Goal: Task Accomplishment & Management: Use online tool/utility

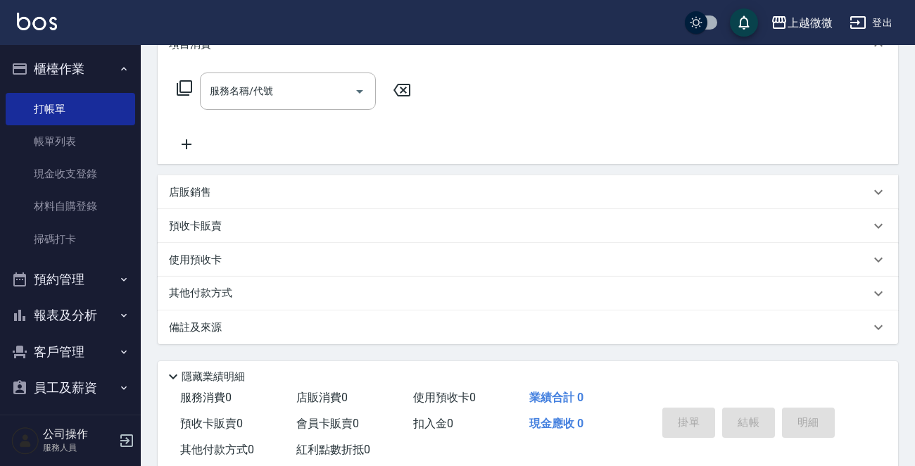
scroll to position [211, 0]
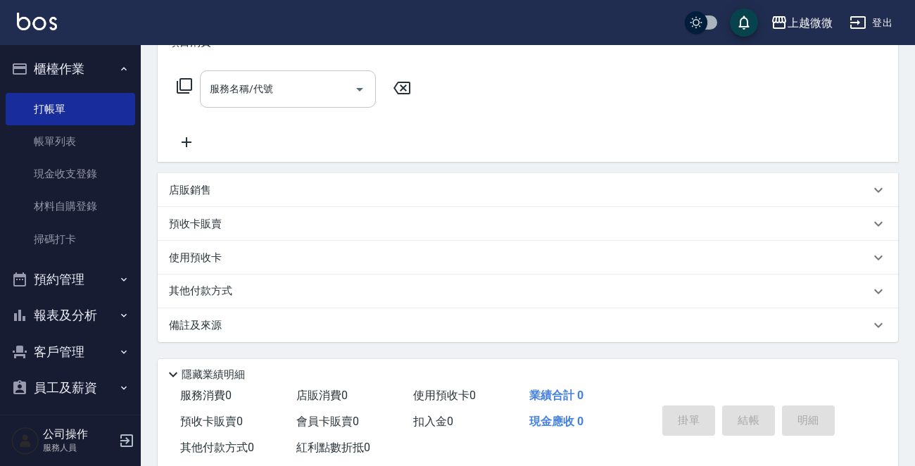
click at [260, 89] on div "服務名稱/代號 服務名稱/代號" at bounding box center [288, 88] width 176 height 37
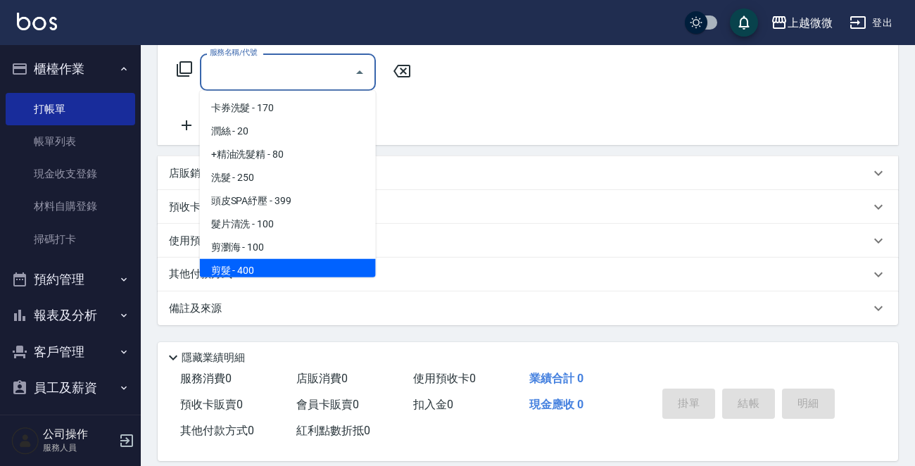
scroll to position [244, 0]
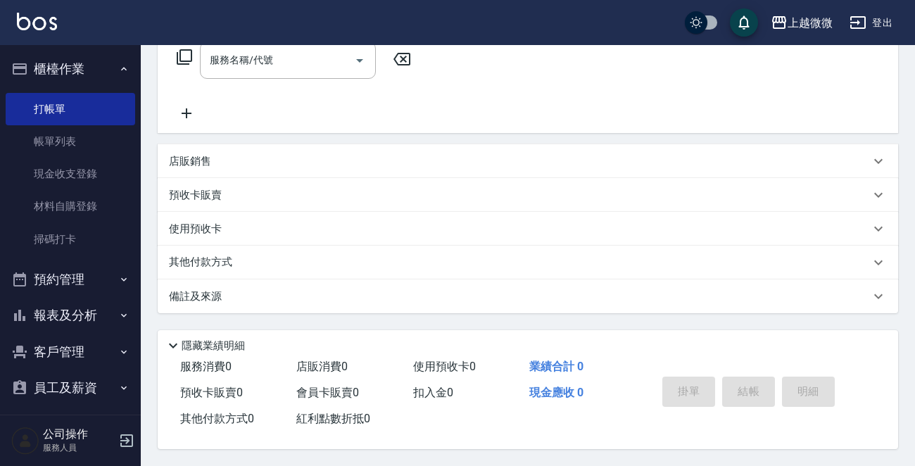
click at [183, 154] on p "店販銷售" at bounding box center [190, 161] width 42 height 15
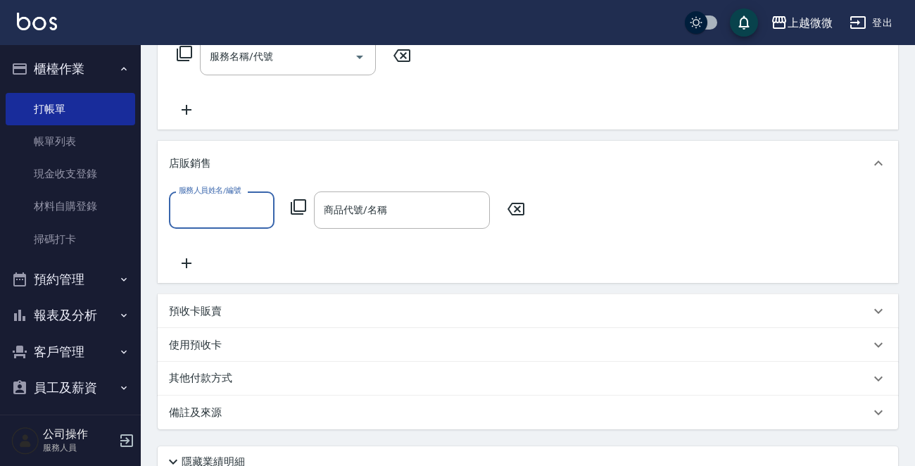
scroll to position [0, 0]
click at [393, 212] on input "商品代號/名稱" at bounding box center [401, 210] width 163 height 25
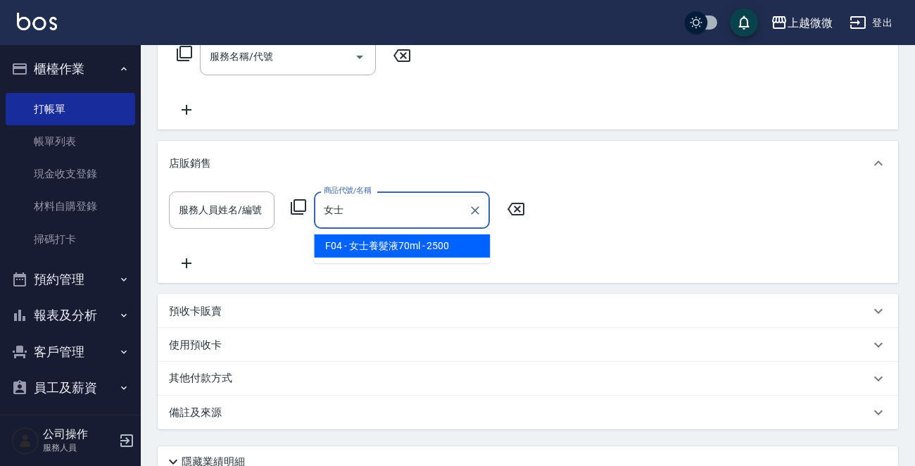
type input "女士"
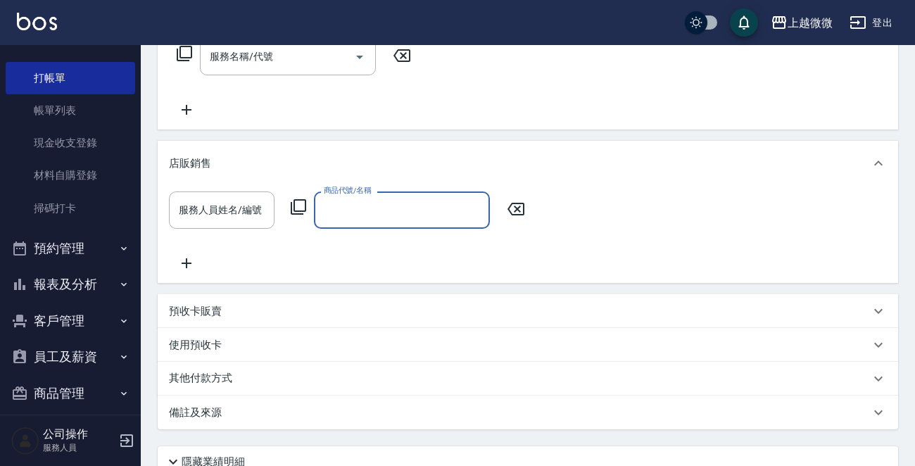
scroll to position [44, 0]
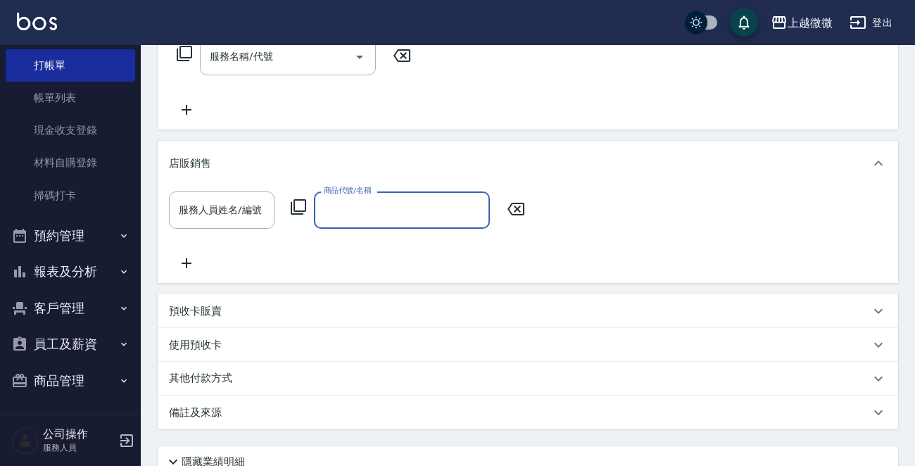
click at [379, 206] on input "商品代號/名稱" at bounding box center [401, 210] width 163 height 25
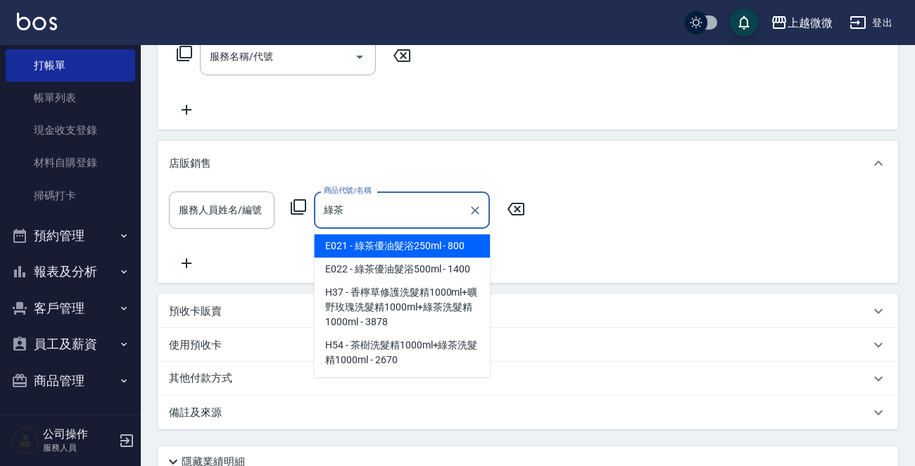
type input "綠"
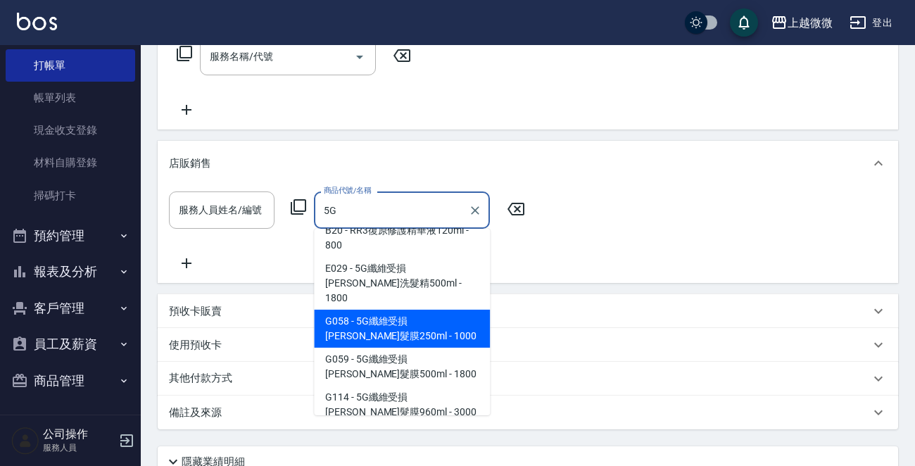
scroll to position [105, 0]
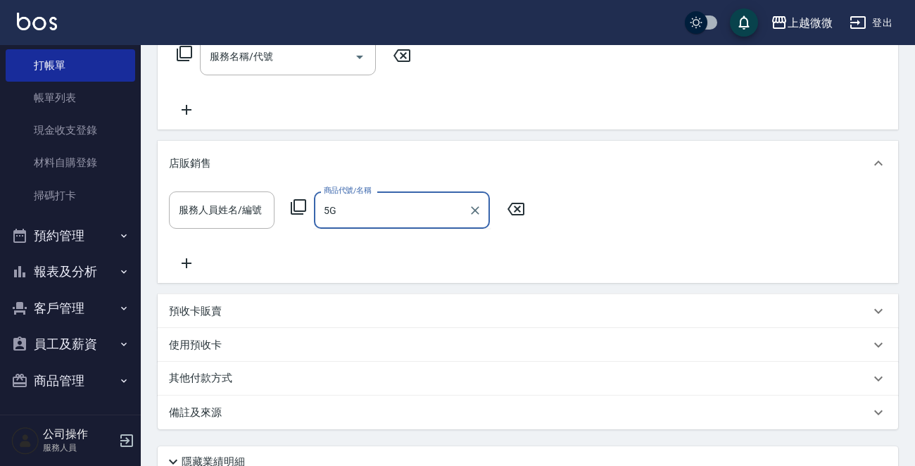
type input "5"
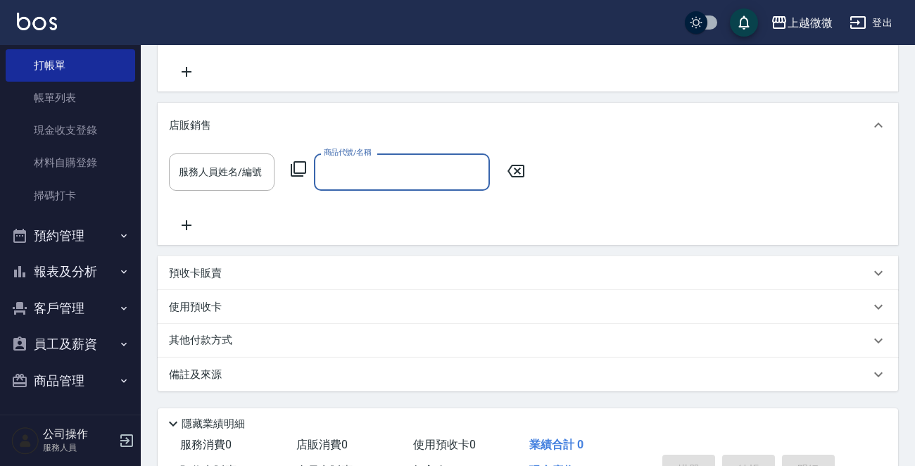
scroll to position [314, 0]
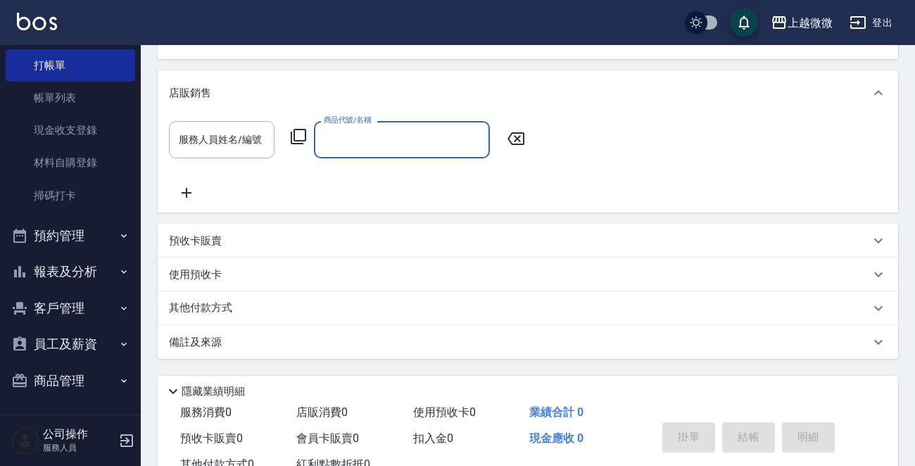
click at [118, 268] on icon "button" at bounding box center [123, 271] width 11 height 11
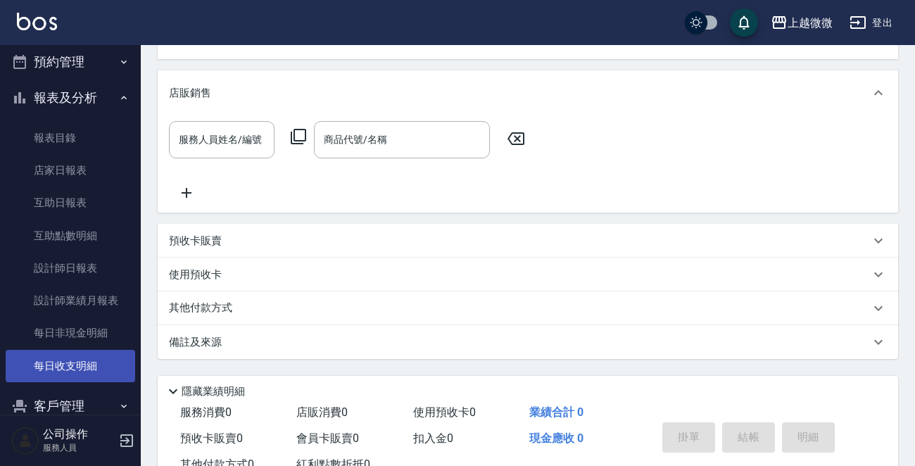
scroll to position [316, 0]
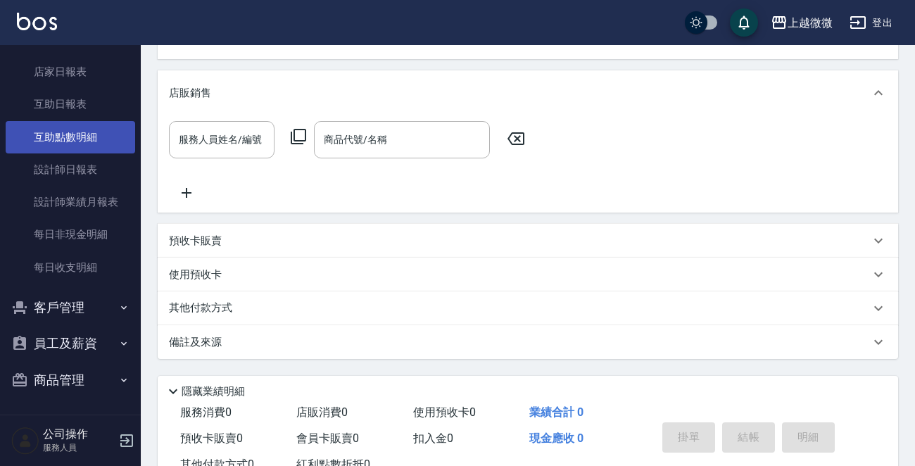
click at [85, 139] on link "互助點數明細" at bounding box center [71, 137] width 130 height 32
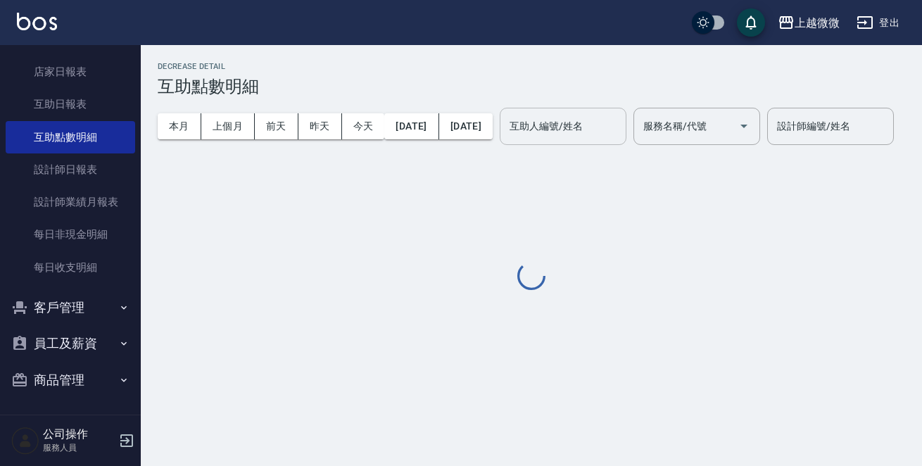
click at [620, 125] on input "互助人編號/姓名" at bounding box center [563, 126] width 114 height 25
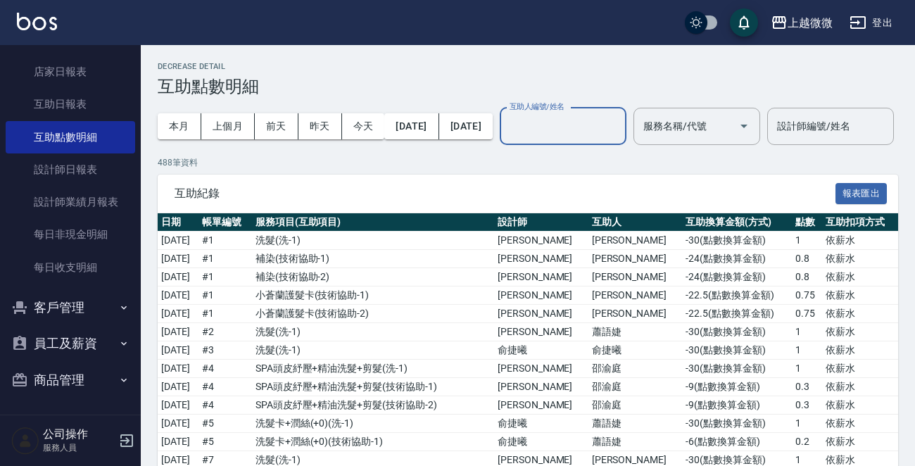
click at [620, 128] on input "互助人編號/姓名" at bounding box center [563, 126] width 114 height 25
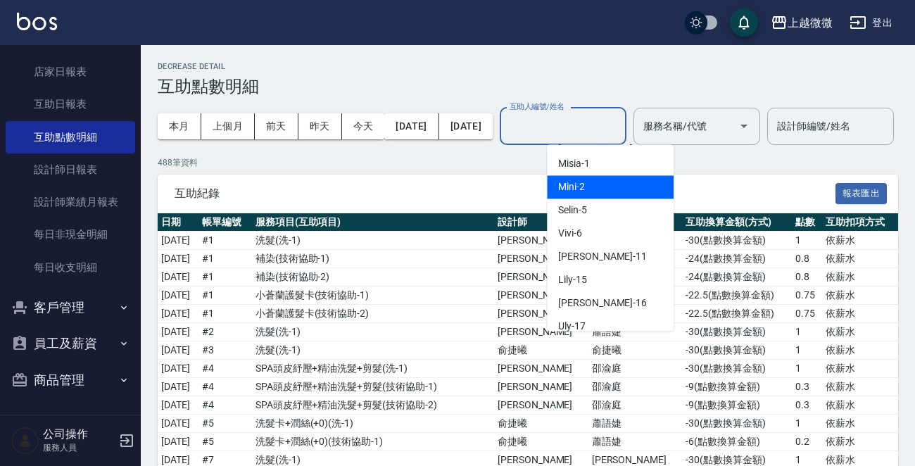
scroll to position [150, 0]
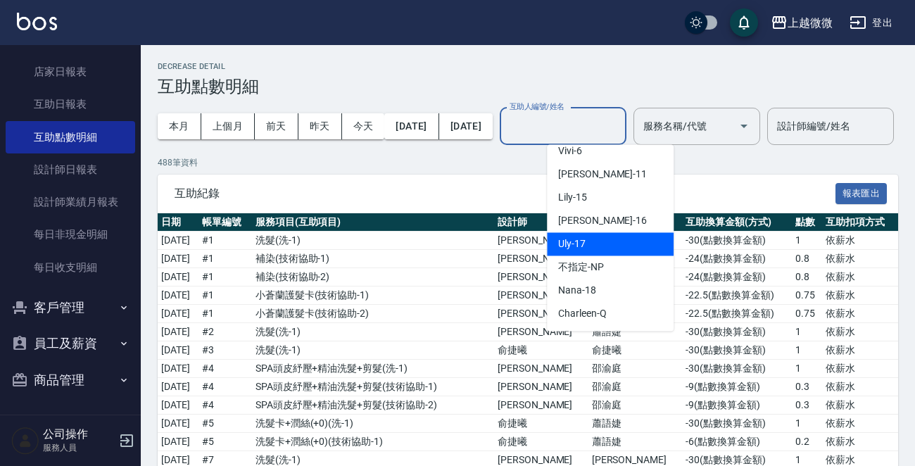
click at [625, 243] on div "Uly -17" at bounding box center [610, 243] width 127 height 23
type input "Uly-17"
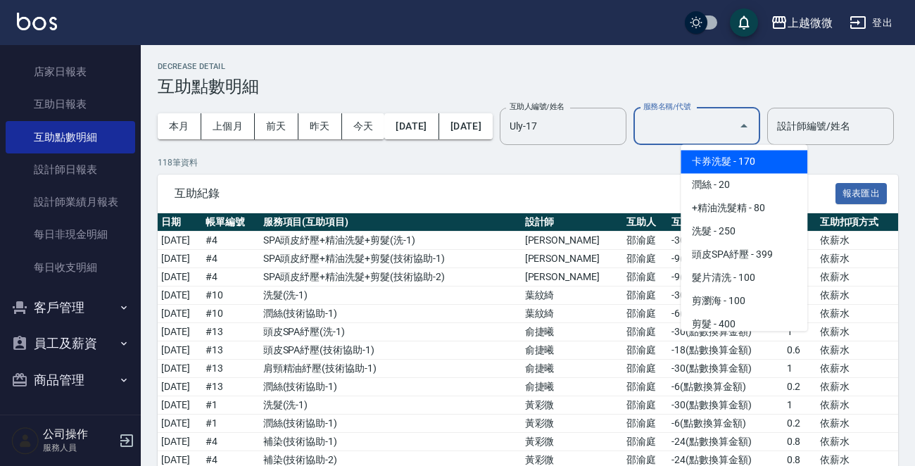
click at [733, 134] on input "服務名稱/代號" at bounding box center [686, 126] width 93 height 25
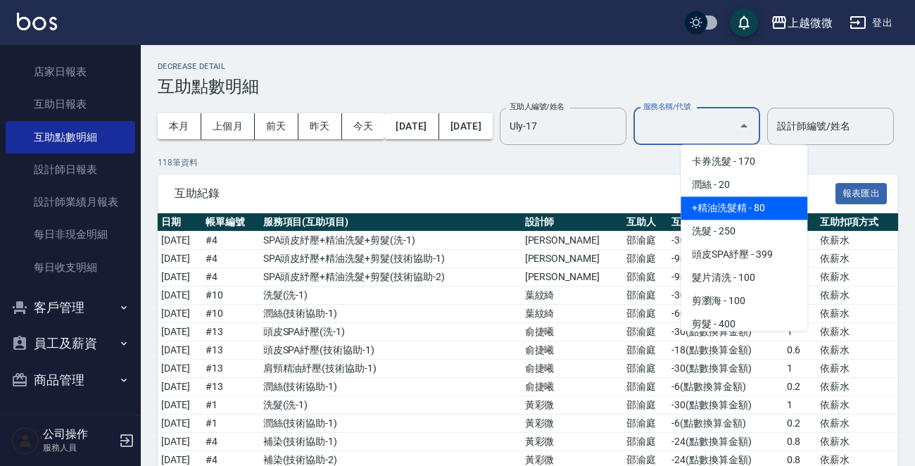
click at [763, 196] on span "+精油洗髮精 - 80" at bounding box center [744, 207] width 127 height 23
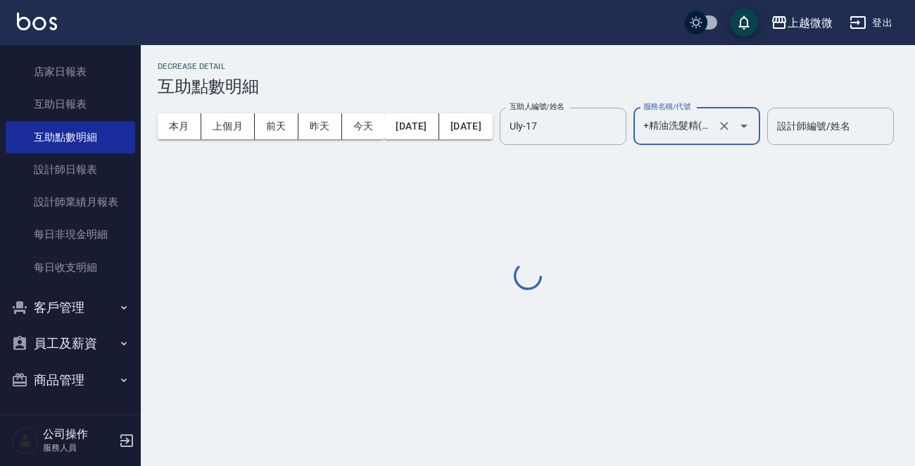
type input "+精油洗髮精(A02)"
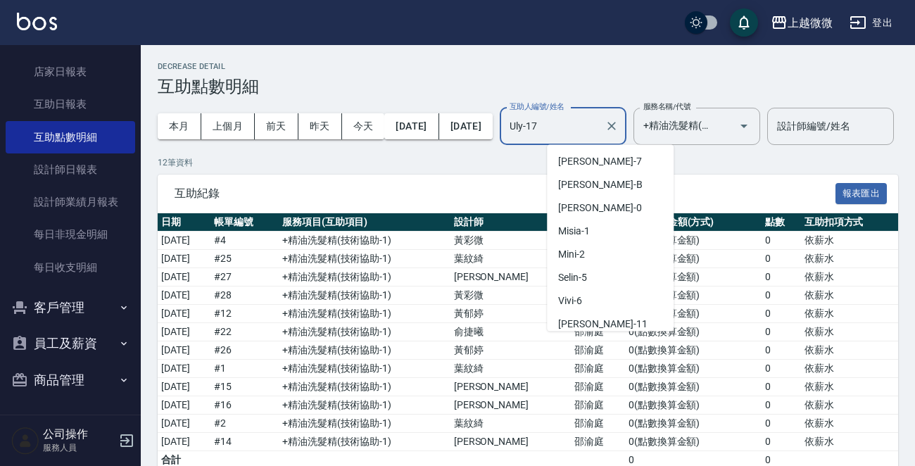
click at [588, 130] on input "Uly-17" at bounding box center [552, 126] width 93 height 25
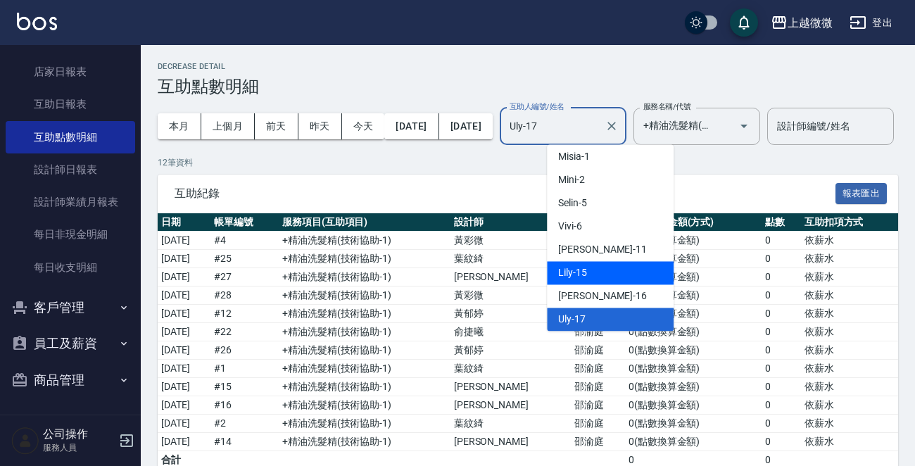
click at [599, 273] on div "Lily -15" at bounding box center [610, 272] width 127 height 23
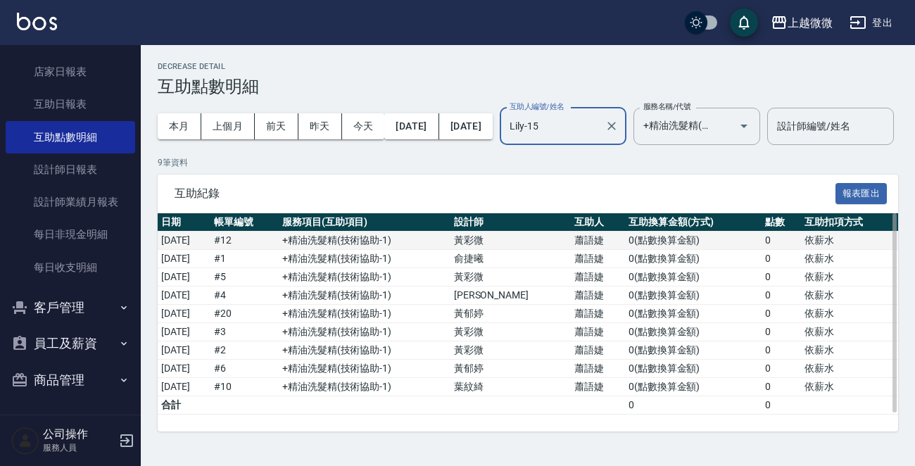
scroll to position [29, 0]
drag, startPoint x: 552, startPoint y: 263, endPoint x: 556, endPoint y: 256, distance: 7.9
click at [554, 250] on tr "2025/09/03 # 12 +精油洗髮精 ( 技術協助-1 ) 黃彩微 蕭語婕 0 ( 點數換算金額 ) 0 依薪水" at bounding box center [528, 241] width 740 height 18
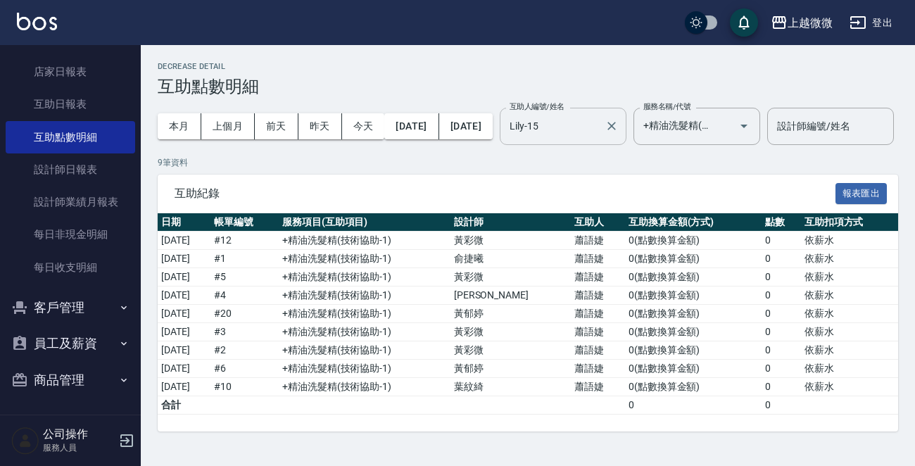
click at [599, 114] on input "Lily-15" at bounding box center [552, 126] width 93 height 25
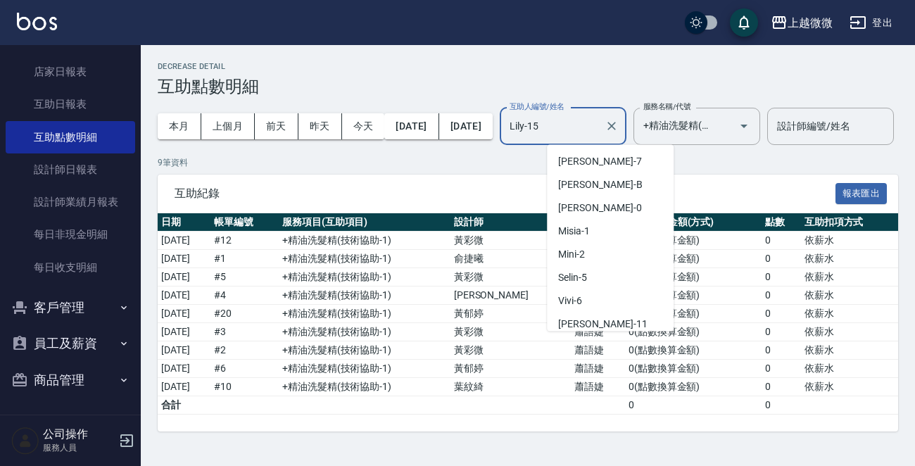
scroll to position [28, 0]
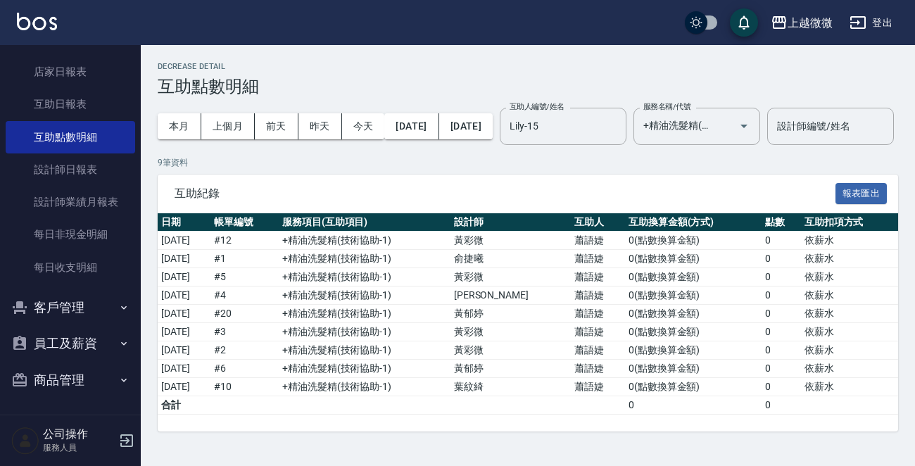
drag, startPoint x: 714, startPoint y: 144, endPoint x: 706, endPoint y: 140, distance: 8.5
click at [713, 144] on div "本月 上個月 前天 昨天 今天 2025/09/01 2025/09/12 互助人編號/姓名 Lily-15 互助人編號/姓名 服務名稱/代號 +精油洗髮精(…" at bounding box center [528, 126] width 740 height 60
click at [714, 114] on input "+精油洗髮精(A02)" at bounding box center [677, 126] width 75 height 25
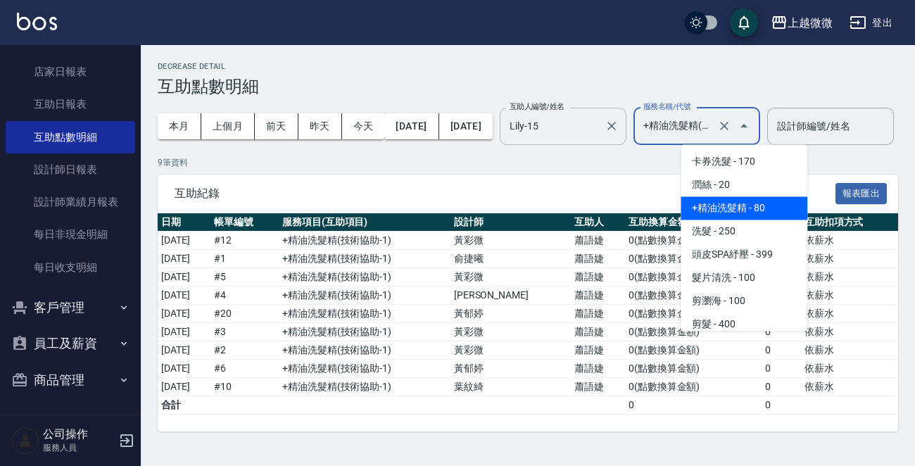
click at [620, 109] on div at bounding box center [611, 126] width 18 height 37
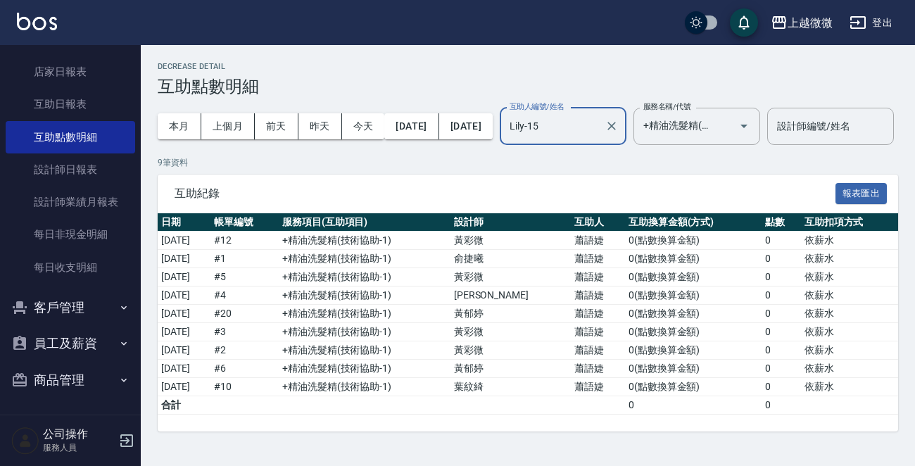
click at [599, 114] on input "Lily-15" at bounding box center [552, 126] width 93 height 25
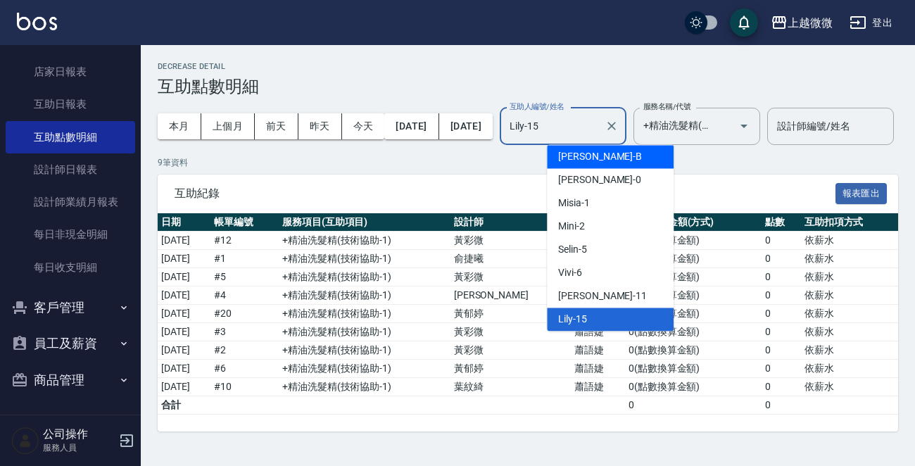
click at [631, 145] on div "Maggie -B" at bounding box center [610, 156] width 127 height 23
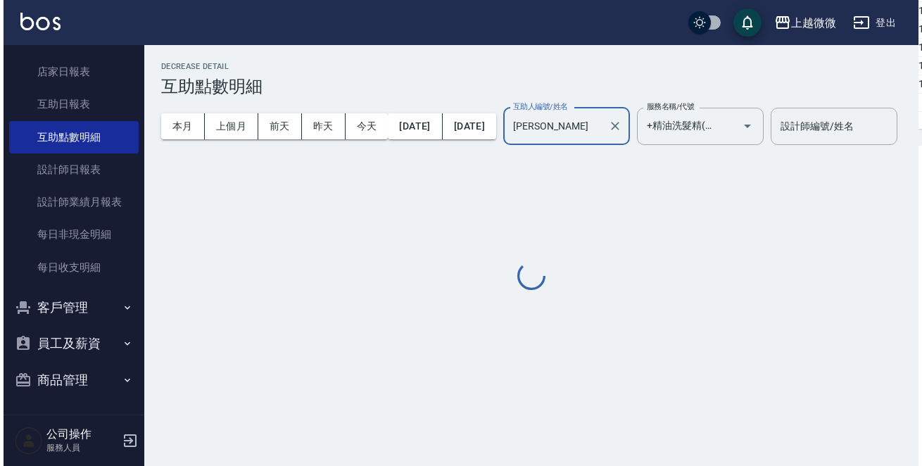
scroll to position [0, 0]
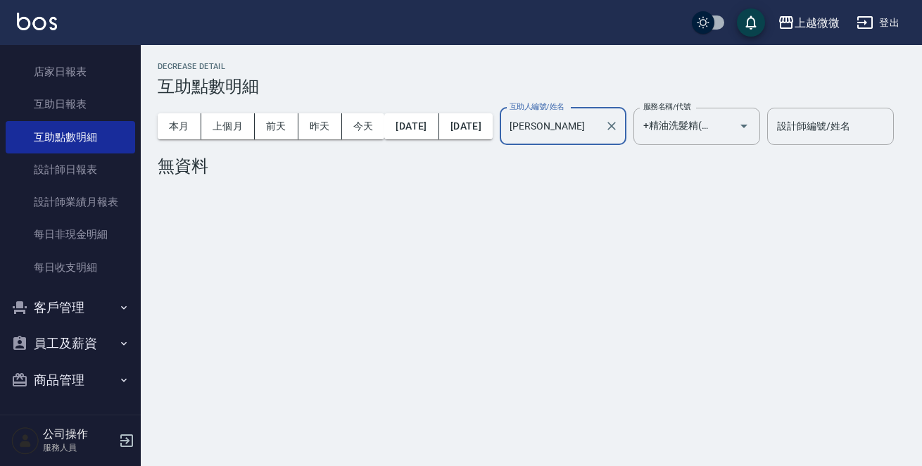
click at [599, 125] on input "Maggie-B" at bounding box center [552, 126] width 93 height 25
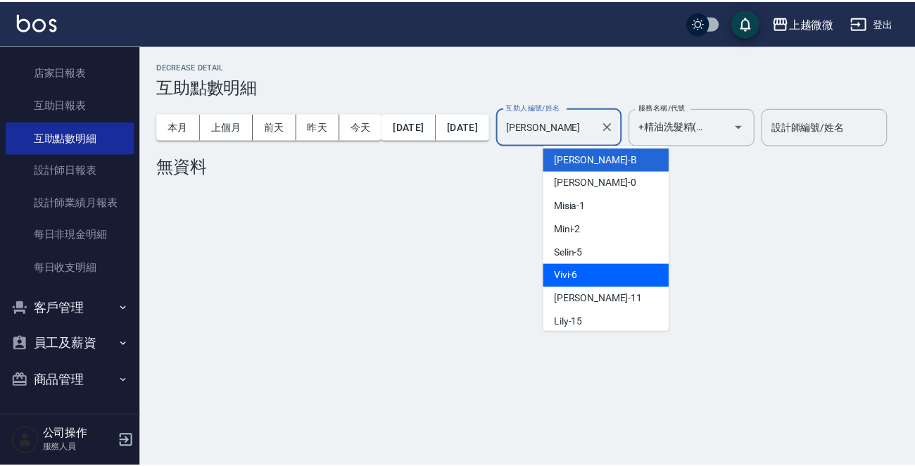
scroll to position [70, 0]
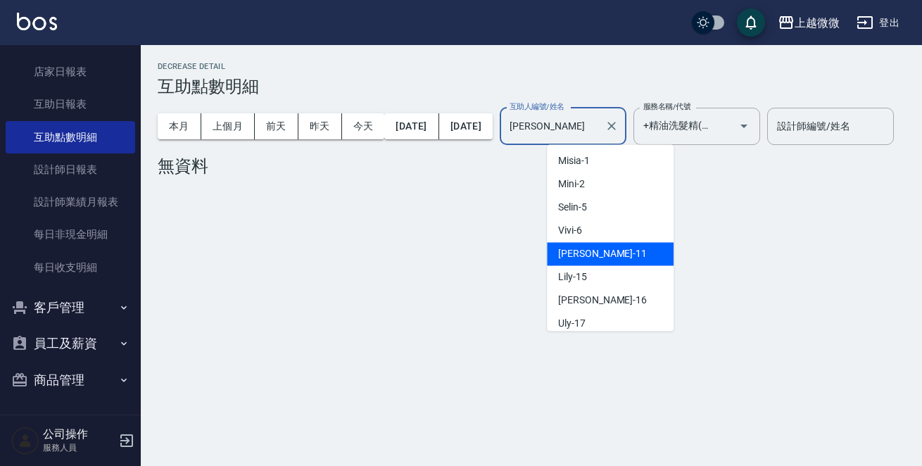
click at [593, 259] on span "Kristin -11" at bounding box center [602, 253] width 89 height 15
type input "Kristin-11"
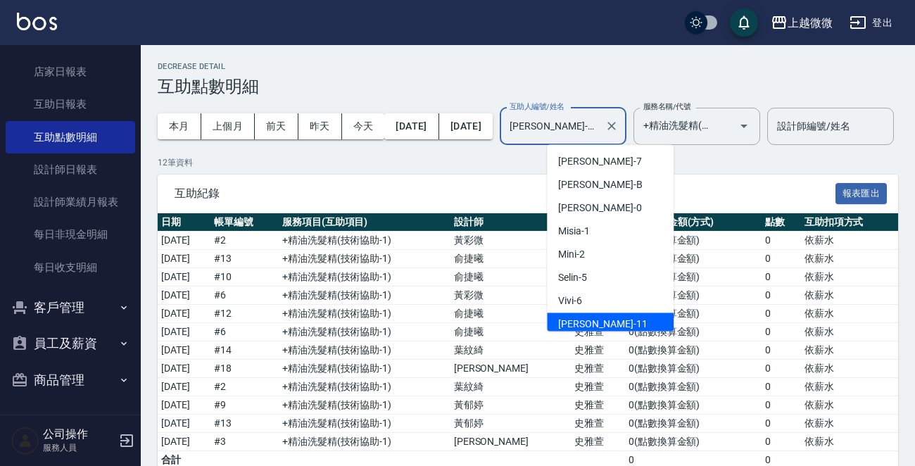
click at [599, 132] on input "Kristin-11" at bounding box center [552, 126] width 93 height 25
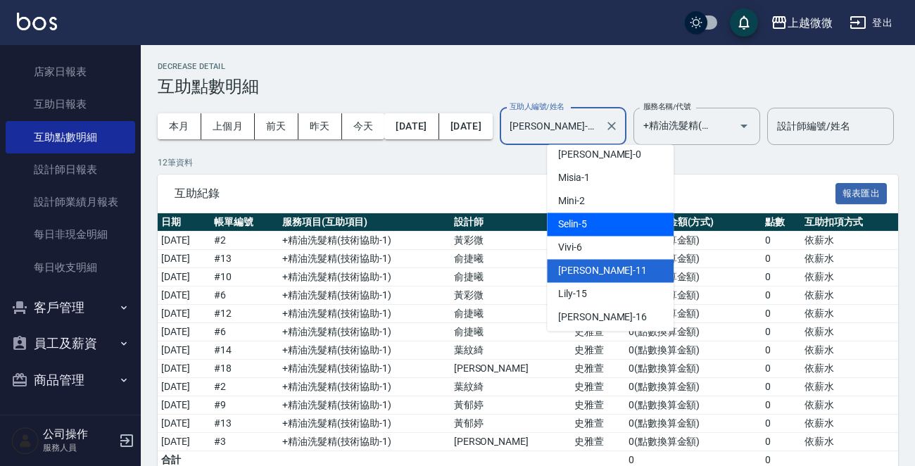
scroll to position [75, 0]
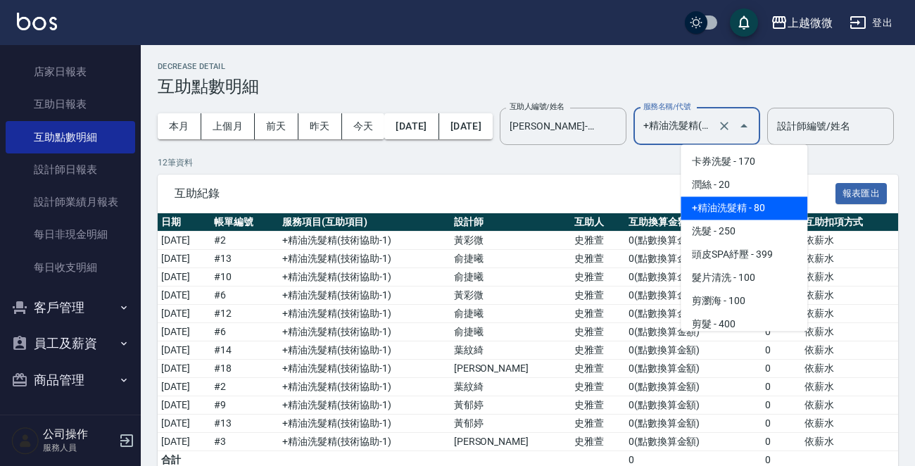
click at [714, 125] on input "+精油洗髮精(A02)" at bounding box center [677, 126] width 75 height 25
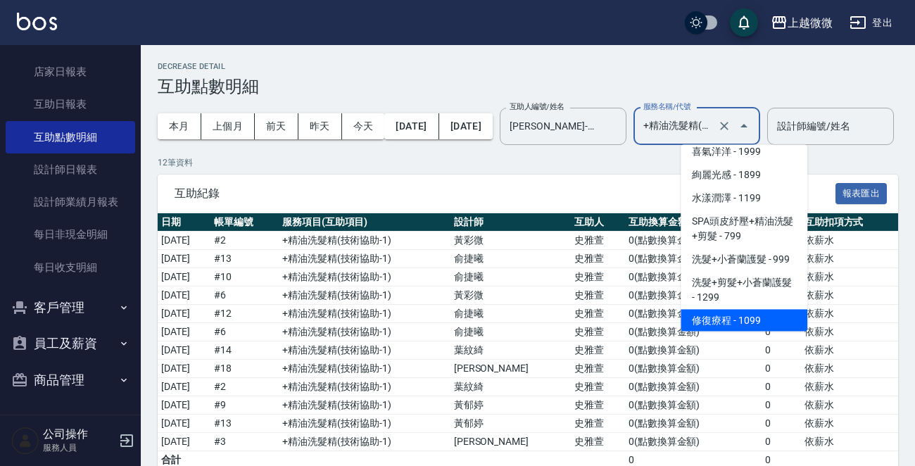
scroll to position [2463, 0]
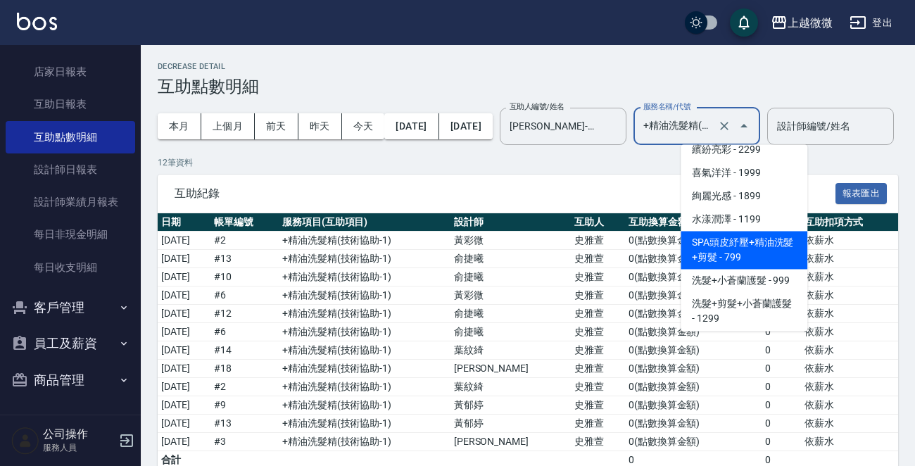
click at [785, 251] on span "SPA頭皮紓壓+精油洗髮+剪髮 - 799" at bounding box center [744, 250] width 127 height 38
type input "SPA頭皮紓壓+精油洗髮+剪髮(I13)"
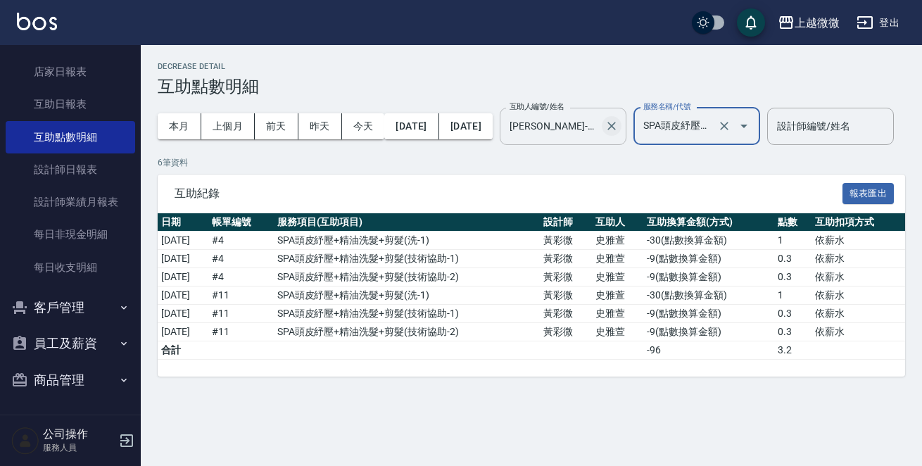
click at [616, 125] on icon "Clear" at bounding box center [611, 126] width 8 height 8
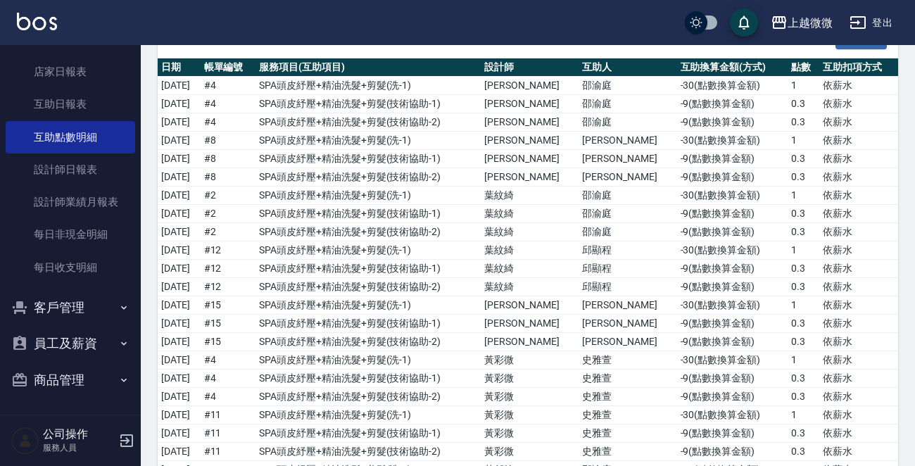
scroll to position [70, 0]
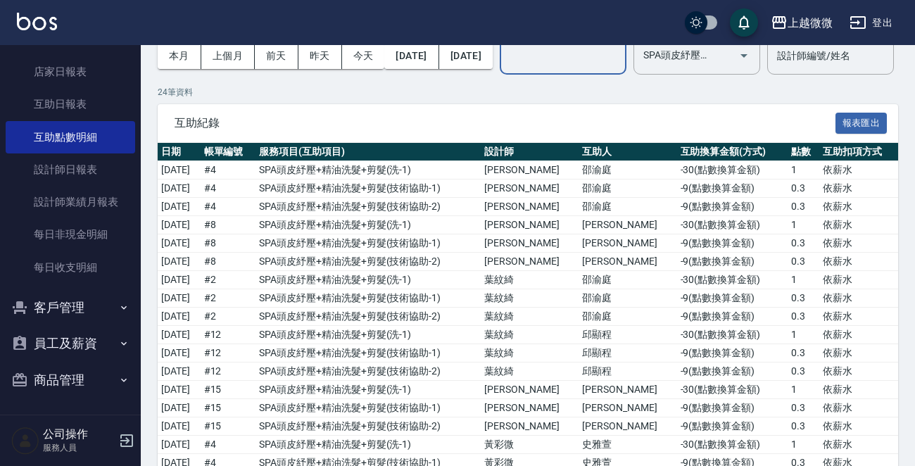
click at [620, 54] on input "互助人編號/姓名" at bounding box center [563, 56] width 114 height 25
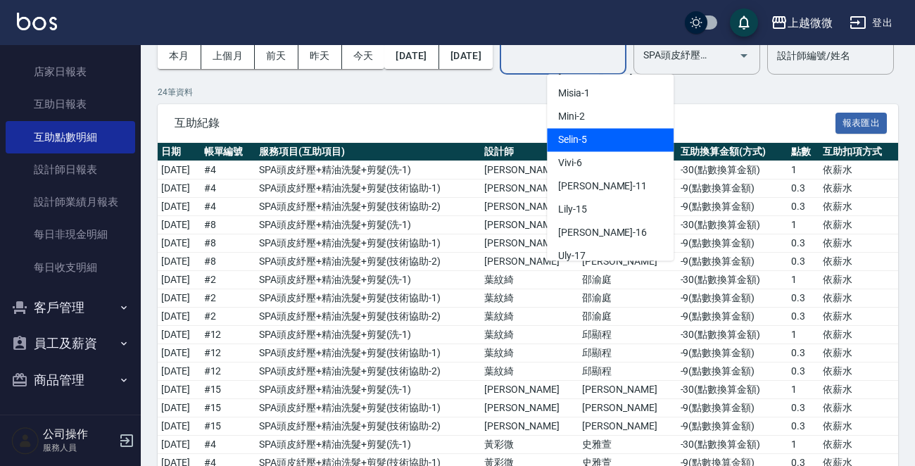
scroll to position [150, 0]
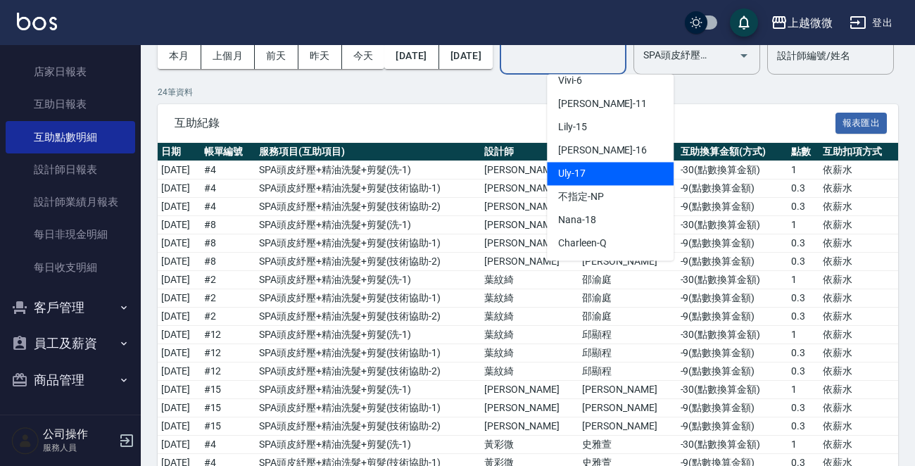
click at [621, 168] on div "Uly -17" at bounding box center [610, 173] width 127 height 23
type input "Uly-17"
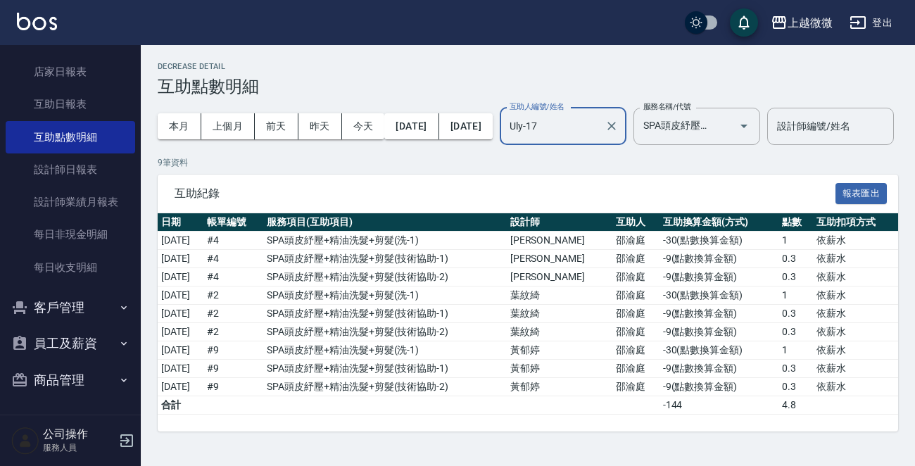
scroll to position [29, 0]
click at [734, 116] on button "Clear" at bounding box center [724, 126] width 20 height 20
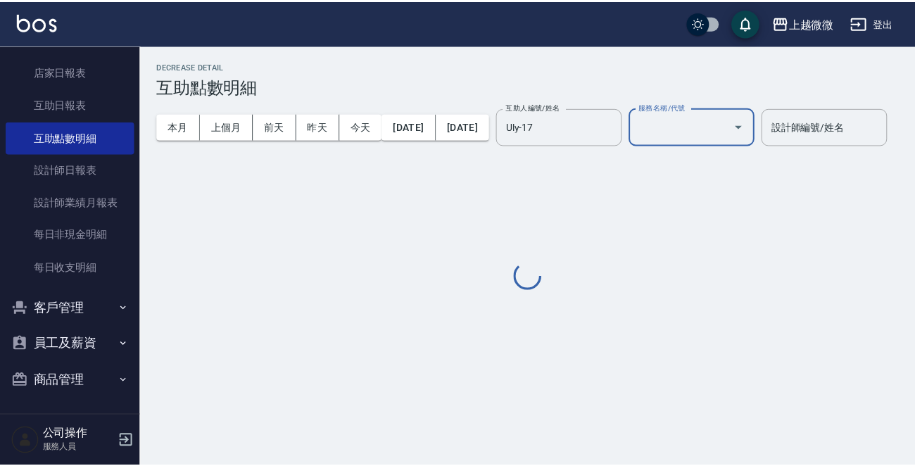
scroll to position [0, 0]
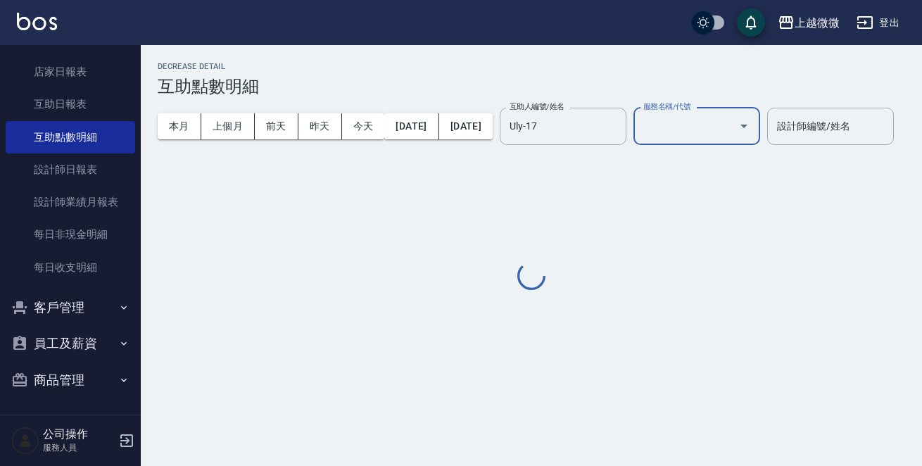
click at [733, 129] on input "服務名稱/代號" at bounding box center [686, 126] width 93 height 25
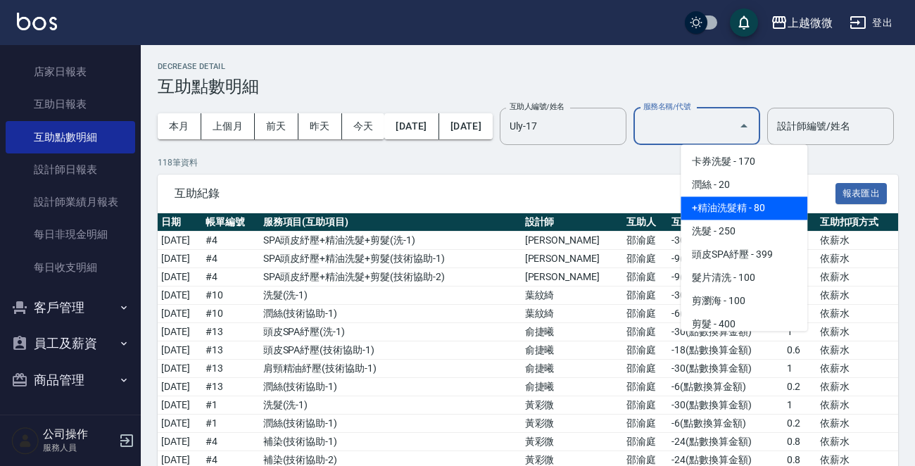
click at [732, 203] on span "+精油洗髮精 - 80" at bounding box center [744, 207] width 127 height 23
type input "+精油洗髮精(A02)"
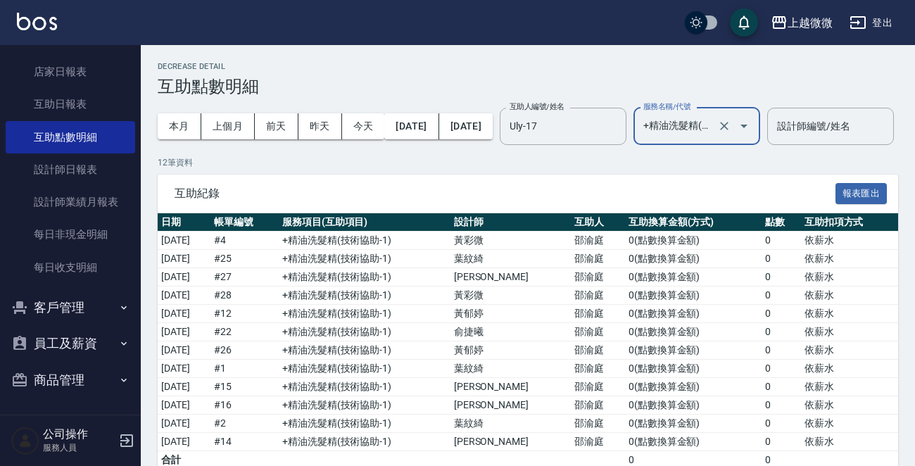
click at [754, 140] on div at bounding box center [733, 126] width 39 height 37
click at [754, 114] on div at bounding box center [733, 126] width 39 height 37
click at [731, 122] on icon "Clear" at bounding box center [724, 126] width 14 height 14
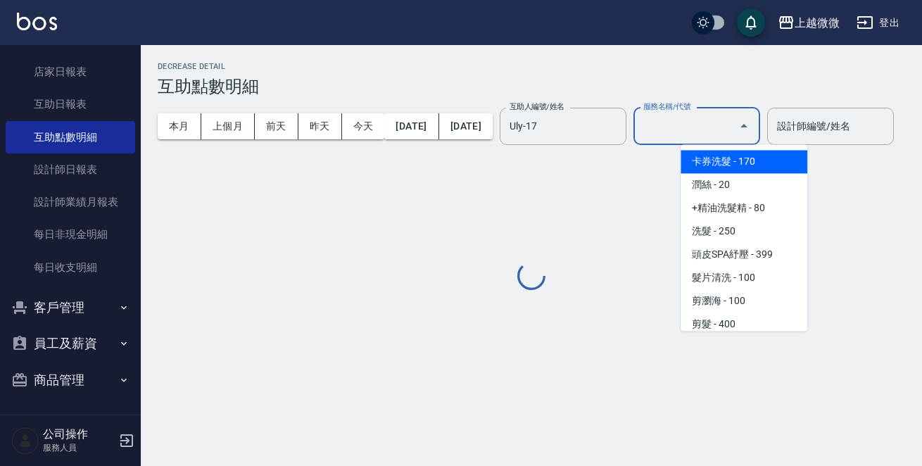
click at [733, 122] on input "服務名稱/代號" at bounding box center [686, 126] width 93 height 25
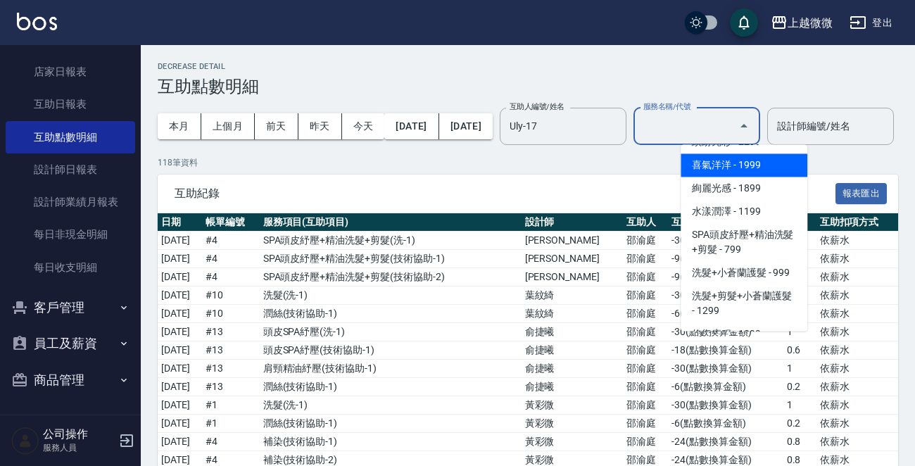
scroll to position [2463, 0]
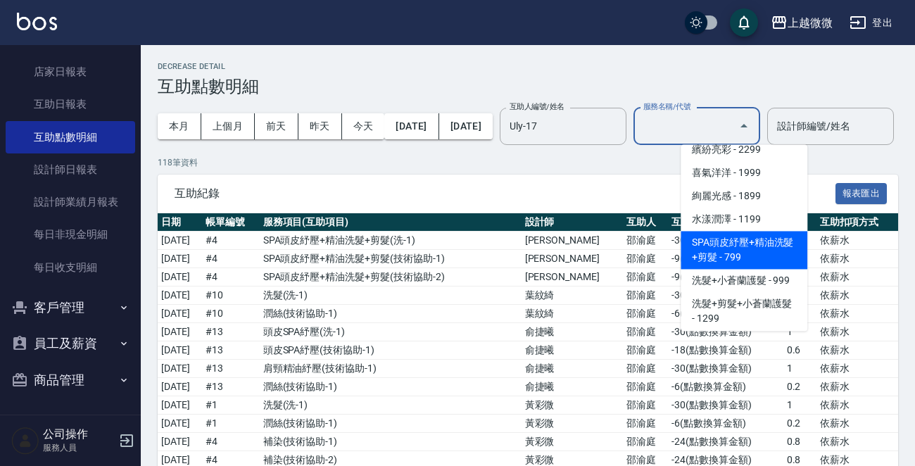
click at [760, 251] on span "SPA頭皮紓壓+精油洗髮+剪髮 - 799" at bounding box center [744, 250] width 127 height 38
type input "SPA頭皮紓壓+精油洗髮+剪髮(I13)"
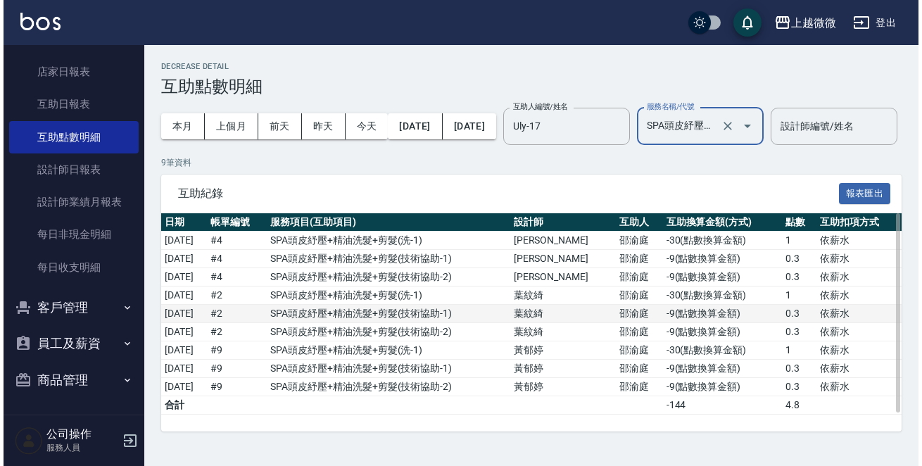
scroll to position [29, 0]
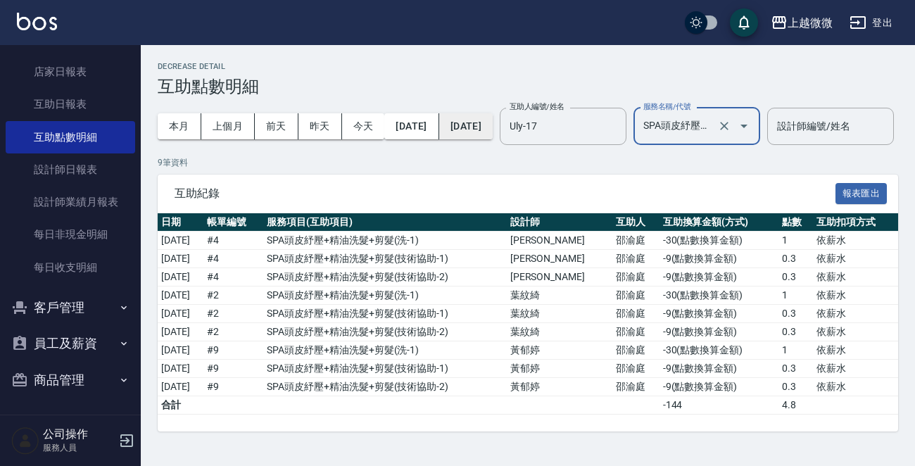
click at [493, 113] on button "[DATE]" at bounding box center [465, 126] width 53 height 26
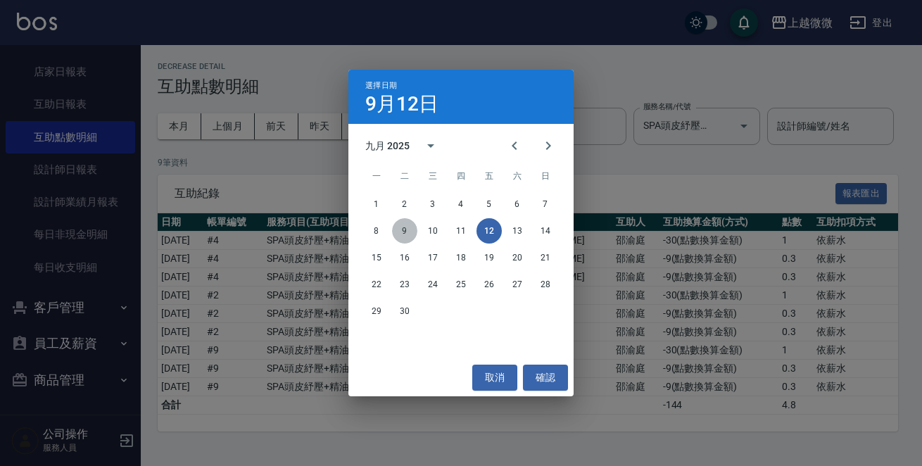
click at [402, 235] on button "9" at bounding box center [404, 230] width 25 height 25
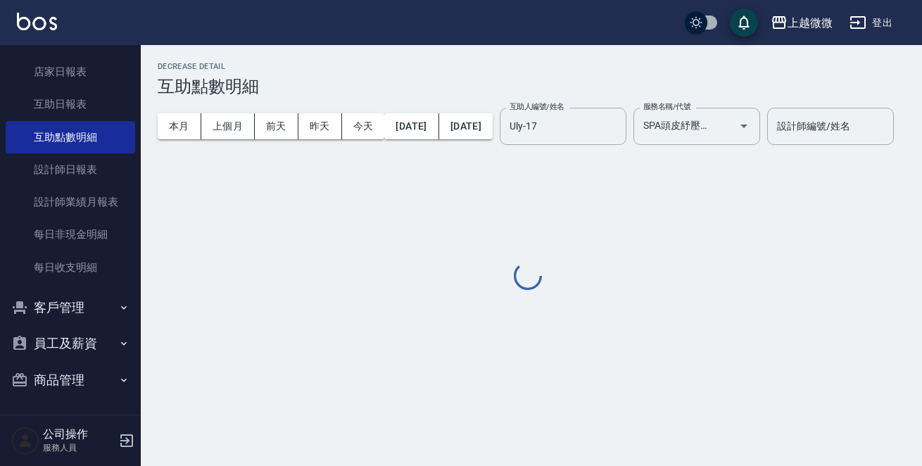
scroll to position [0, 0]
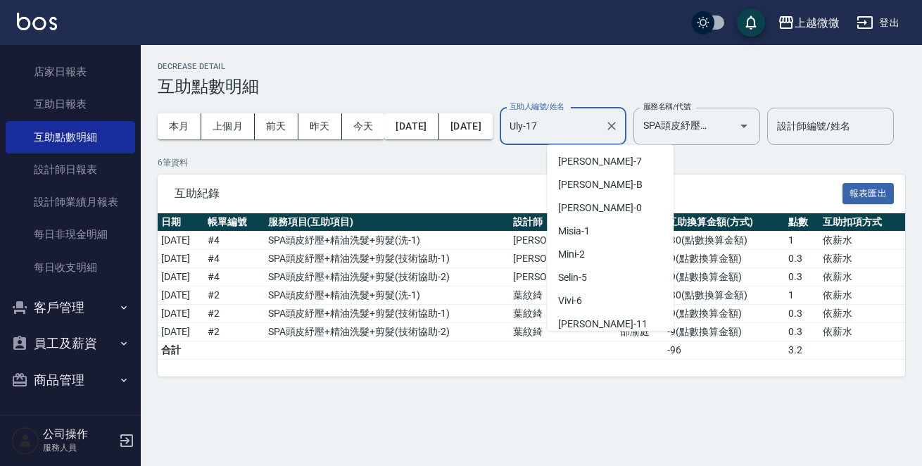
click at [599, 124] on input "Uly-17" at bounding box center [552, 126] width 93 height 25
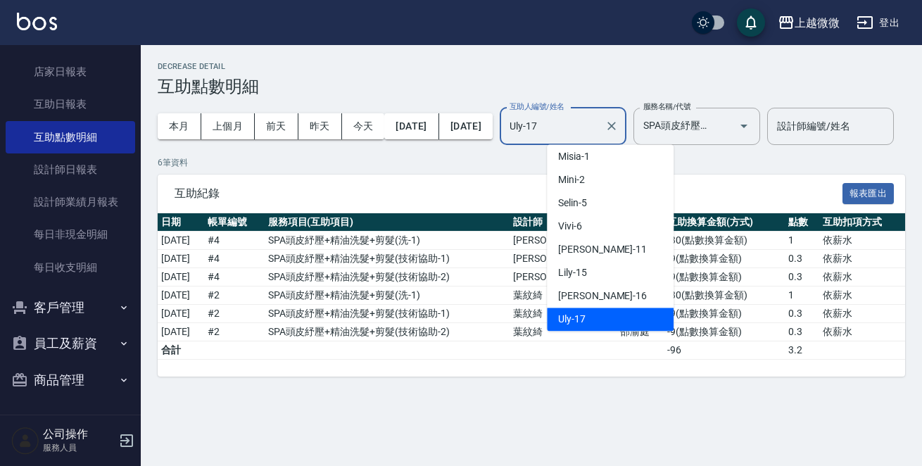
click at [621, 124] on button "Clear" at bounding box center [612, 126] width 20 height 20
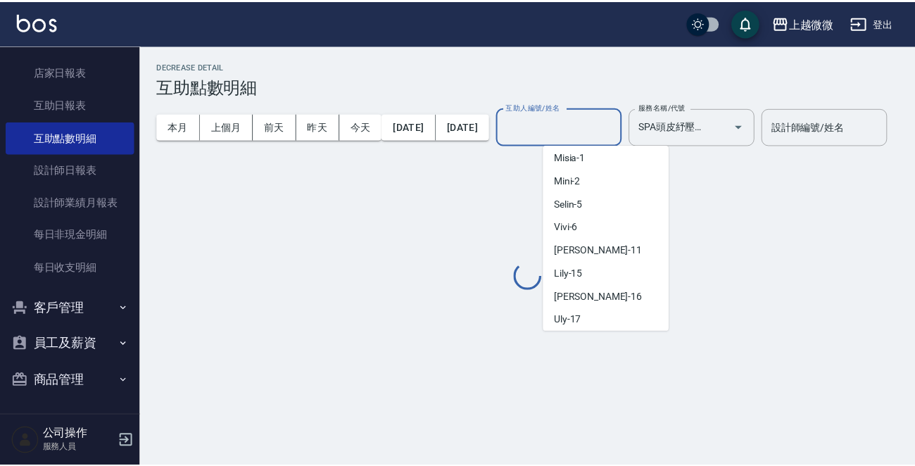
scroll to position [6, 0]
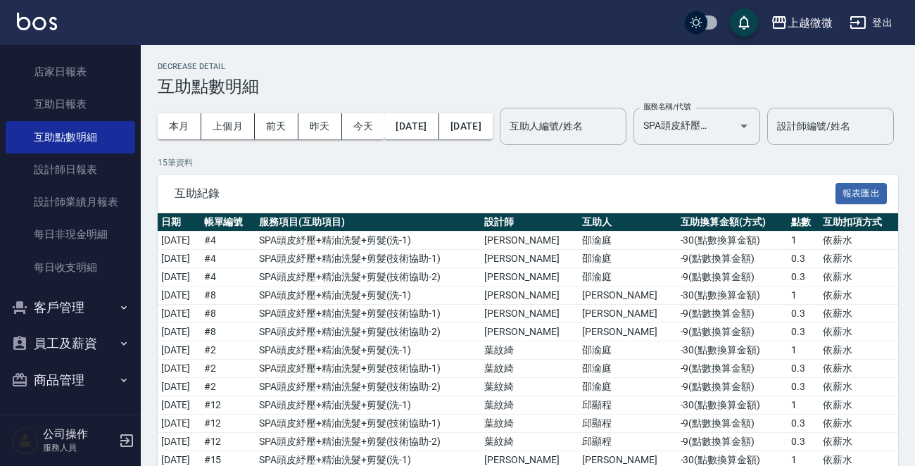
click at [401, 169] on p "15 筆資料" at bounding box center [528, 162] width 740 height 13
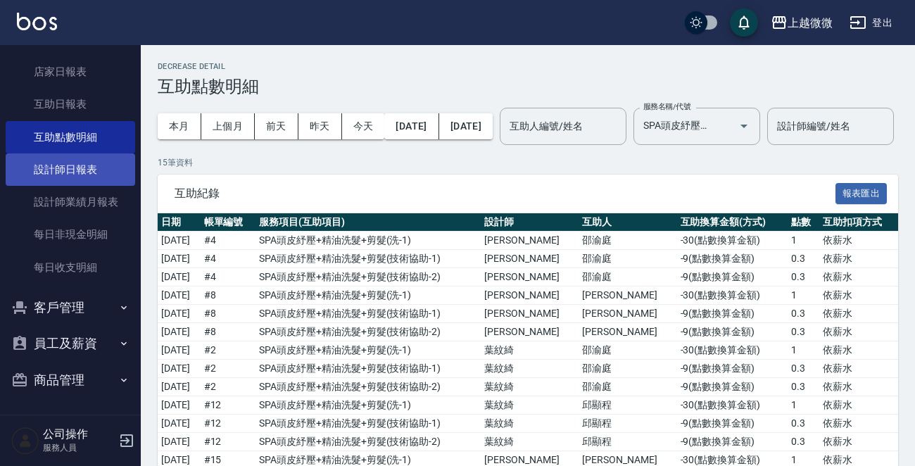
click at [74, 170] on link "設計師日報表" at bounding box center [71, 169] width 130 height 32
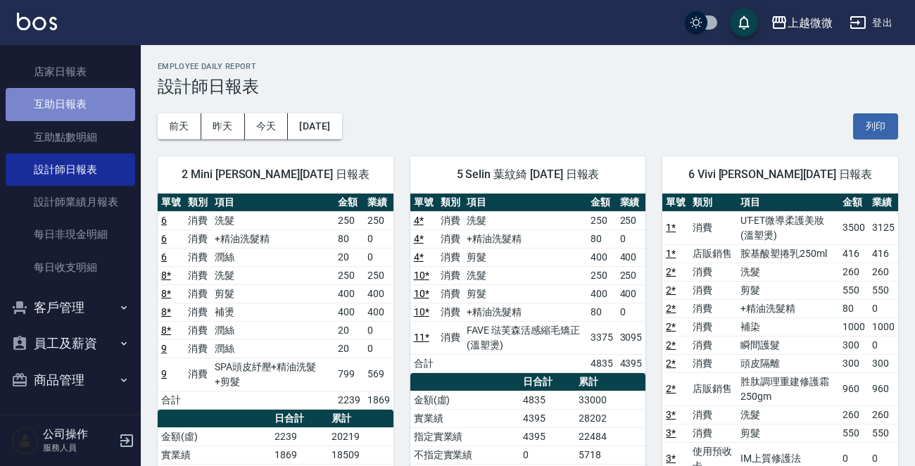
click at [77, 94] on link "互助日報表" at bounding box center [71, 104] width 130 height 32
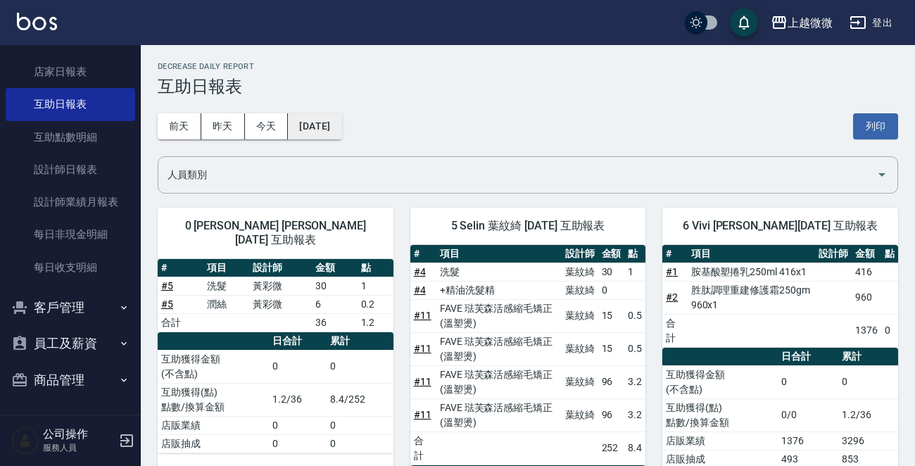
click at [337, 130] on button "[DATE]" at bounding box center [314, 126] width 53 height 26
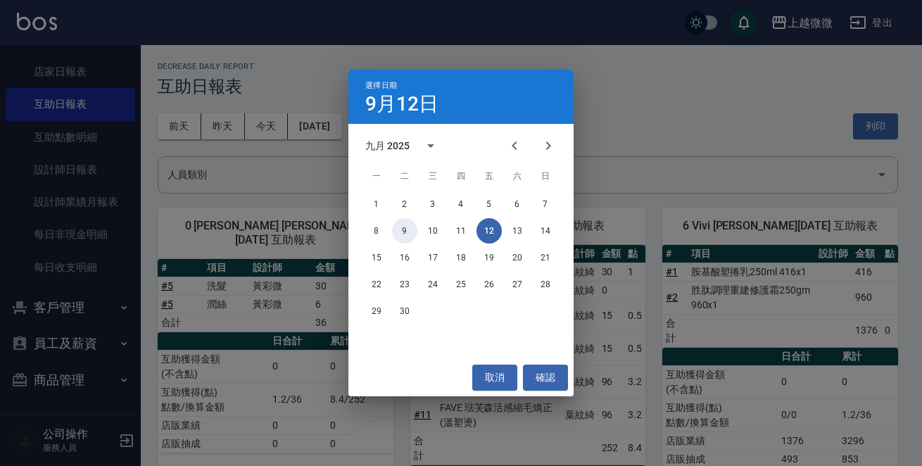
click at [400, 231] on button "9" at bounding box center [404, 230] width 25 height 25
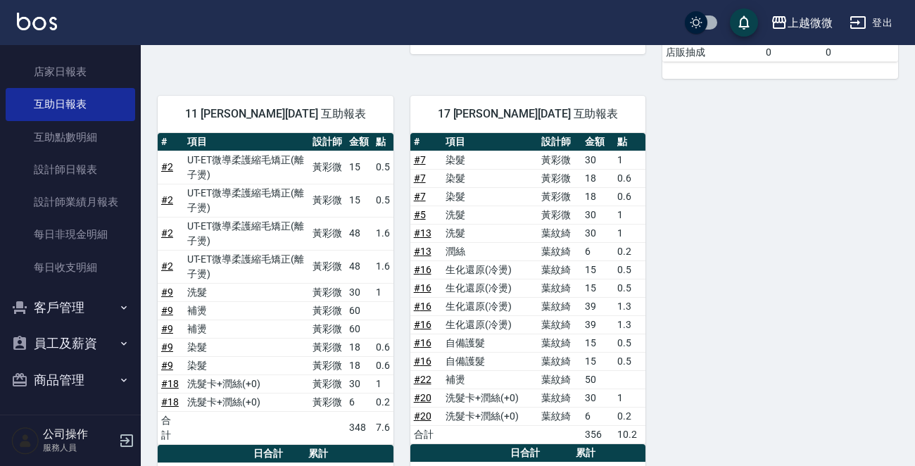
scroll to position [476, 0]
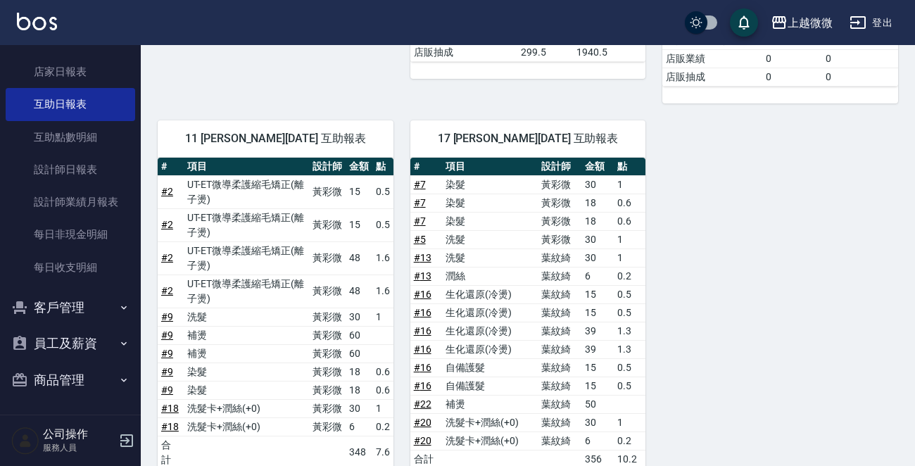
click at [418, 179] on link "# 7" at bounding box center [420, 184] width 12 height 11
click at [41, 23] on img at bounding box center [37, 22] width 40 height 18
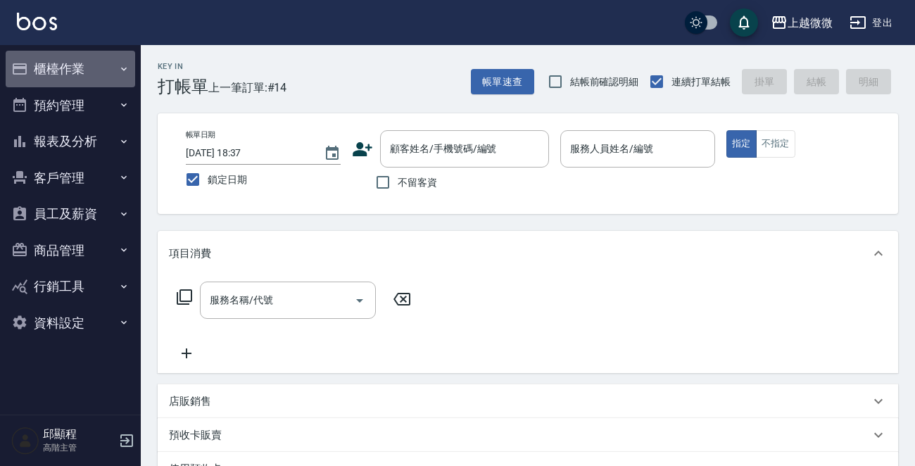
click at [87, 67] on button "櫃檯作業" at bounding box center [71, 69] width 130 height 37
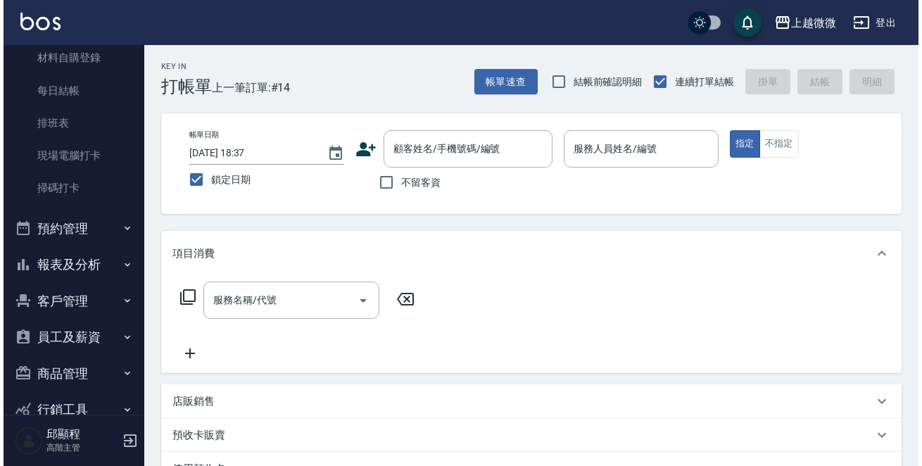
scroll to position [282, 0]
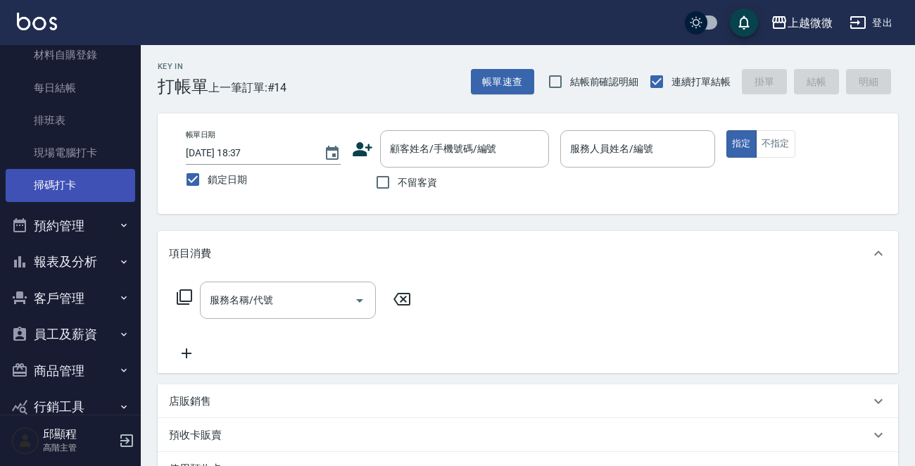
click at [82, 180] on link "掃碼打卡" at bounding box center [71, 185] width 130 height 32
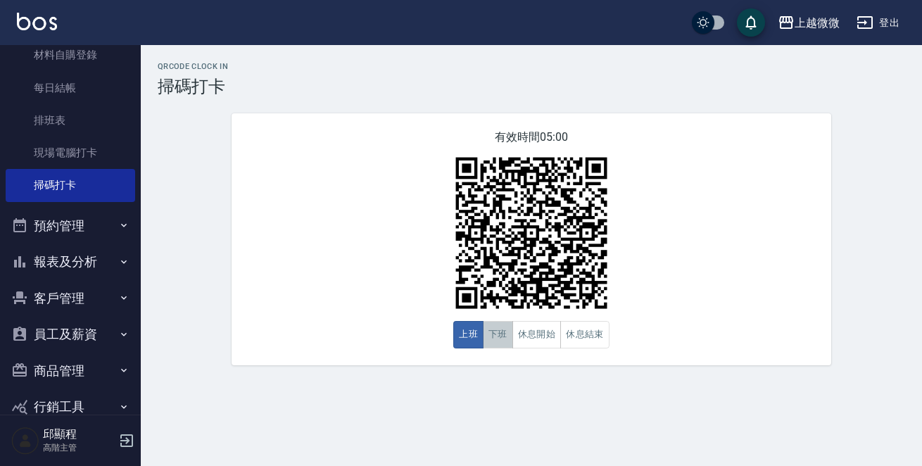
click at [500, 336] on button "下班" at bounding box center [498, 334] width 30 height 27
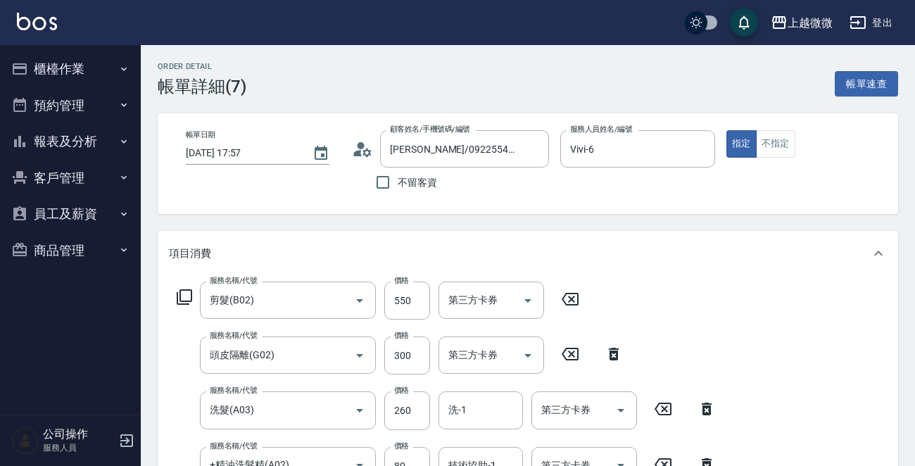
click at [73, 64] on button "櫃檯作業" at bounding box center [71, 69] width 130 height 37
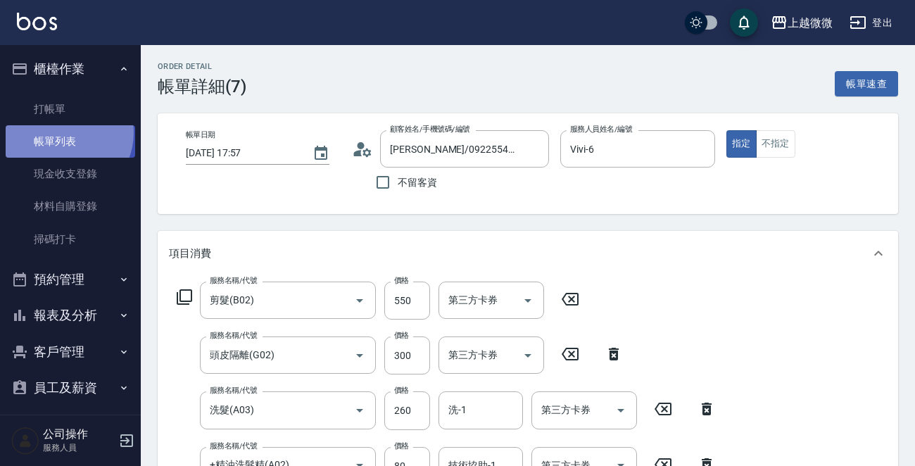
click at [61, 133] on link "帳單列表" at bounding box center [71, 141] width 130 height 32
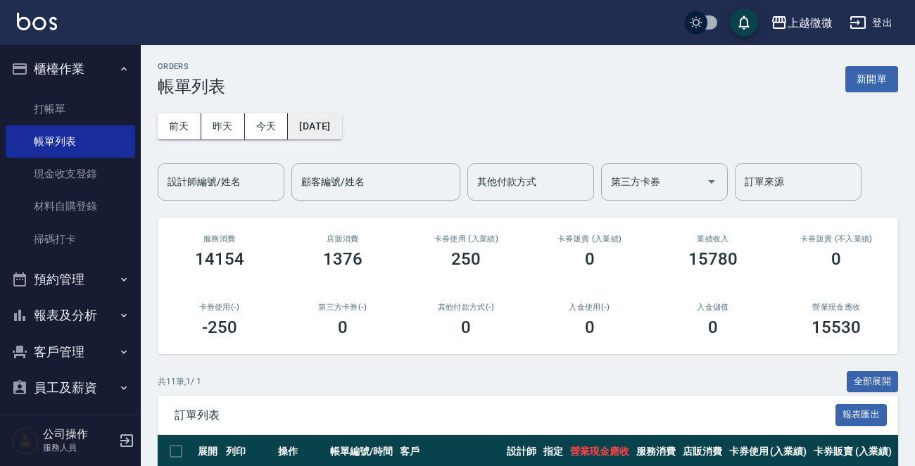
click at [323, 123] on button "[DATE]" at bounding box center [314, 126] width 53 height 26
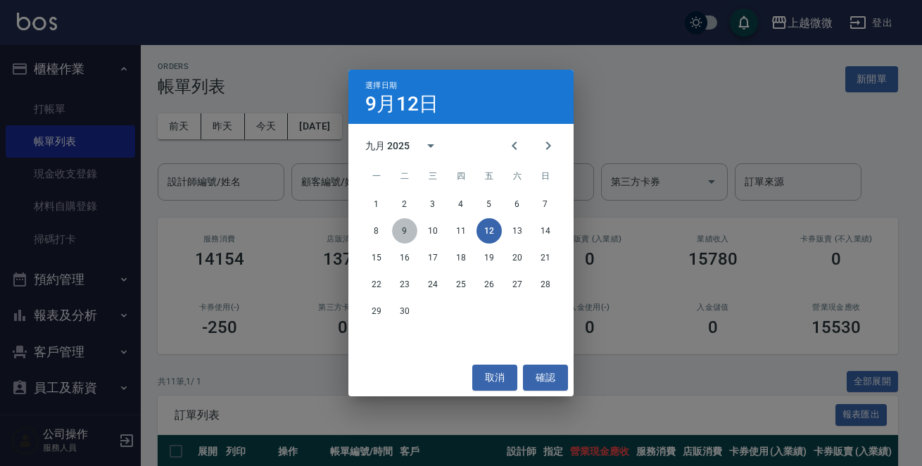
click at [403, 236] on button "9" at bounding box center [404, 230] width 25 height 25
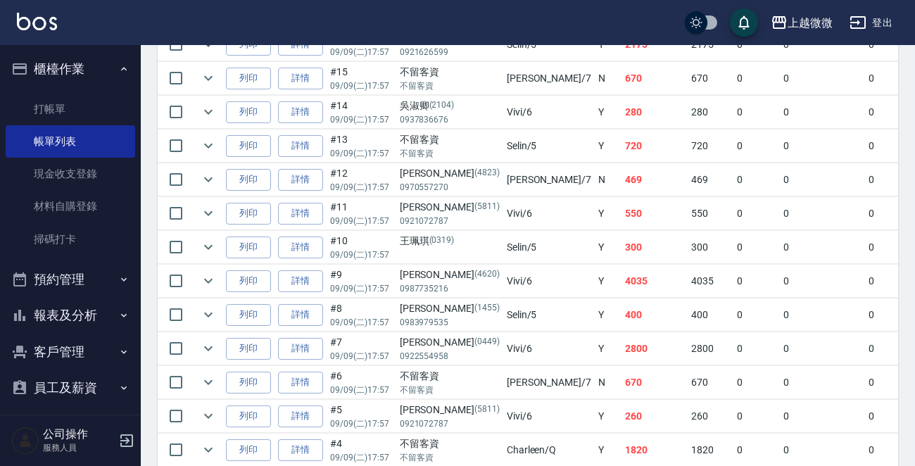
scroll to position [667, 0]
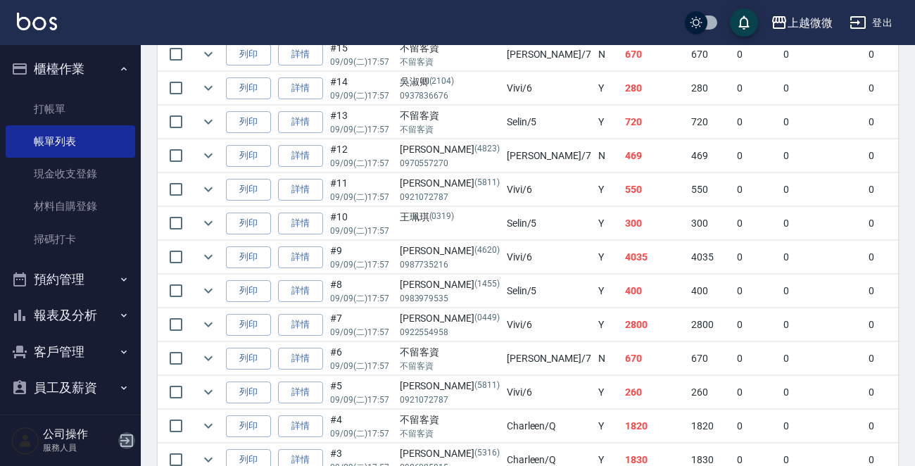
click at [122, 439] on icon "button" at bounding box center [126, 440] width 17 height 17
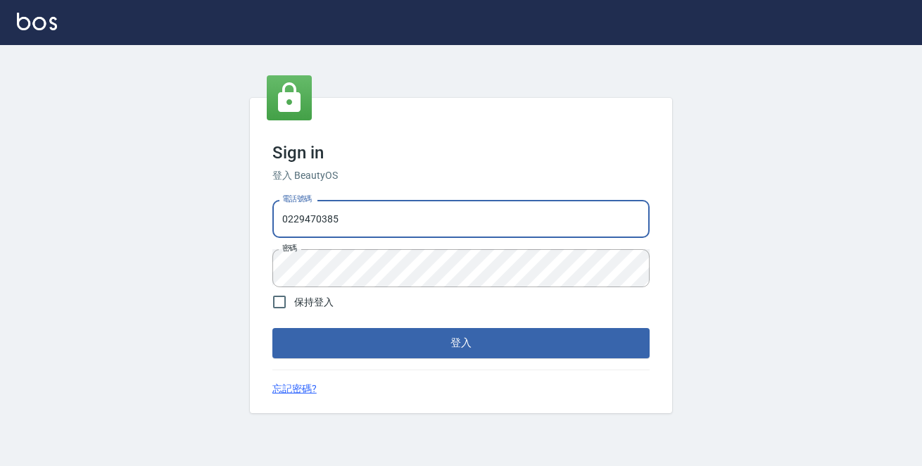
drag, startPoint x: 365, startPoint y: 215, endPoint x: 0, endPoint y: 222, distance: 365.4
click at [0, 222] on div "Sign in 登入 BeautyOS 電話號碼 0229470385 電話號碼 密碼 密碼 保持登入 登入 忘記密碼?" at bounding box center [461, 255] width 922 height 421
type input "0972809892"
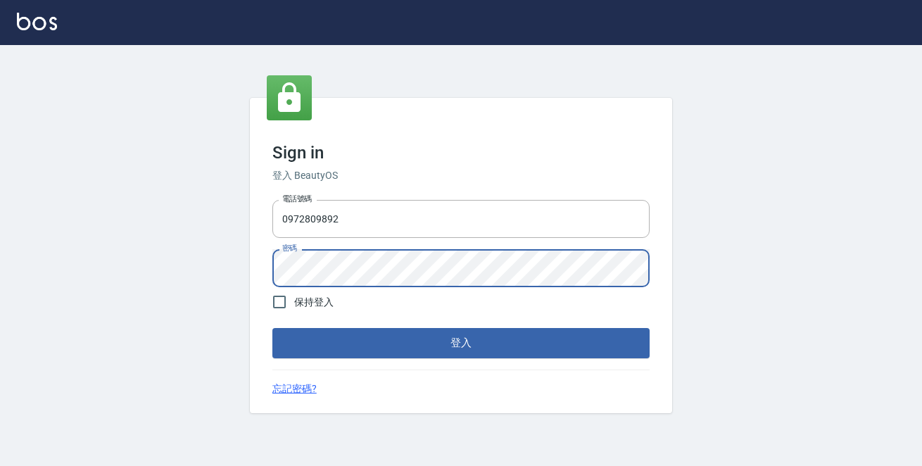
click at [272, 328] on button "登入" at bounding box center [460, 343] width 377 height 30
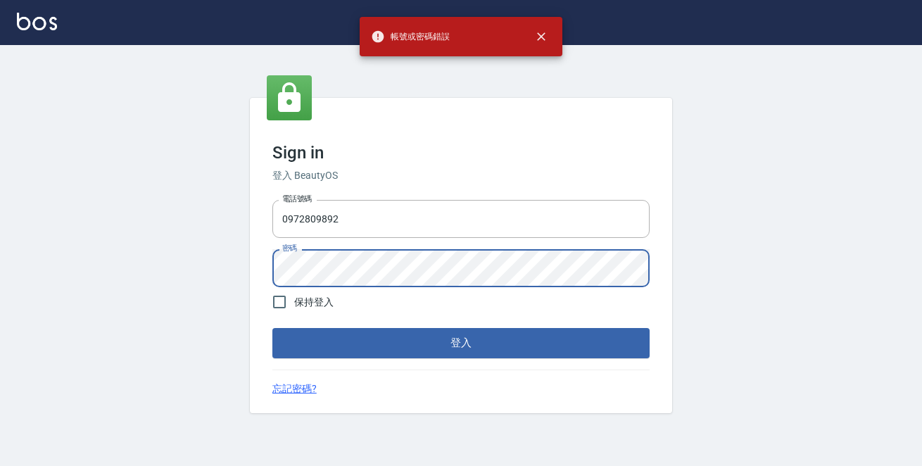
click at [43, 275] on div "Sign in 登入 BeautyOS 電話號碼 0972809892 電話號碼 密碼 密碼 保持登入 登入 忘記密碼?" at bounding box center [461, 255] width 922 height 421
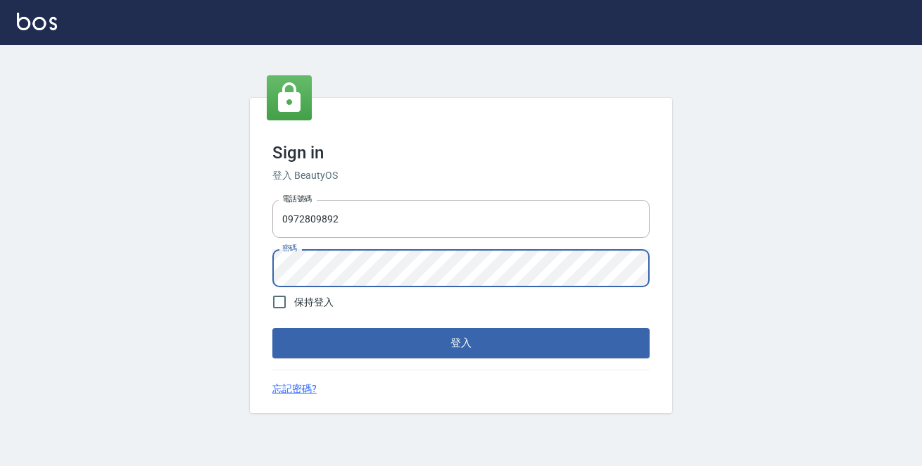
click at [272, 328] on button "登入" at bounding box center [460, 343] width 377 height 30
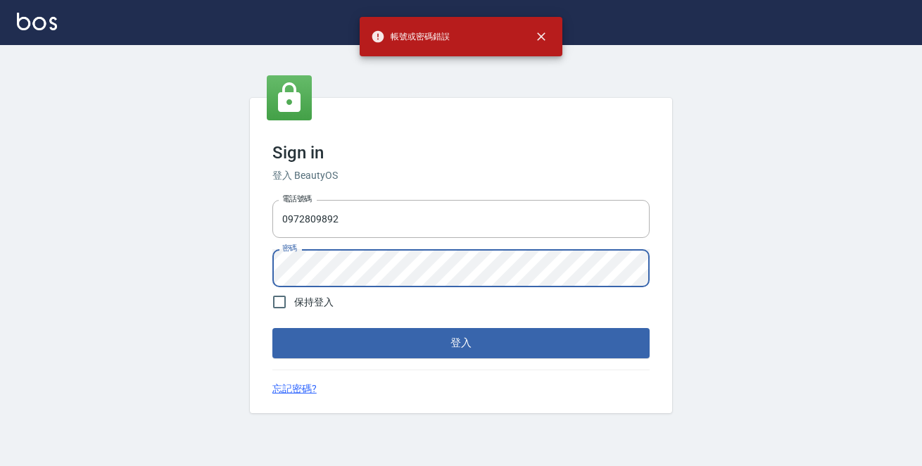
drag, startPoint x: 545, startPoint y: 29, endPoint x: 515, endPoint y: 69, distance: 49.8
click at [545, 30] on icon "close" at bounding box center [541, 37] width 14 height 14
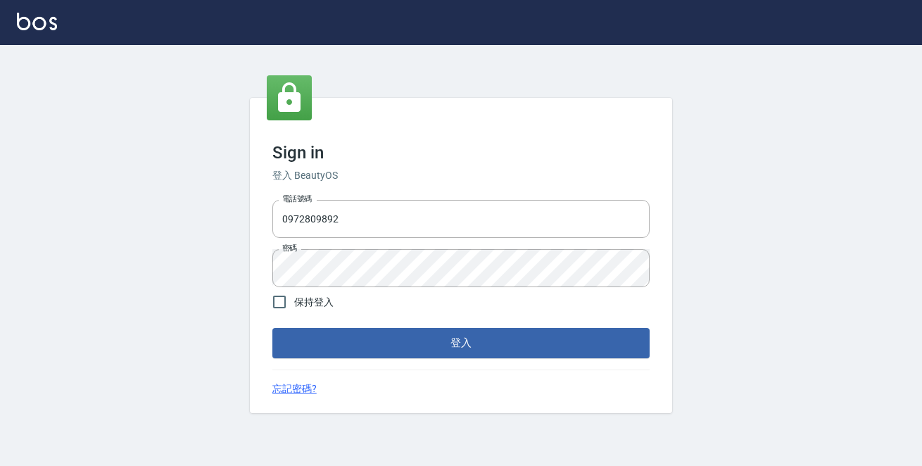
click at [0, 264] on div "Sign in 登入 BeautyOS 電話號碼 0972809892 電話號碼 密碼 密碼 保持登入 登入 忘記密碼?" at bounding box center [461, 255] width 922 height 421
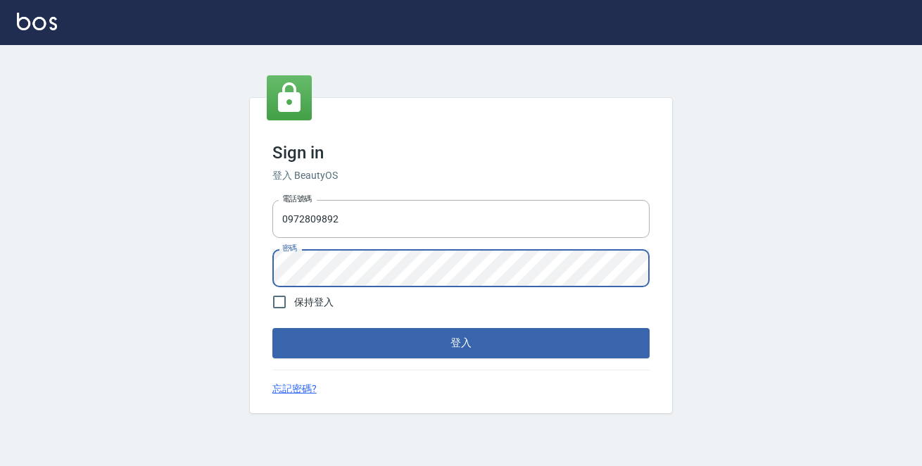
click at [272, 328] on button "登入" at bounding box center [460, 343] width 377 height 30
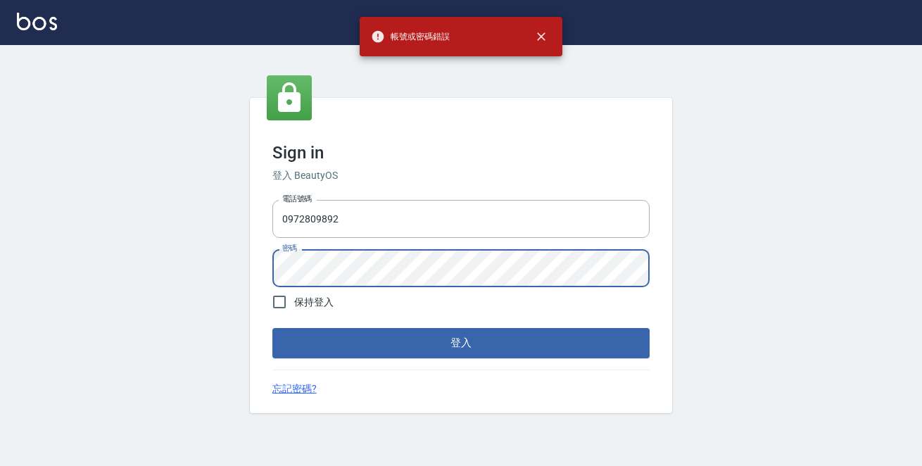
click at [151, 274] on div "Sign in 登入 BeautyOS 電話號碼 0972809892 電話號碼 密碼 密碼 保持登入 登入 忘記密碼?" at bounding box center [461, 255] width 922 height 421
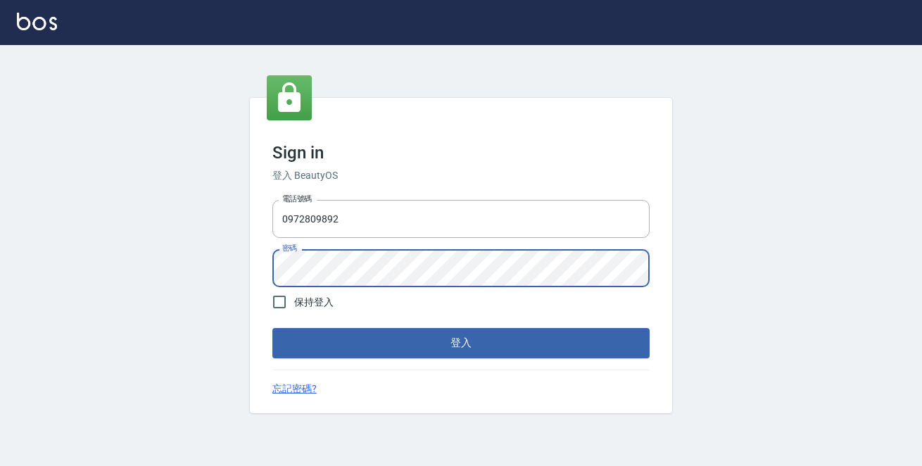
click at [168, 256] on div "Sign in 登入 BeautyOS 電話號碼 0972809892 電話號碼 密碼 密碼 保持登入 登入 忘記密碼?" at bounding box center [461, 255] width 922 height 421
click at [272, 328] on button "登入" at bounding box center [460, 343] width 377 height 30
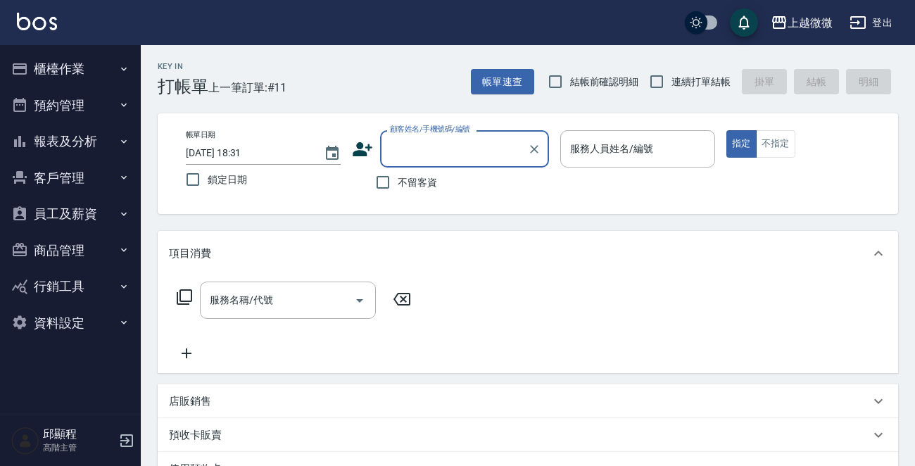
click at [77, 66] on button "櫃檯作業" at bounding box center [71, 69] width 130 height 37
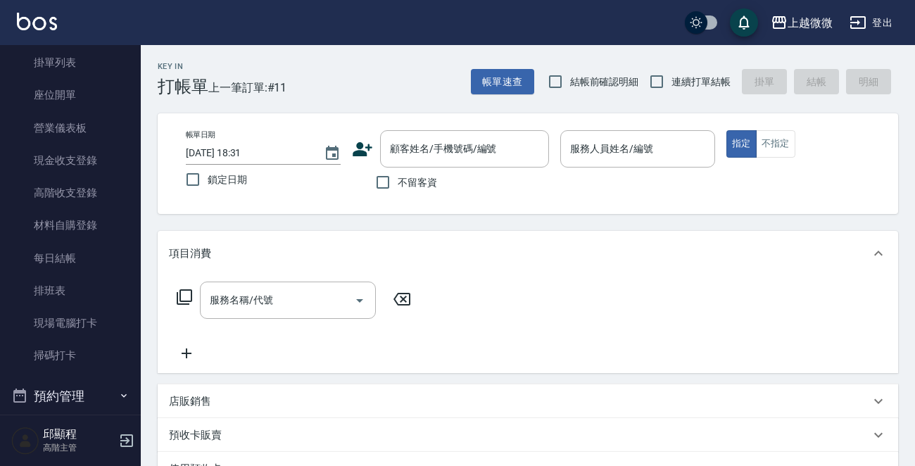
scroll to position [282, 0]
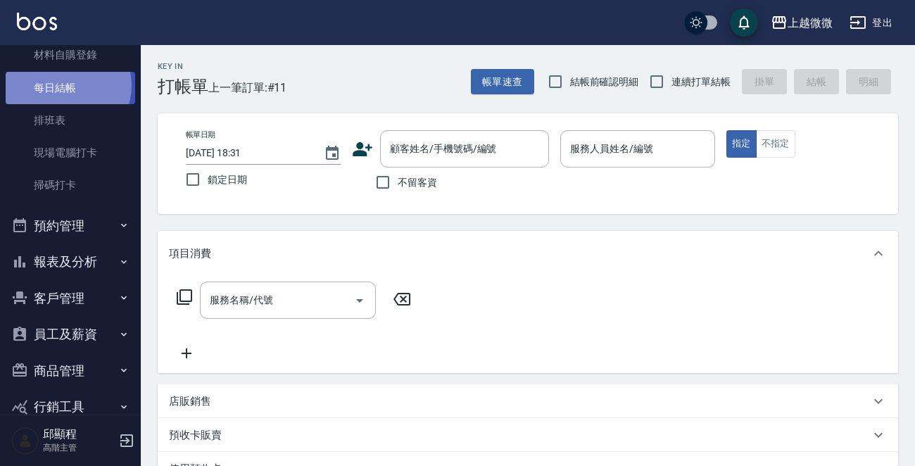
click at [63, 85] on link "每日結帳" at bounding box center [71, 88] width 130 height 32
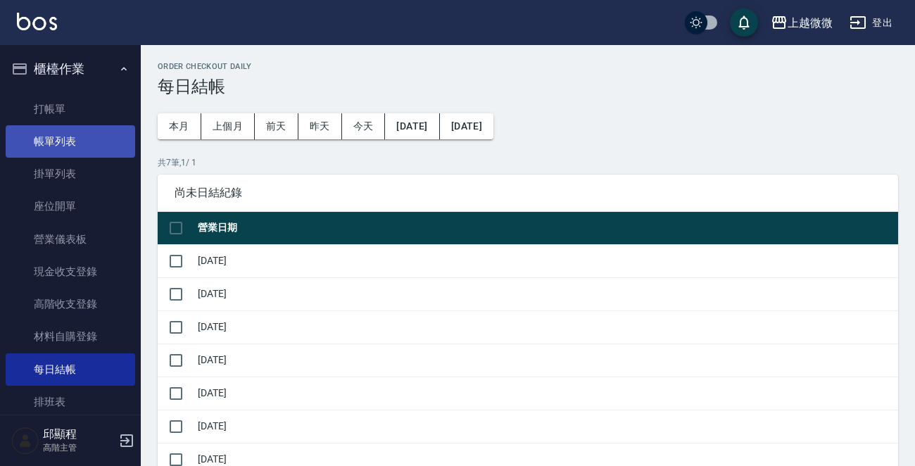
click at [58, 143] on link "帳單列表" at bounding box center [71, 141] width 130 height 32
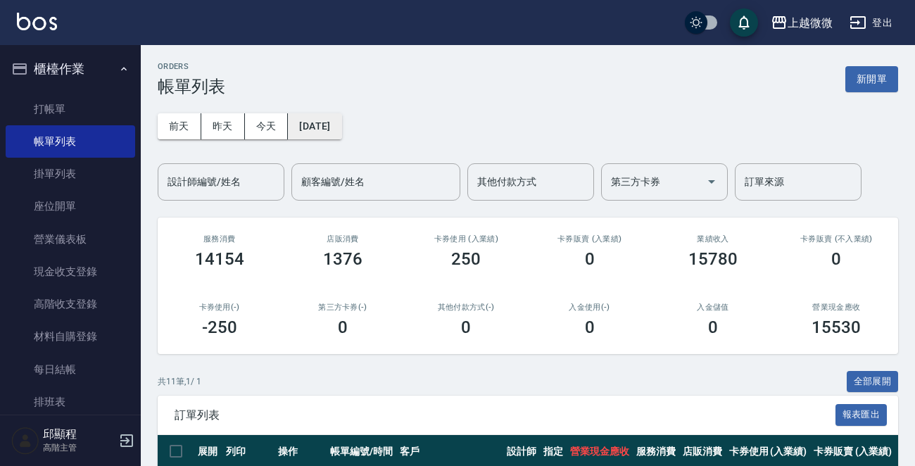
click at [335, 122] on button "[DATE]" at bounding box center [314, 126] width 53 height 26
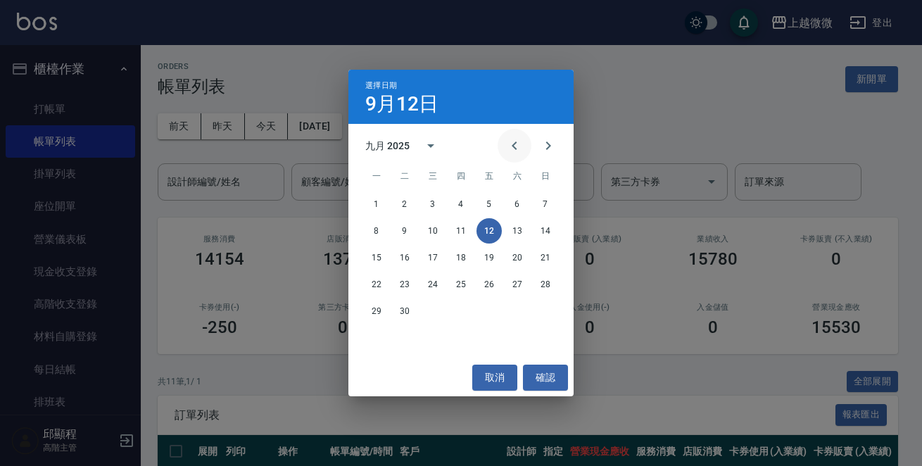
click at [514, 144] on icon "Previous month" at bounding box center [514, 145] width 5 height 8
click at [561, 145] on button "Next month" at bounding box center [548, 146] width 34 height 34
click at [408, 231] on button "9" at bounding box center [404, 230] width 25 height 25
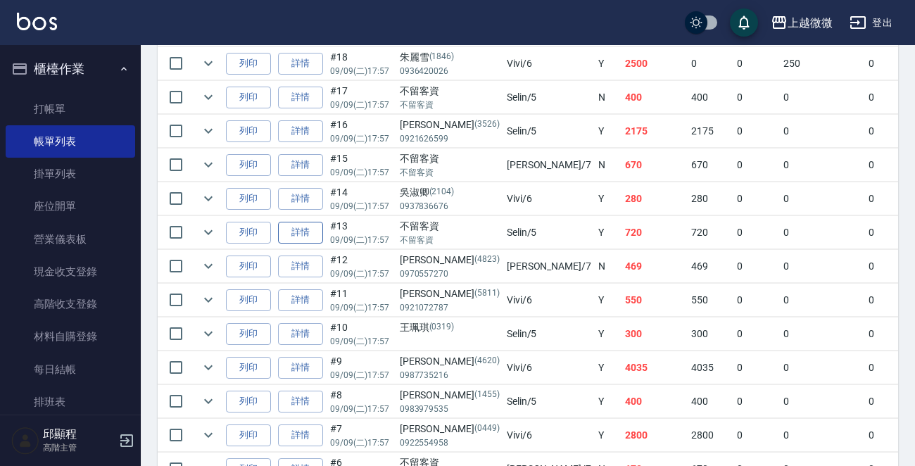
scroll to position [633, 0]
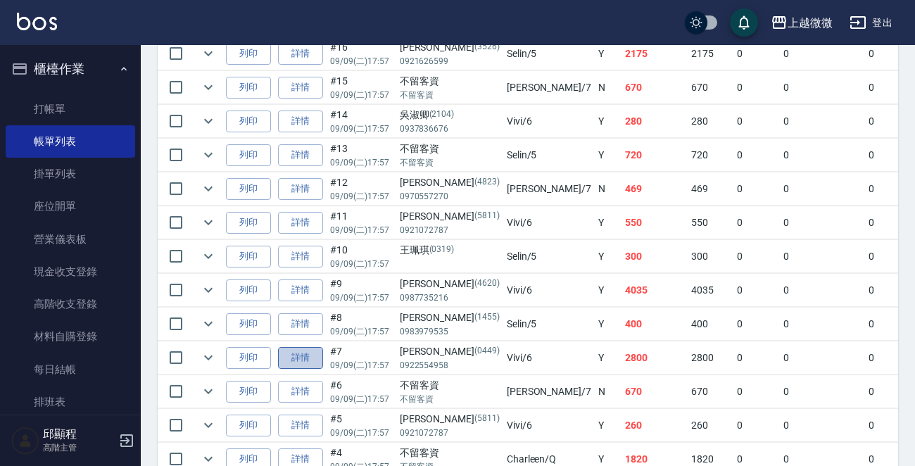
click at [296, 355] on link "詳情" at bounding box center [300, 358] width 45 height 22
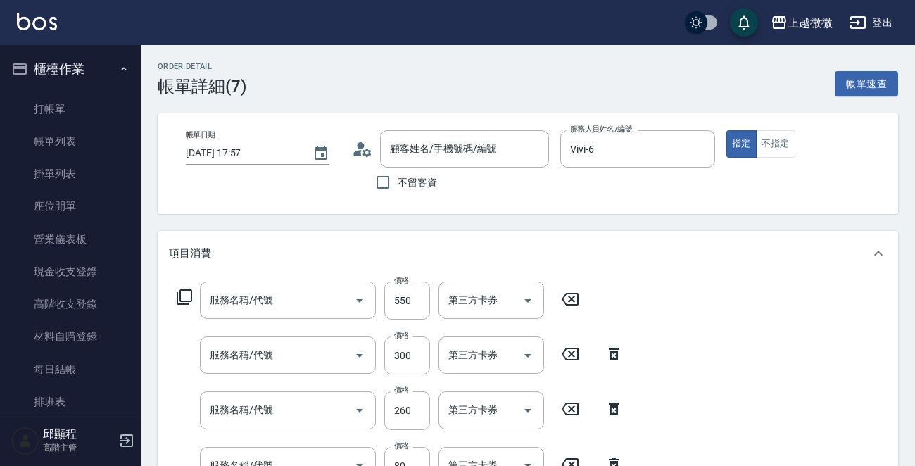
type input "[DATE] 17:57"
type input "Vivi-6"
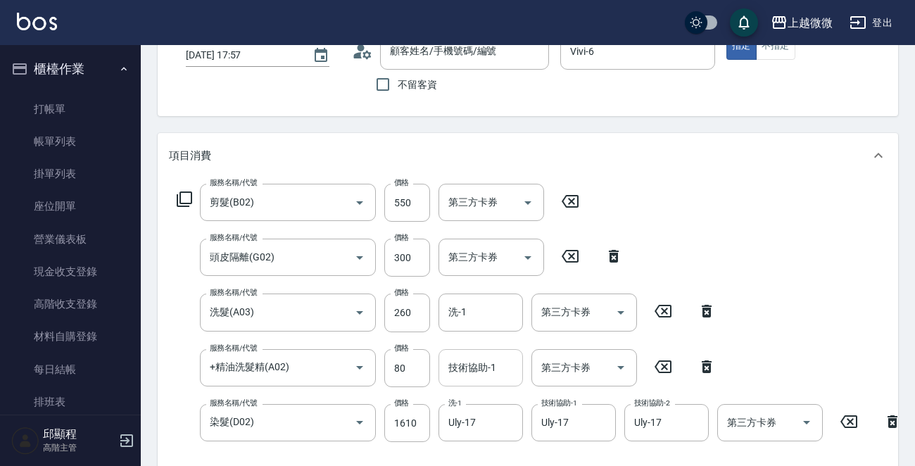
type input "剪髮(B02)"
type input "頭皮隔離(G02)"
type input "洗髮(A03)"
type input "+精油洗髮精(A02)"
type input "染髮(D02)"
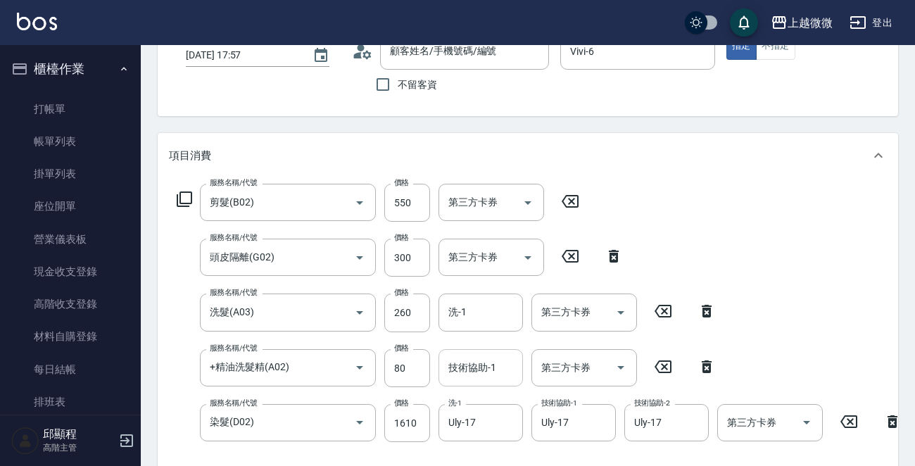
scroll to position [211, 0]
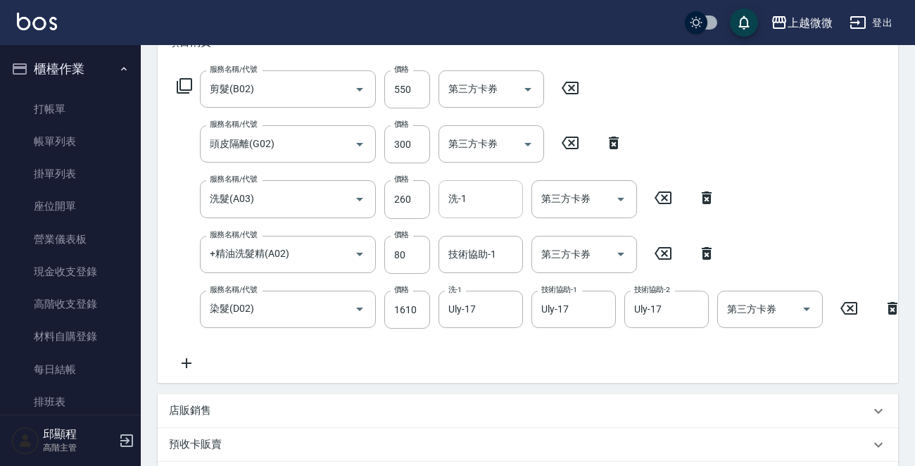
type input "[PERSON_NAME]/0922554958/0449"
click at [472, 198] on input "洗-1" at bounding box center [481, 199] width 72 height 25
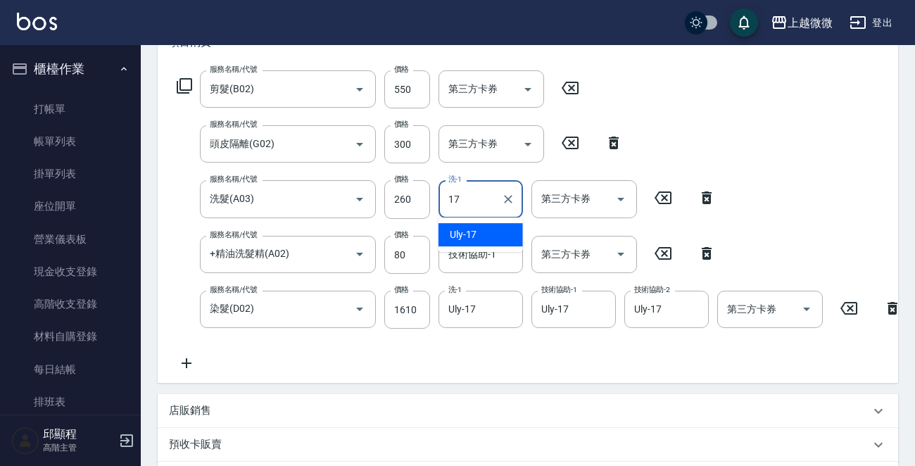
click at [465, 231] on span "Uly -17" at bounding box center [463, 234] width 27 height 15
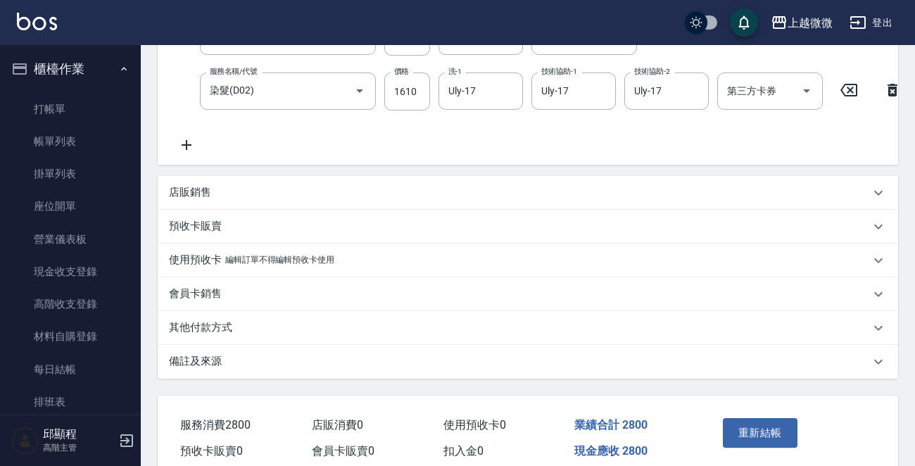
scroll to position [501, 0]
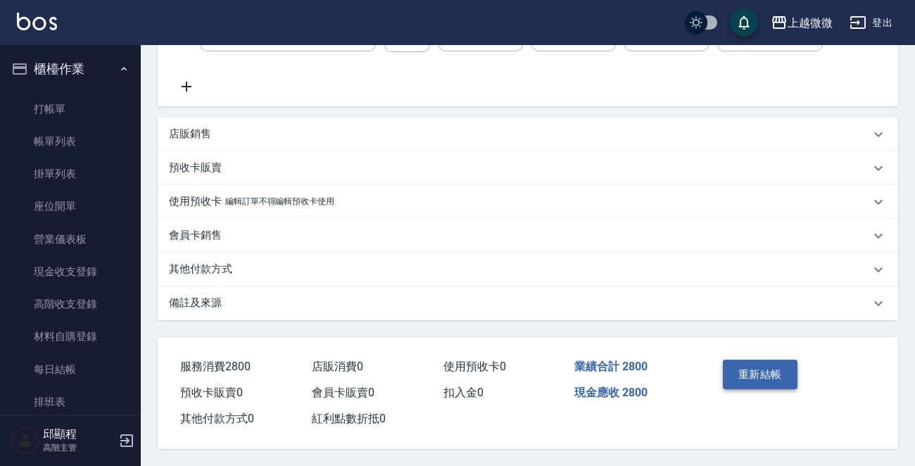
type input "Uly-17"
click at [755, 367] on button "重新結帳" at bounding box center [760, 375] width 75 height 30
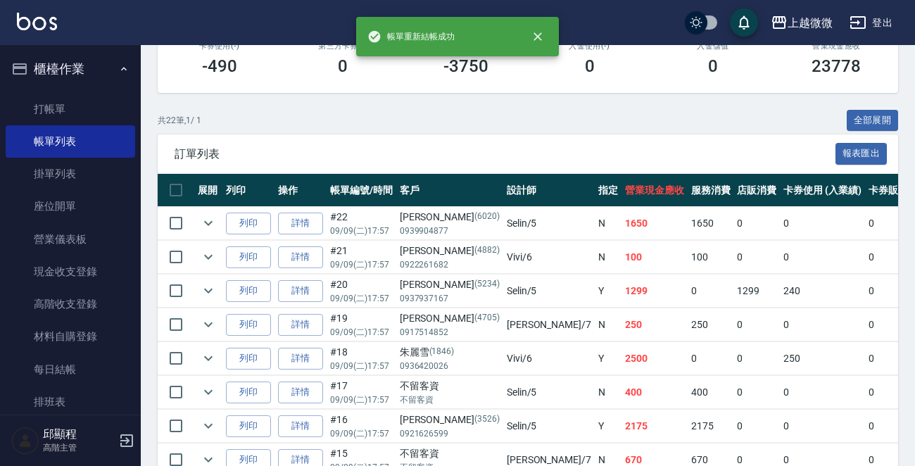
scroll to position [422, 0]
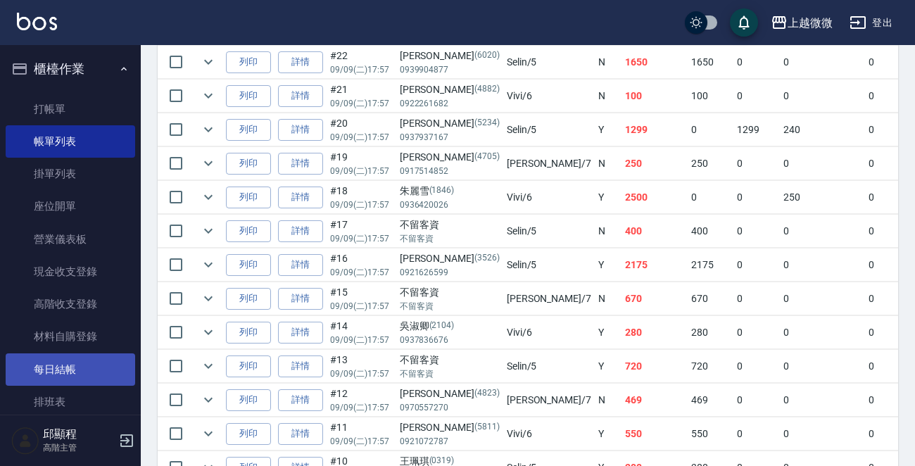
click at [63, 368] on link "每日結帳" at bounding box center [71, 369] width 130 height 32
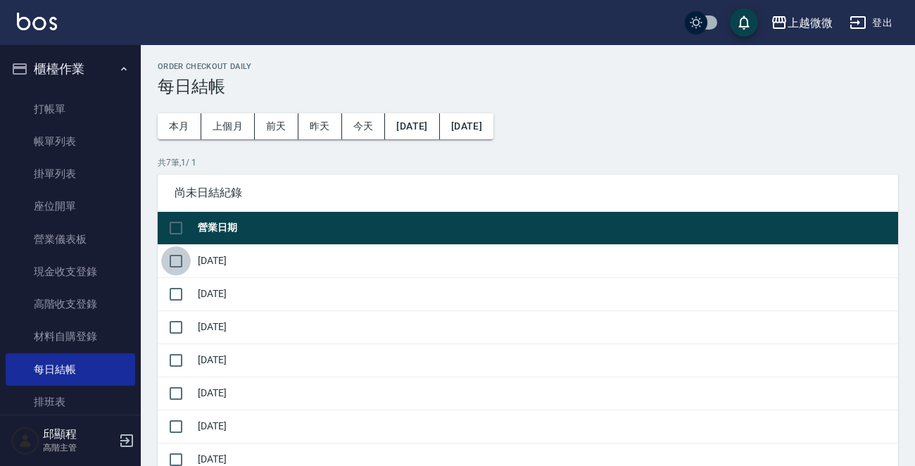
click at [176, 263] on input "checkbox" at bounding box center [176, 261] width 30 height 30
checkbox input "true"
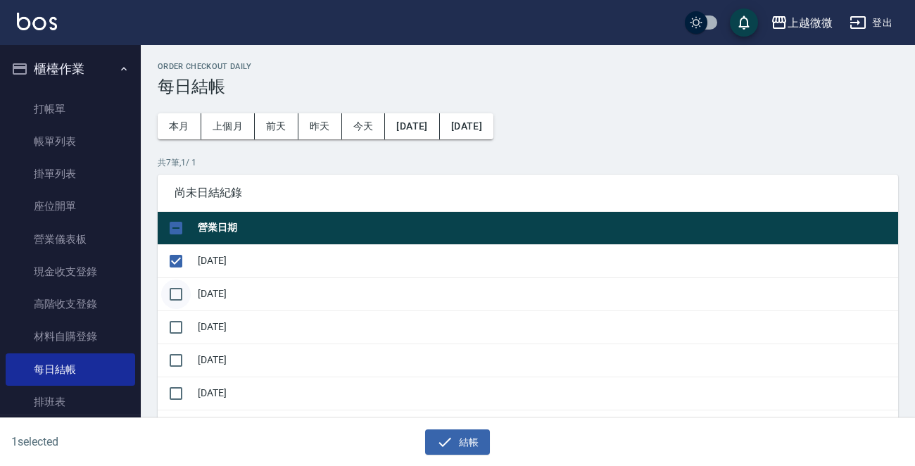
click at [182, 289] on input "checkbox" at bounding box center [176, 294] width 30 height 30
checkbox input "true"
click at [175, 330] on input "checkbox" at bounding box center [176, 327] width 30 height 30
checkbox input "true"
click at [172, 355] on input "checkbox" at bounding box center [176, 361] width 30 height 30
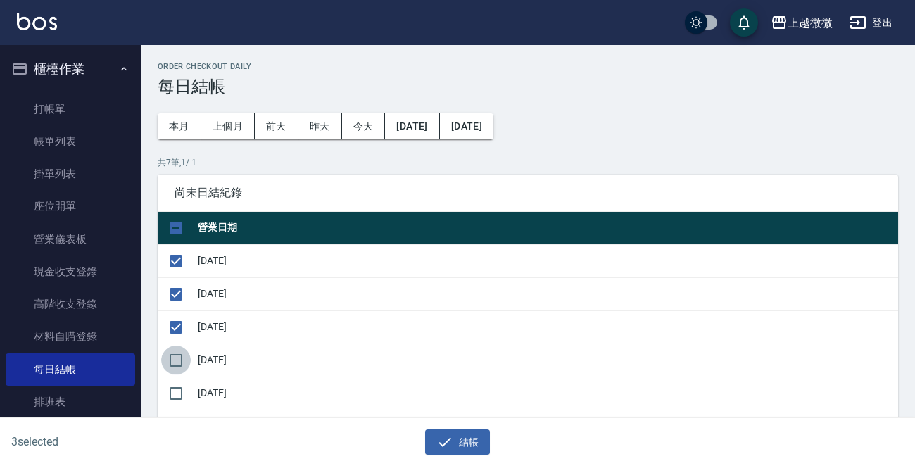
checkbox input "true"
click at [187, 389] on input "checkbox" at bounding box center [176, 394] width 30 height 30
checkbox input "true"
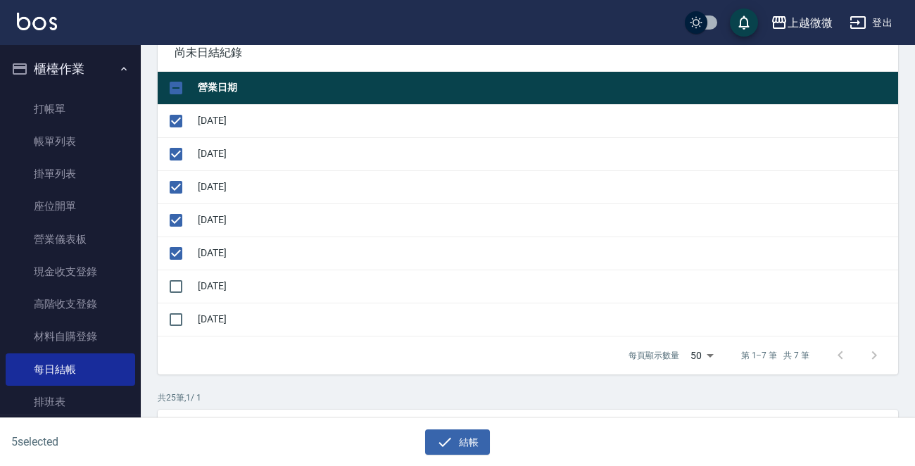
scroll to position [141, 0]
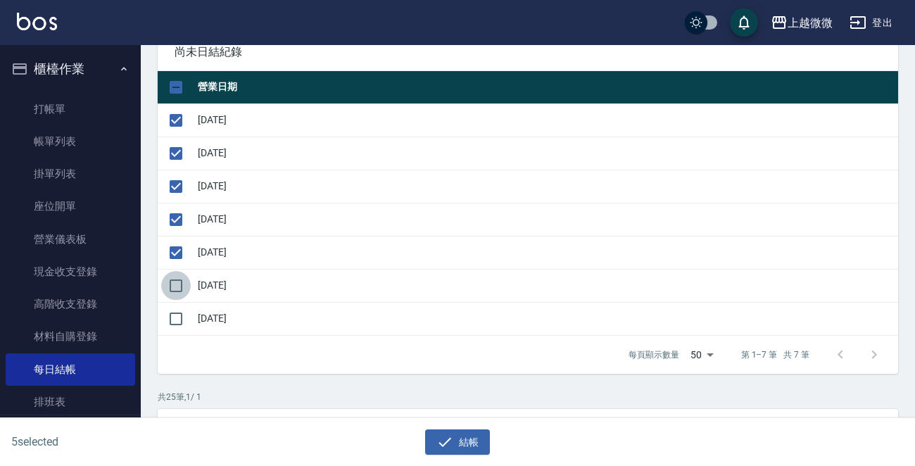
click at [188, 283] on input "checkbox" at bounding box center [176, 286] width 30 height 30
checkbox input "true"
click at [469, 436] on button "結帳" at bounding box center [457, 442] width 65 height 26
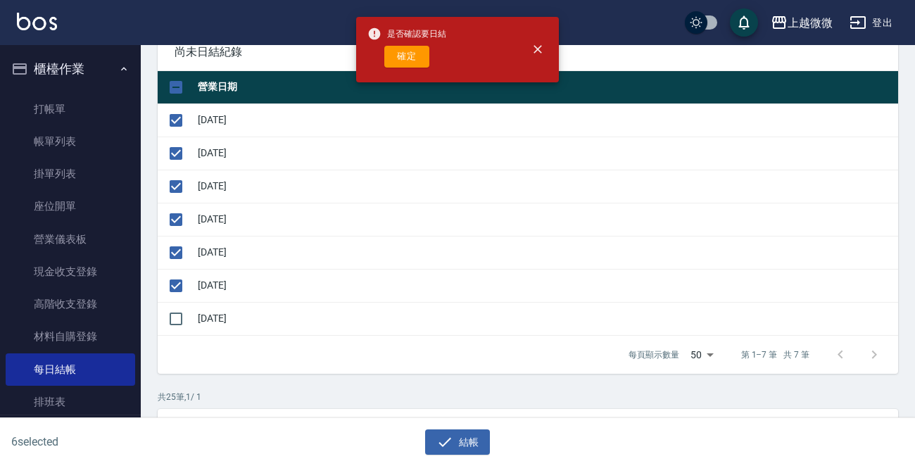
click at [406, 51] on button "確定" at bounding box center [406, 57] width 45 height 22
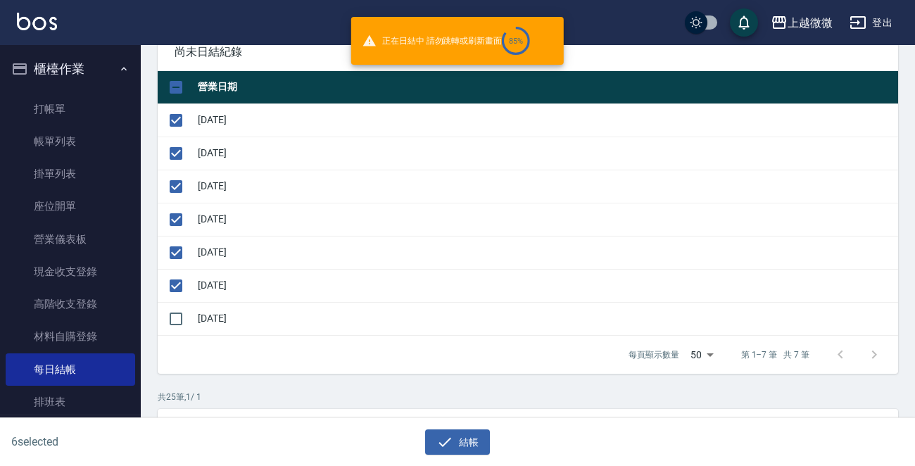
checkbox input "false"
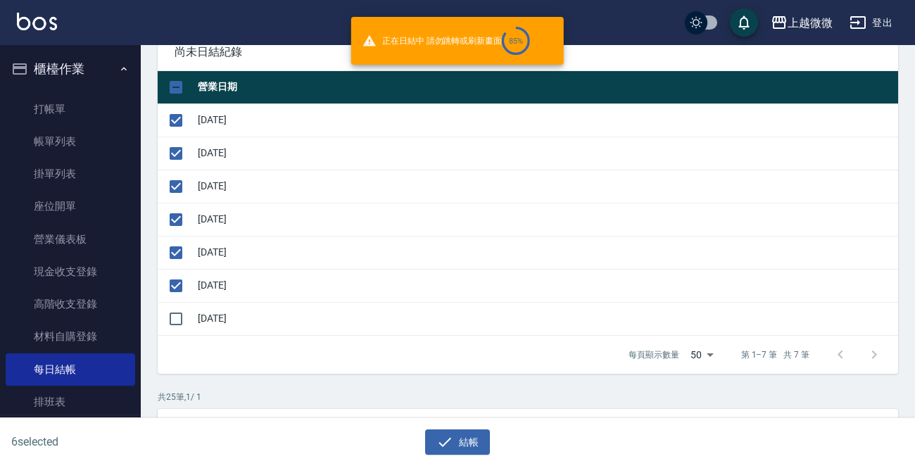
checkbox input "false"
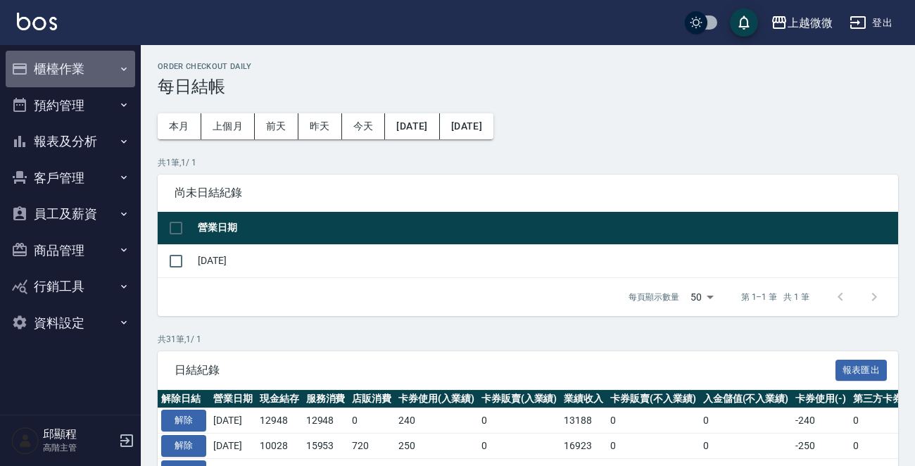
click at [80, 61] on button "櫃檯作業" at bounding box center [71, 69] width 130 height 37
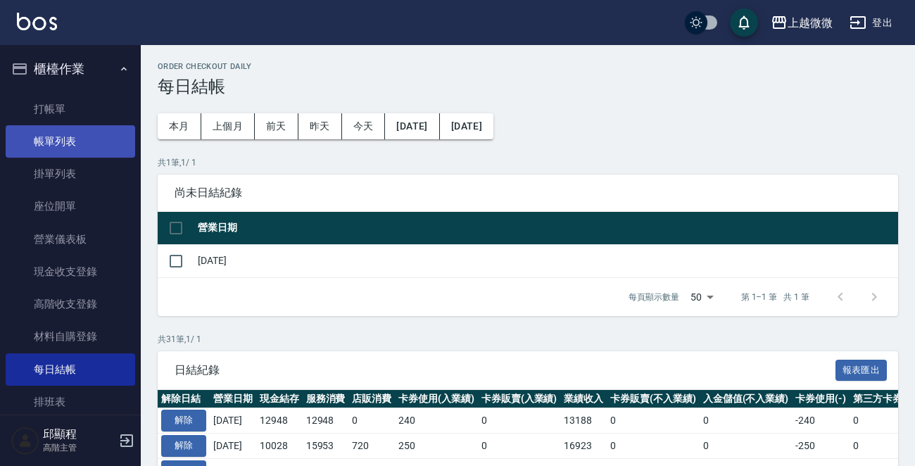
click at [41, 138] on link "帳單列表" at bounding box center [71, 141] width 130 height 32
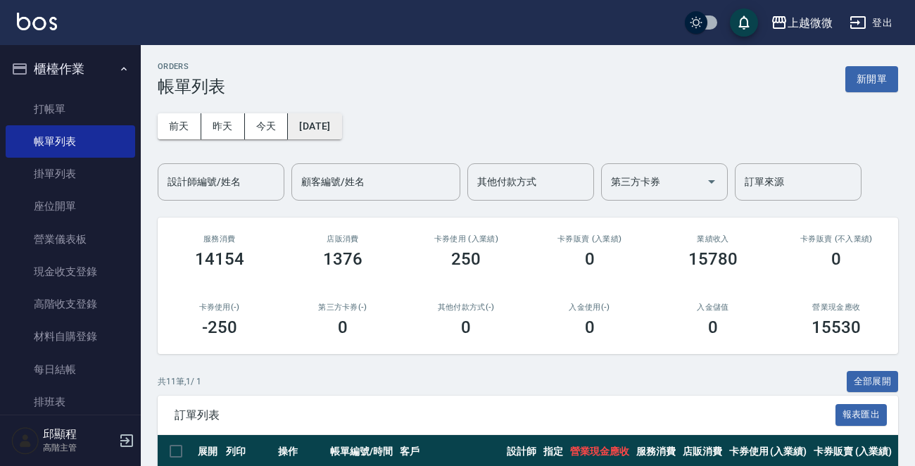
click at [324, 114] on div "前天 昨天 今天 2025/09/12 設計師編號/姓名 設計師編號/姓名 顧客編號/姓名 顧客編號/姓名 其他付款方式 其他付款方式 第三方卡券 第三方卡券…" at bounding box center [528, 148] width 740 height 104
click at [327, 122] on button "[DATE]" at bounding box center [314, 126] width 53 height 26
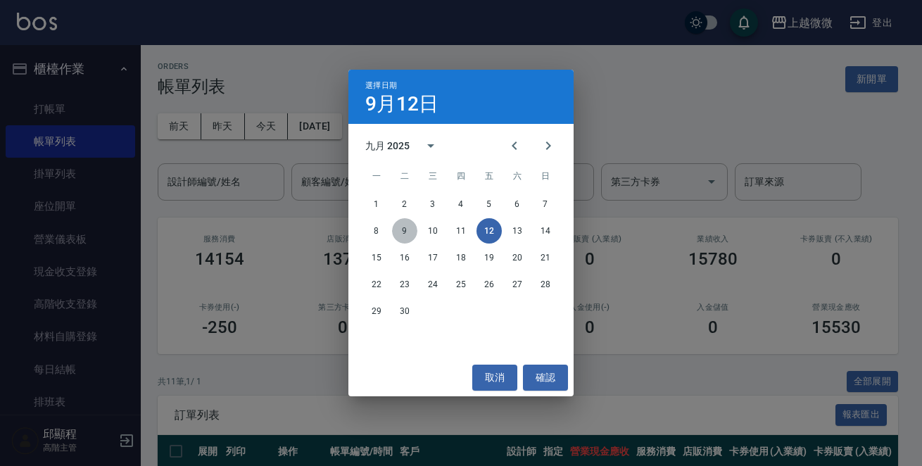
click at [413, 229] on button "9" at bounding box center [404, 230] width 25 height 25
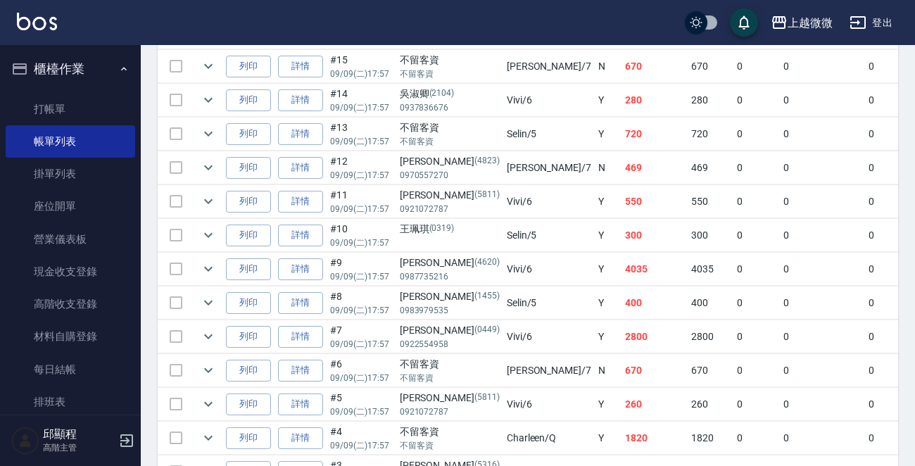
scroll to position [807, 0]
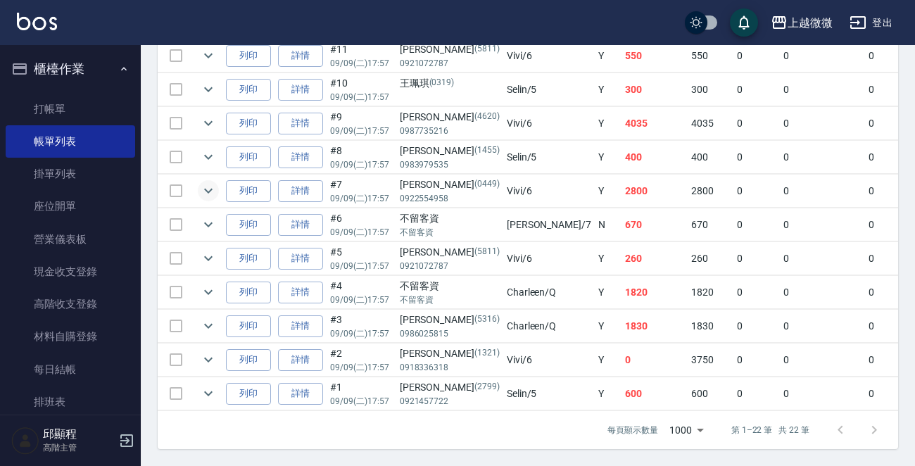
click at [214, 182] on icon "expand row" at bounding box center [208, 190] width 17 height 17
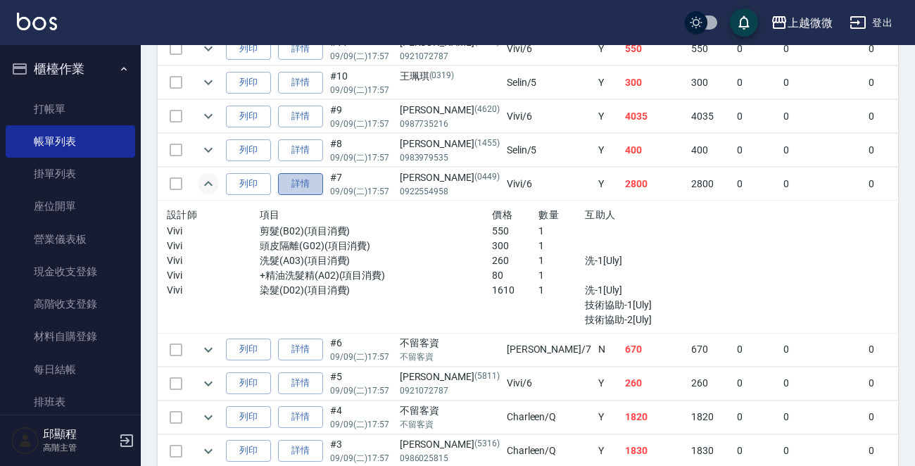
click at [308, 179] on link "詳情" at bounding box center [300, 184] width 45 height 22
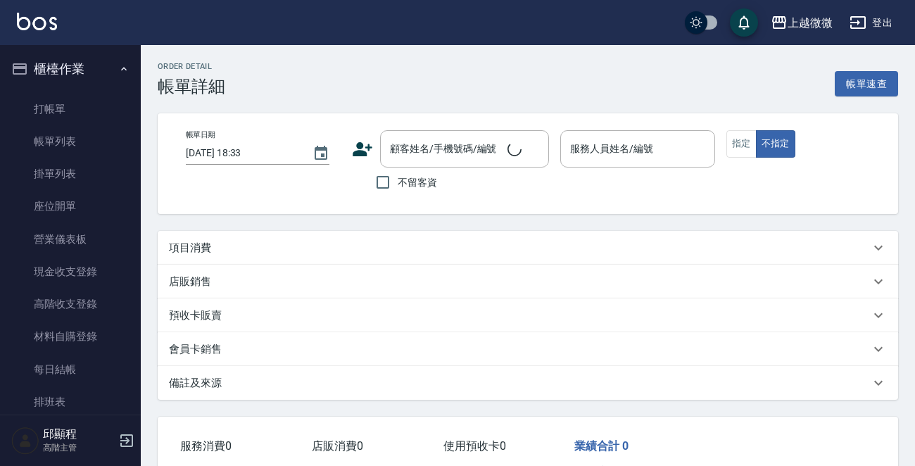
type input "[DATE] 17:57"
type input "Vivi-6"
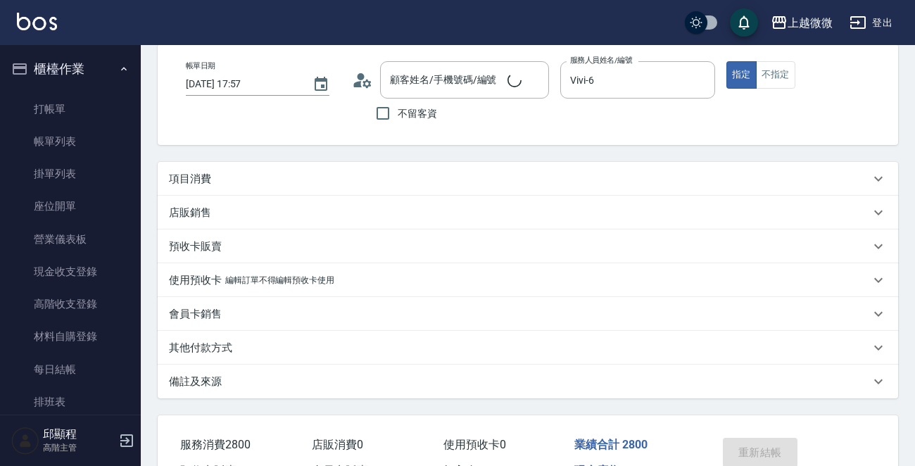
type input "[PERSON_NAME]/0922554958/0449"
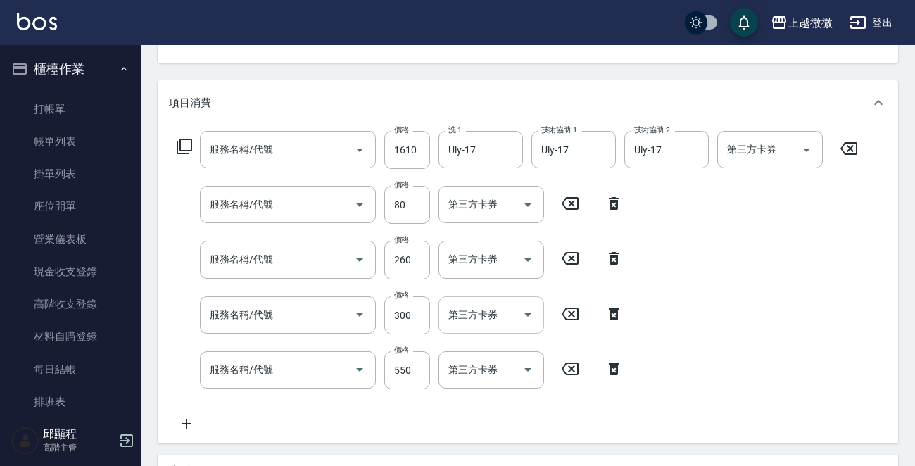
type input "染髮(D02)"
type input "+精油洗髮精(A02)"
type input "洗髮(A03)"
type input "頭皮隔離(G02)"
type input "剪髮(B02)"
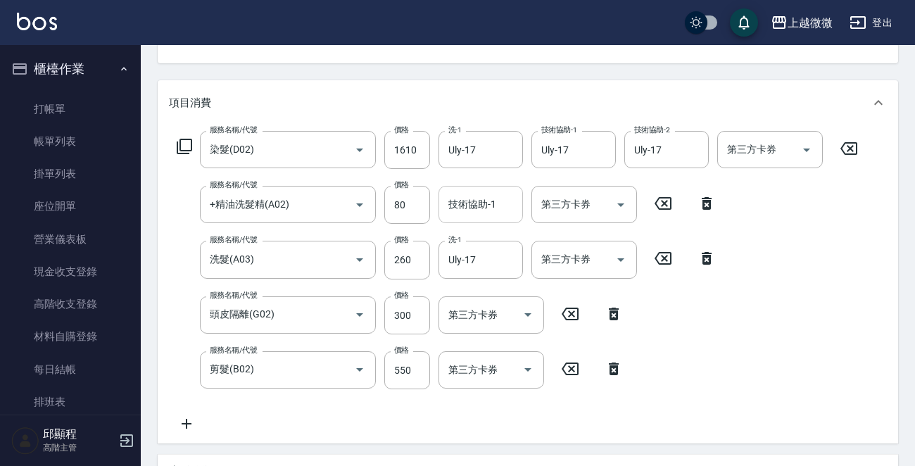
click at [476, 198] on div "技術協助-1 技術協助-1" at bounding box center [480, 204] width 84 height 37
click at [474, 235] on span "Uly -17" at bounding box center [463, 240] width 27 height 15
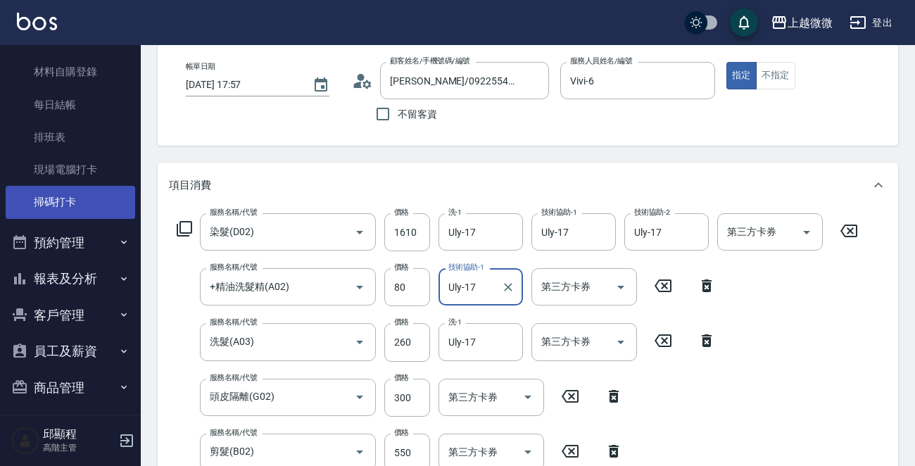
scroll to position [204, 0]
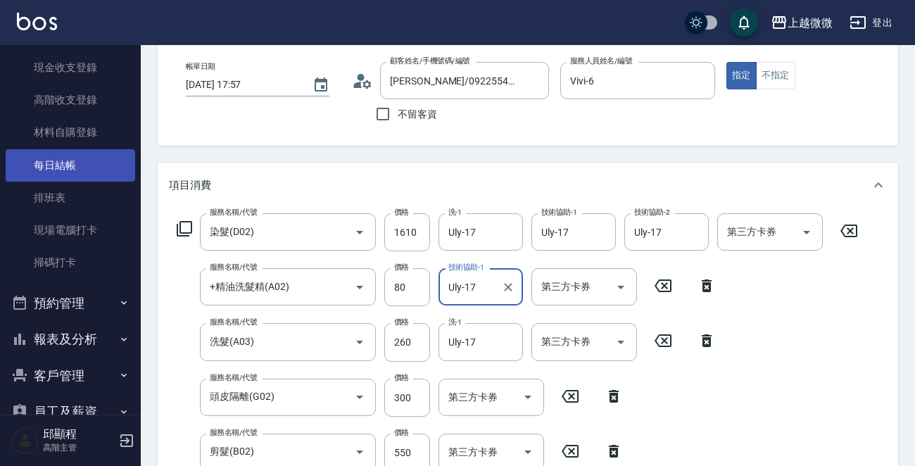
type input "Uly-17"
click at [81, 166] on link "每日結帳" at bounding box center [71, 165] width 130 height 32
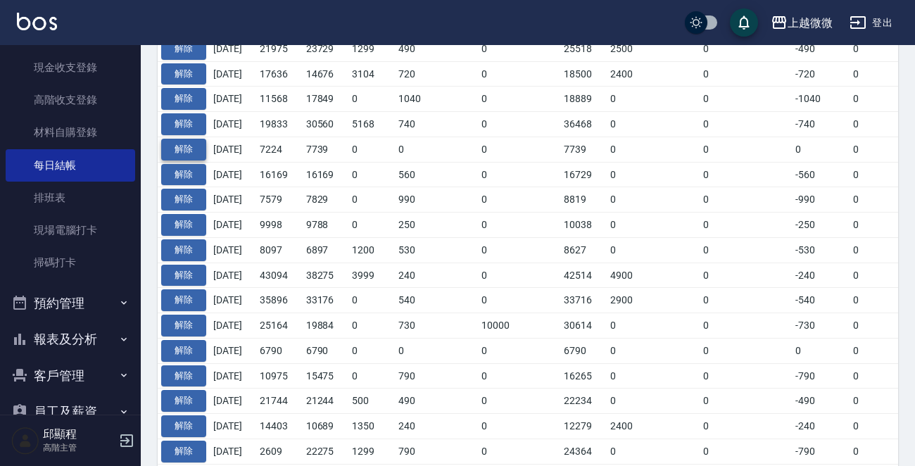
scroll to position [352, 0]
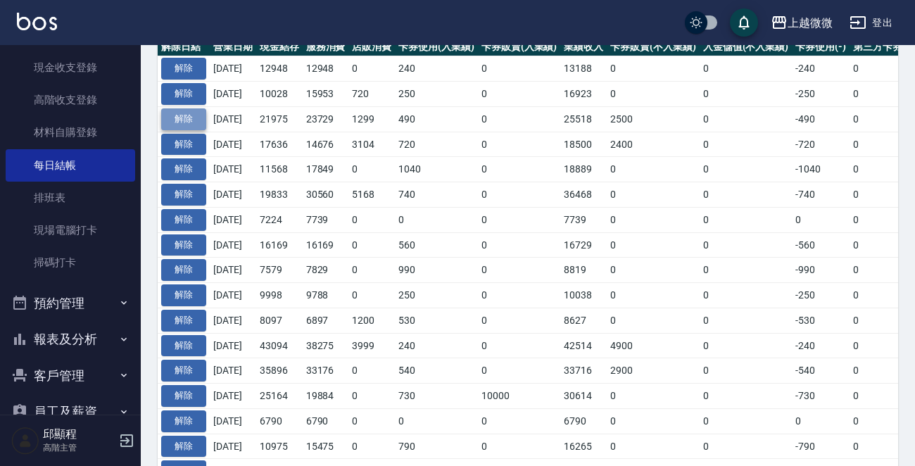
click at [185, 113] on button "解除" at bounding box center [183, 119] width 45 height 22
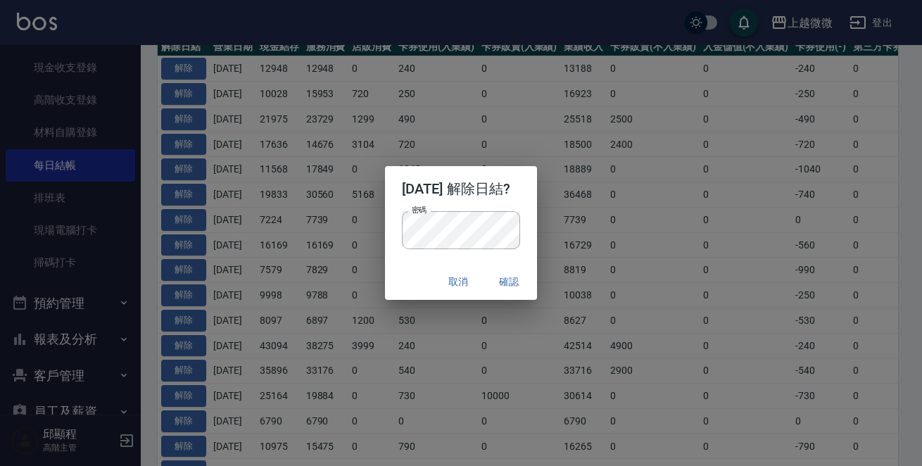
click at [393, 280] on div "取消 確認" at bounding box center [461, 281] width 153 height 37
click at [531, 284] on button "確認" at bounding box center [508, 282] width 45 height 26
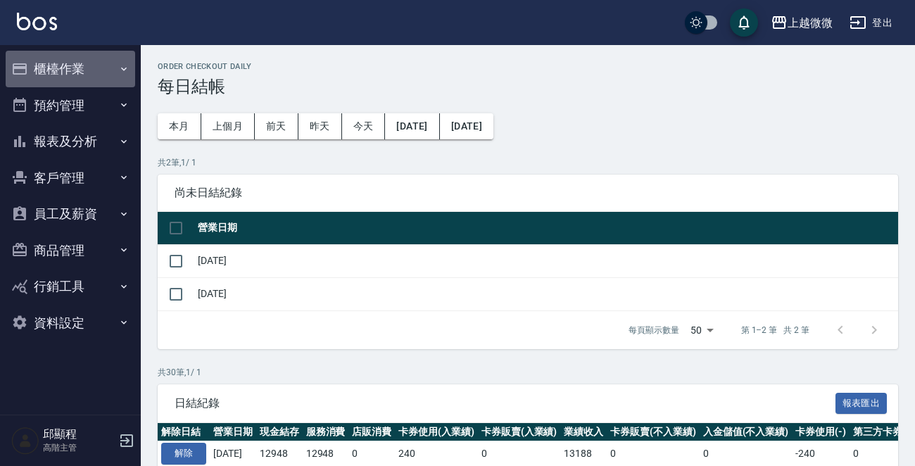
click at [68, 68] on button "櫃檯作業" at bounding box center [71, 69] width 130 height 37
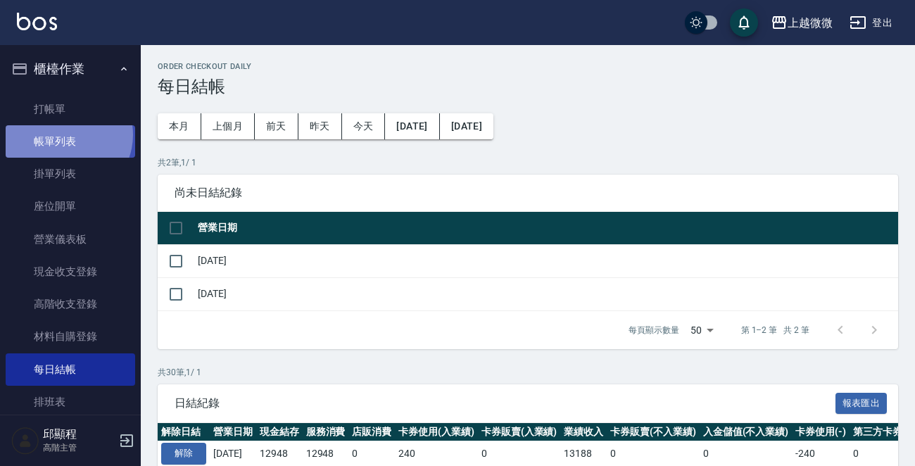
click at [63, 135] on link "帳單列表" at bounding box center [71, 141] width 130 height 32
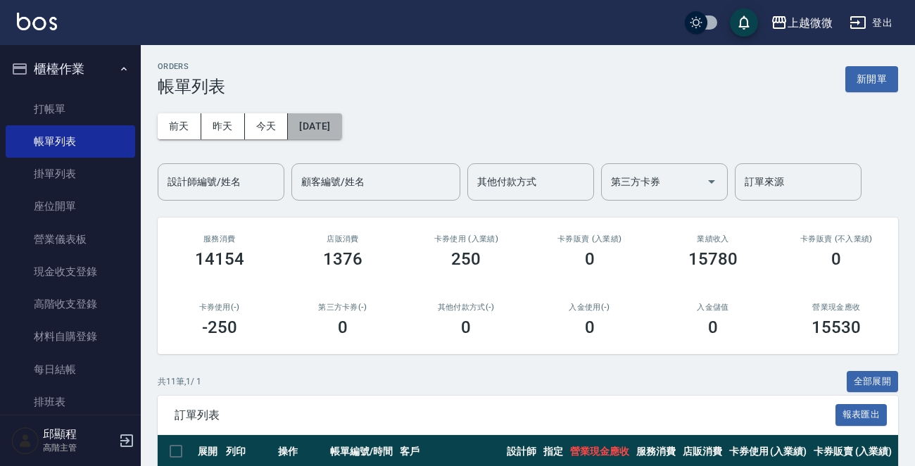
click at [337, 125] on button "[DATE]" at bounding box center [314, 126] width 53 height 26
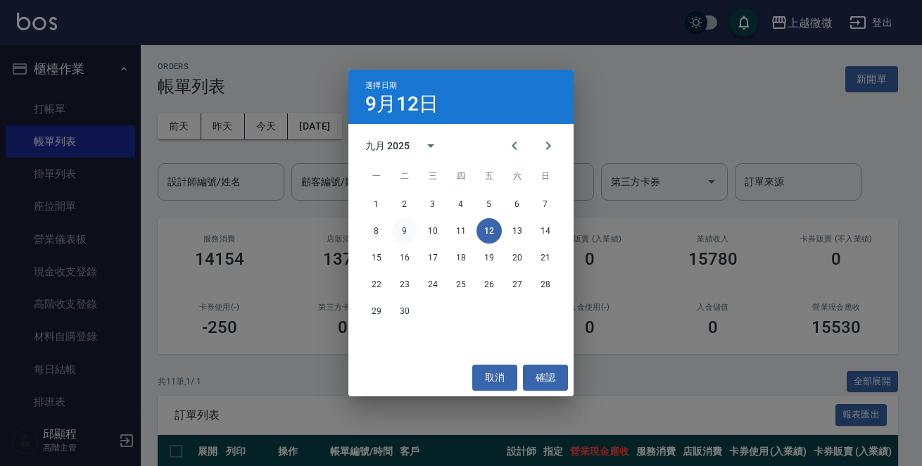
click at [405, 224] on button "9" at bounding box center [404, 230] width 25 height 25
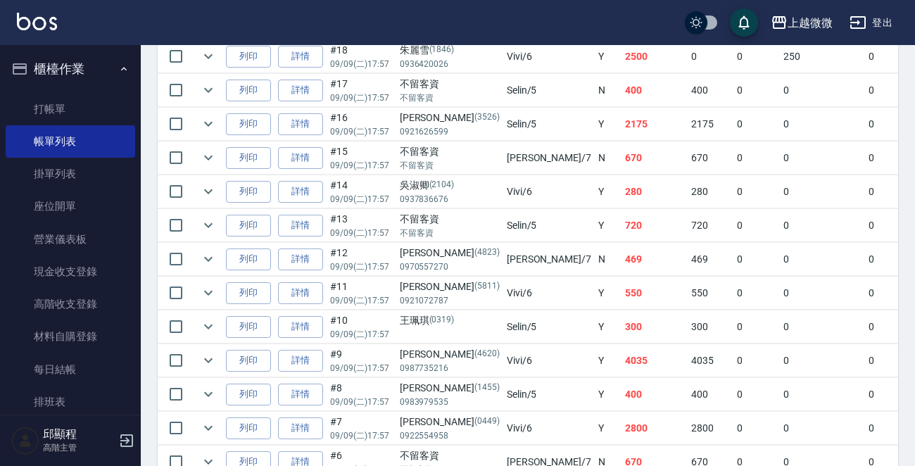
scroll to position [774, 0]
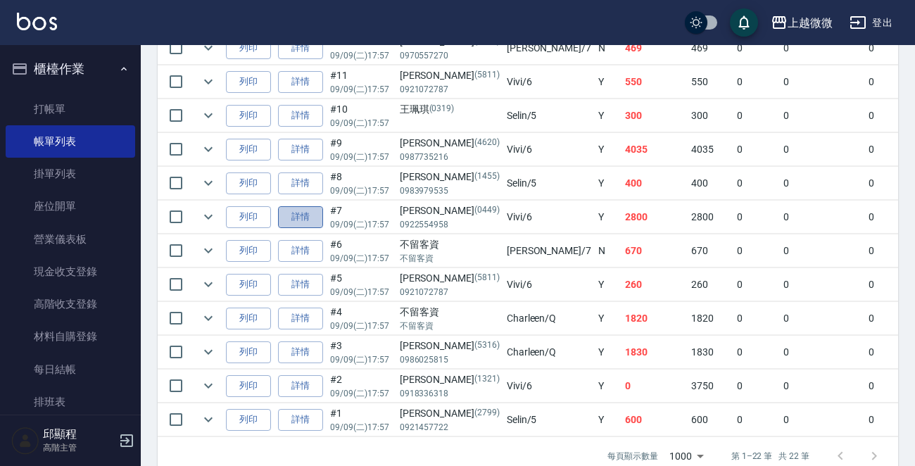
click at [300, 209] on link "詳情" at bounding box center [300, 217] width 45 height 22
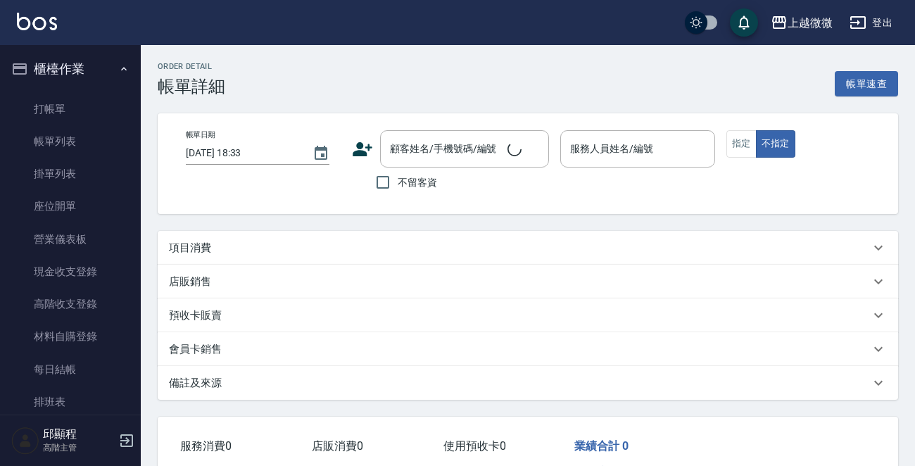
type input "[DATE] 17:57"
type input "Vivi-6"
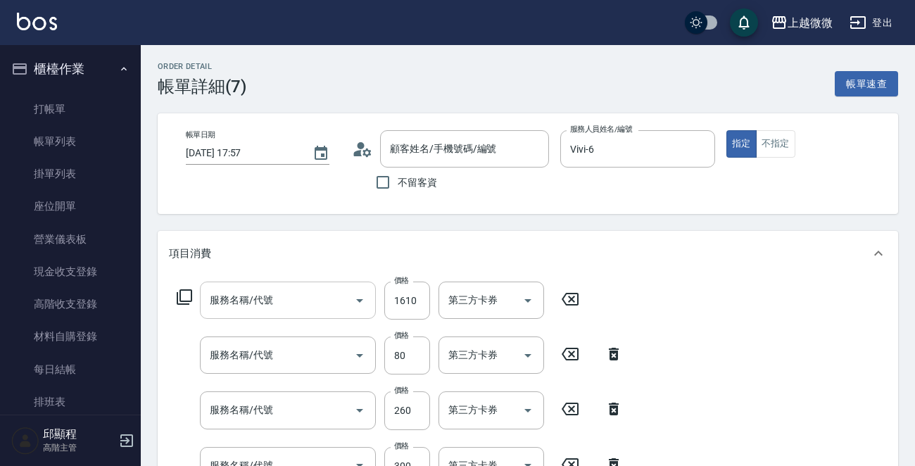
type input "[PERSON_NAME]/0922554958/0449"
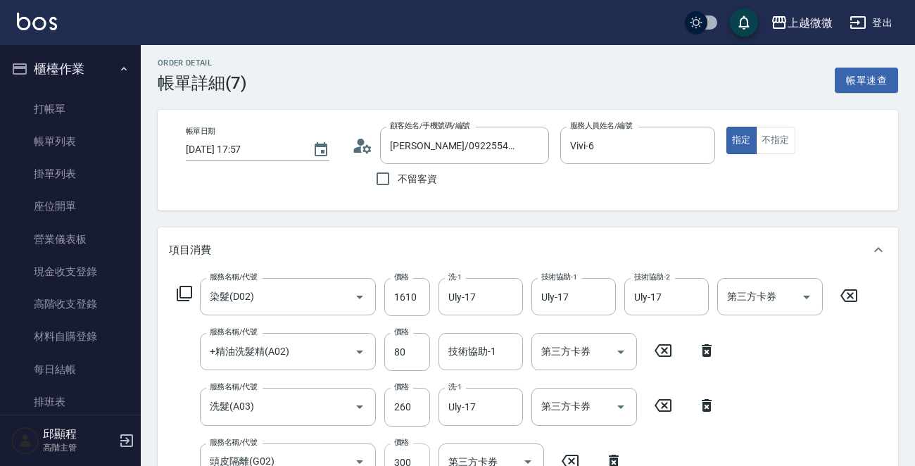
type input "染髮(D02)"
type input "+精油洗髮精(A02)"
type input "洗髮(A03)"
type input "頭皮隔離(G02)"
type input "剪髮(B02)"
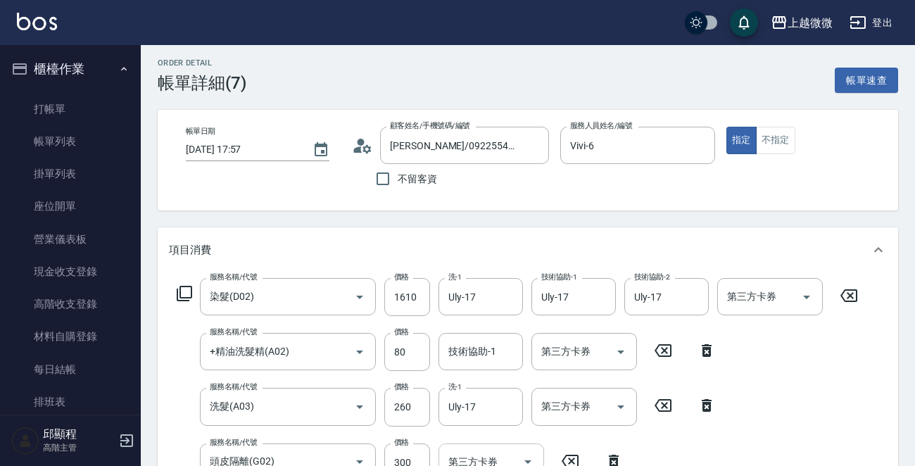
scroll to position [211, 0]
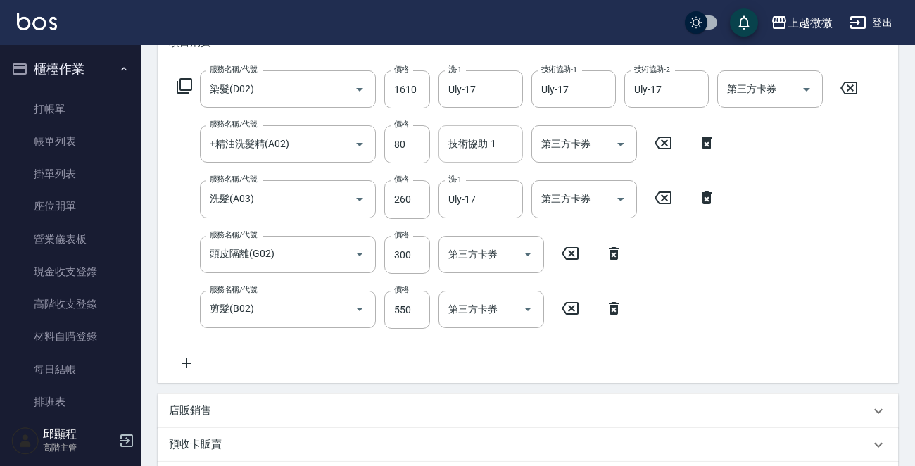
click at [487, 154] on input "技術協助-1" at bounding box center [481, 144] width 72 height 25
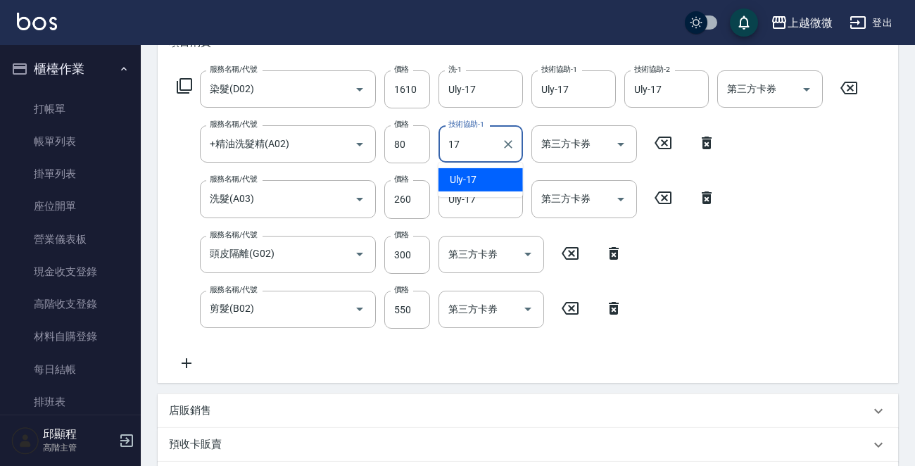
click at [491, 177] on div "Uly -17" at bounding box center [480, 179] width 84 height 23
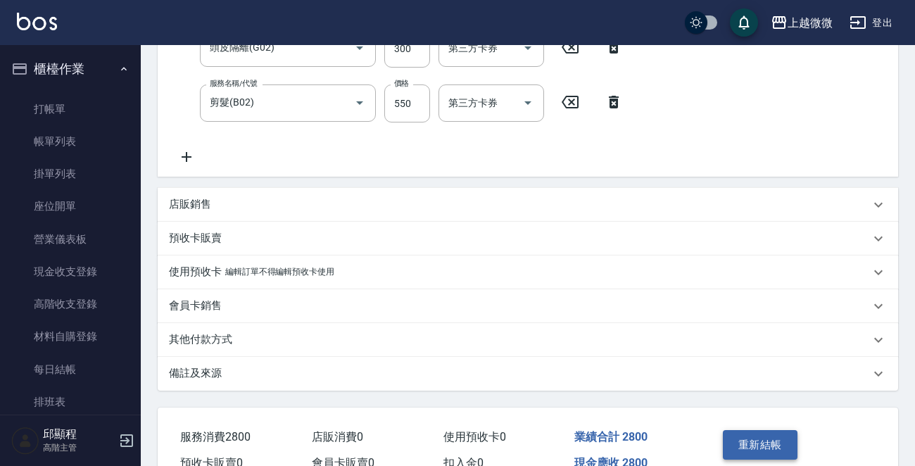
scroll to position [491, 0]
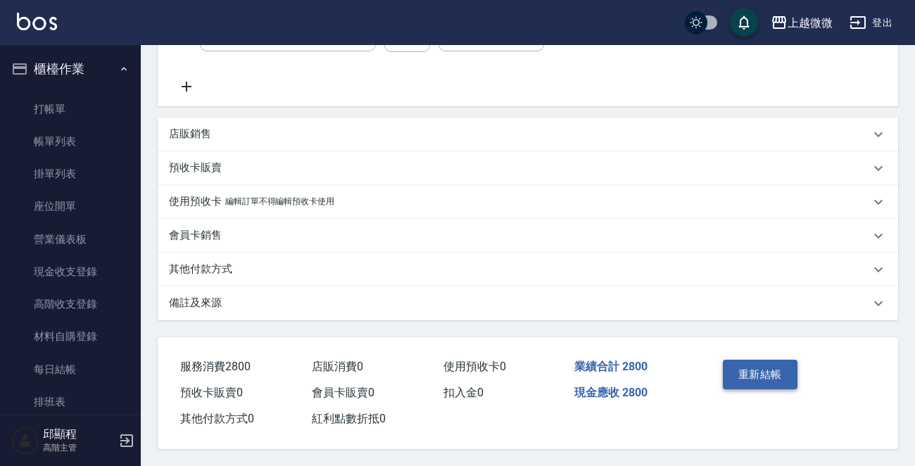
type input "Uly-17"
click at [769, 362] on button "重新結帳" at bounding box center [760, 375] width 75 height 30
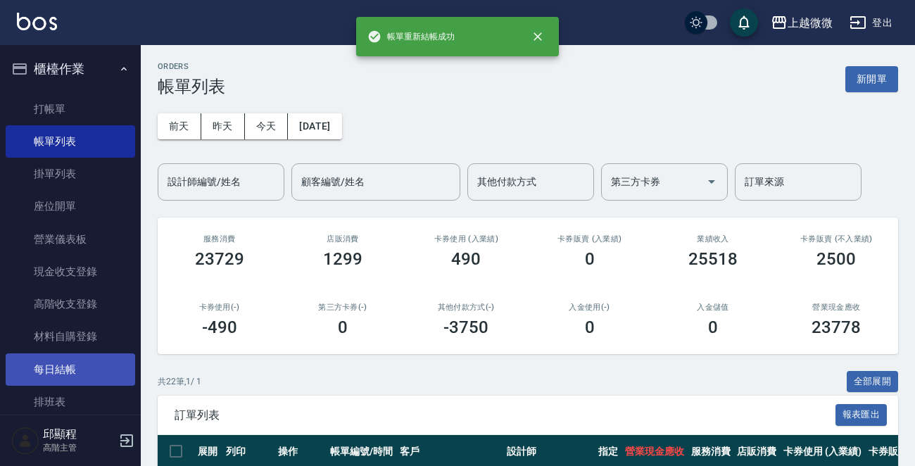
click at [61, 365] on link "每日結帳" at bounding box center [71, 369] width 130 height 32
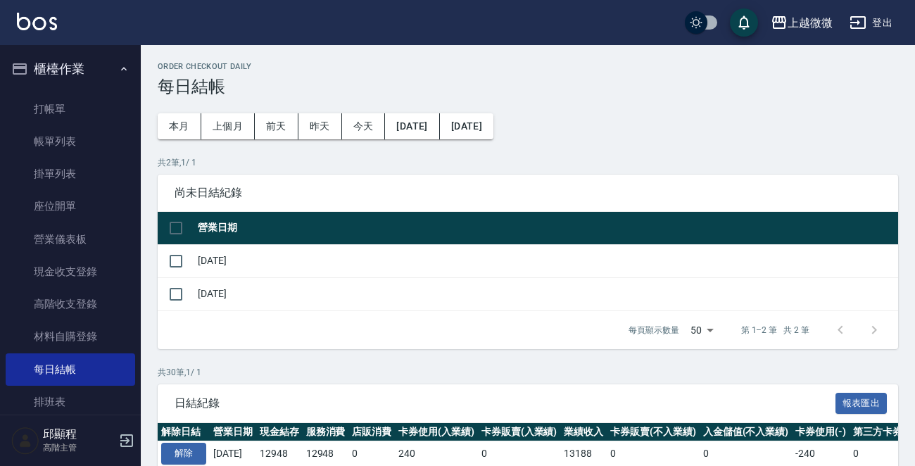
click at [173, 256] on input "checkbox" at bounding box center [176, 261] width 30 height 30
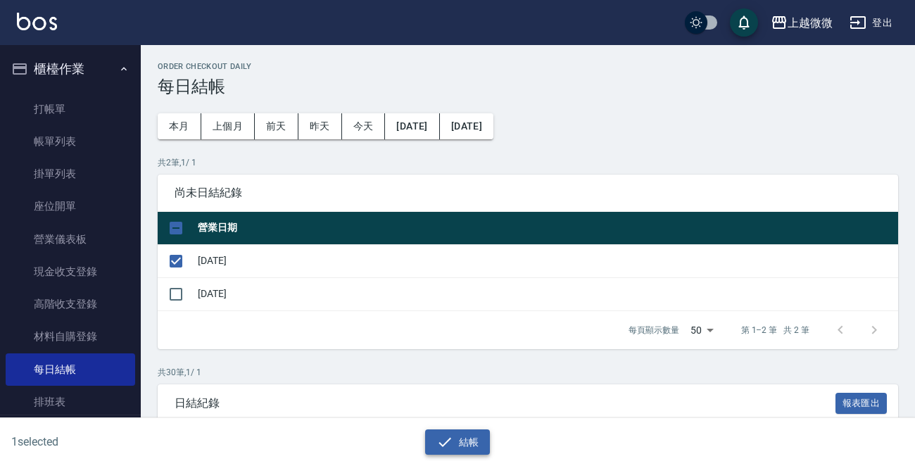
click at [471, 438] on button "結帳" at bounding box center [457, 442] width 65 height 26
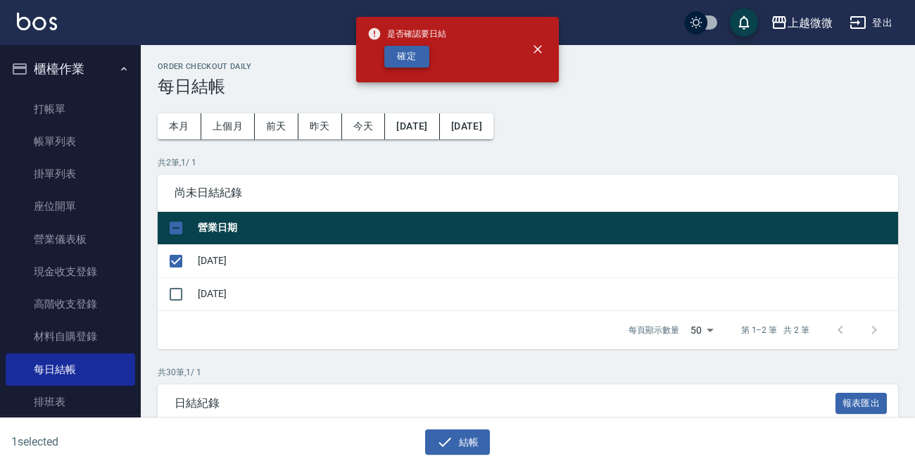
click at [415, 58] on button "確定" at bounding box center [406, 57] width 45 height 22
checkbox input "false"
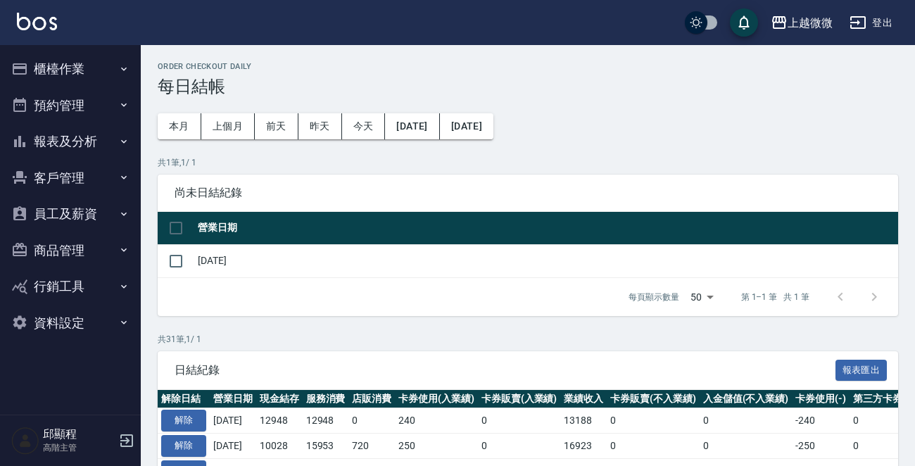
click at [71, 66] on button "櫃檯作業" at bounding box center [71, 69] width 130 height 37
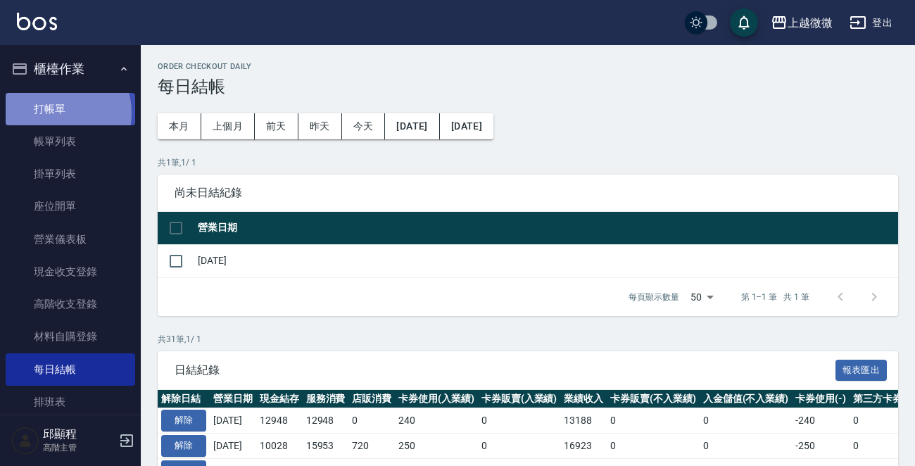
click at [55, 113] on link "打帳單" at bounding box center [71, 109] width 130 height 32
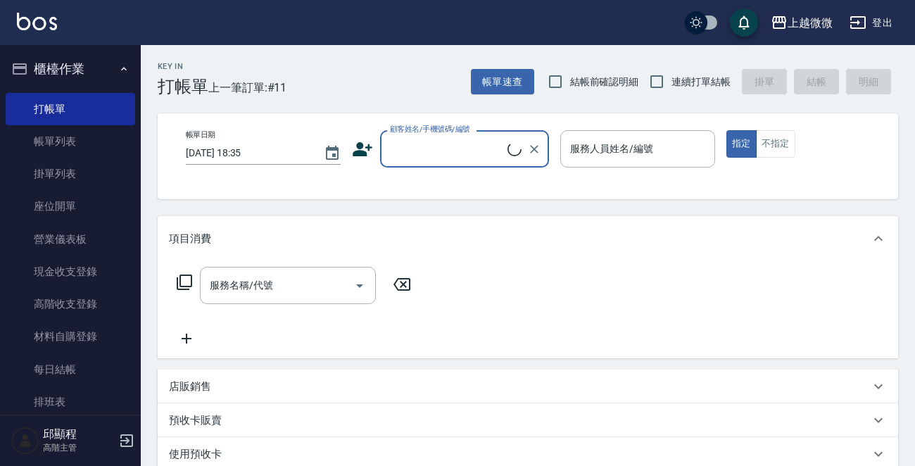
click at [406, 144] on input "顧客姓名/手機號碼/編號" at bounding box center [446, 149] width 121 height 25
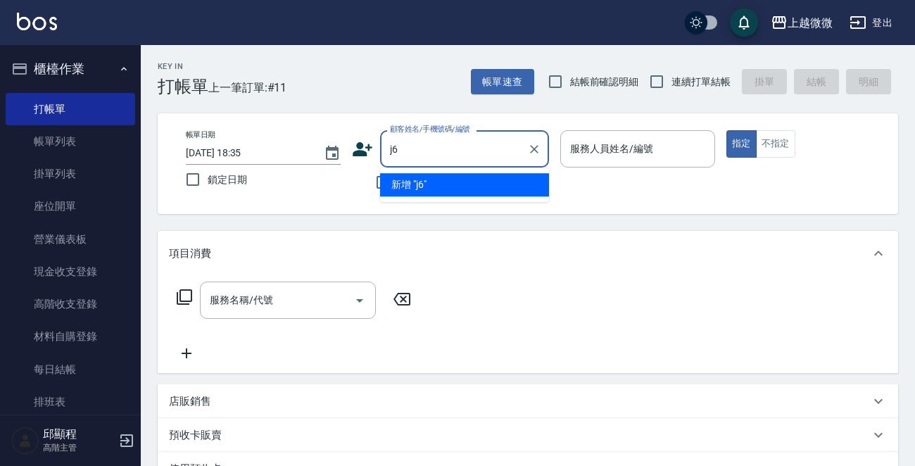
type input "j"
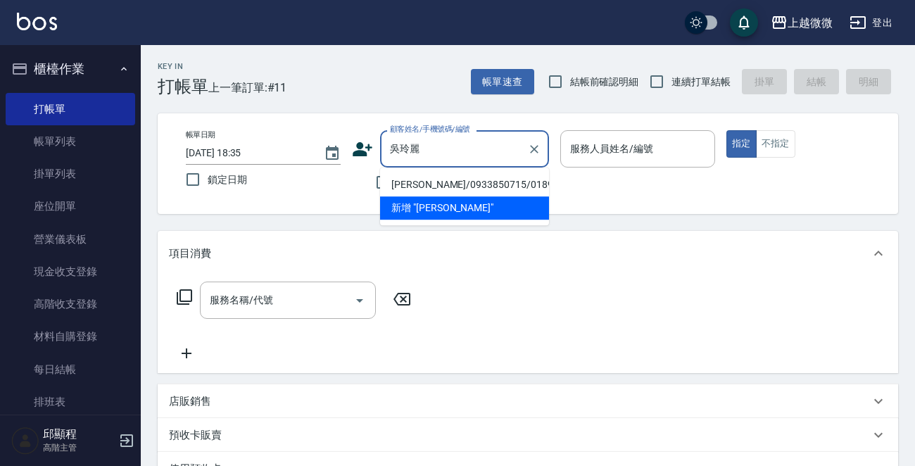
click at [438, 180] on li "[PERSON_NAME]/0933850715/0189" at bounding box center [464, 184] width 169 height 23
type input "[PERSON_NAME]/0933850715/0189"
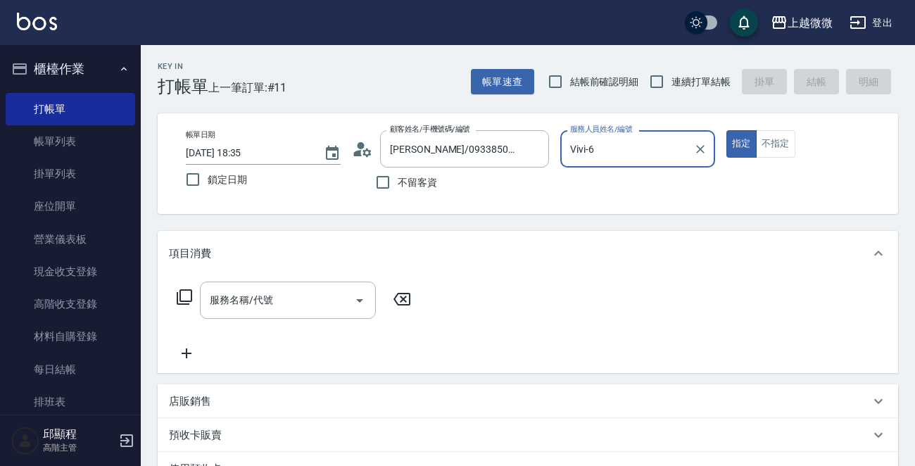
type input "Vivi-6"
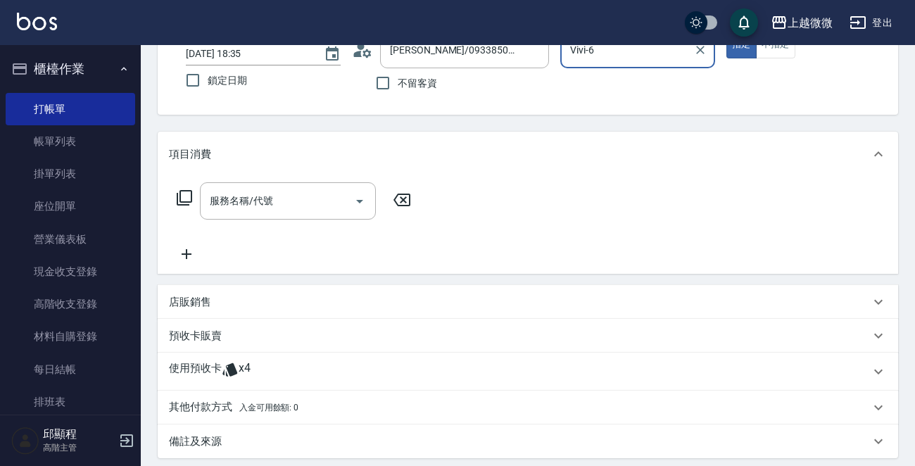
scroll to position [211, 0]
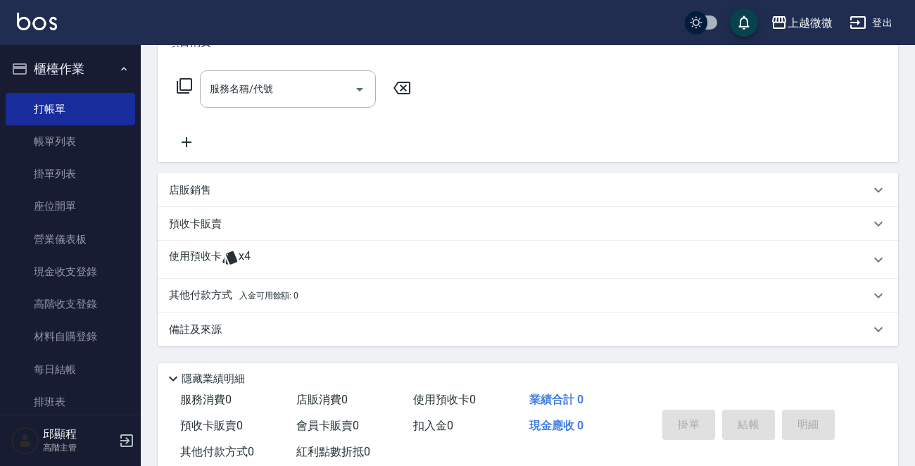
click at [198, 261] on p "使用預收卡" at bounding box center [195, 259] width 53 height 21
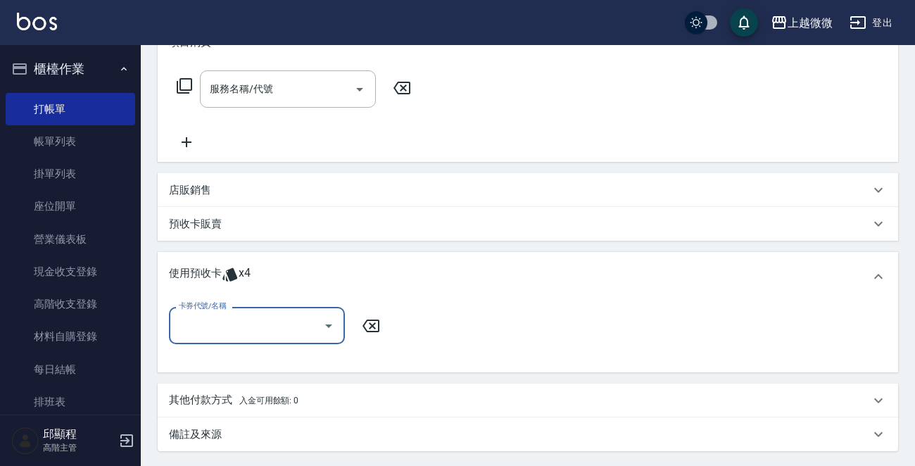
scroll to position [0, 0]
click at [227, 324] on input "卡券代號/名稱" at bounding box center [246, 325] width 142 height 25
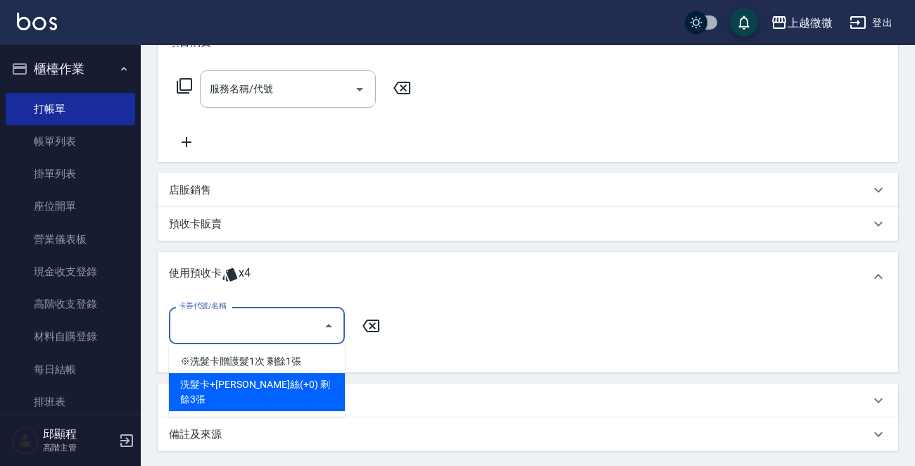
click at [269, 381] on div "洗髮卡+[PERSON_NAME]絲(+0) 剩餘3張" at bounding box center [257, 392] width 176 height 38
type input "洗髮卡+潤絲(+0)"
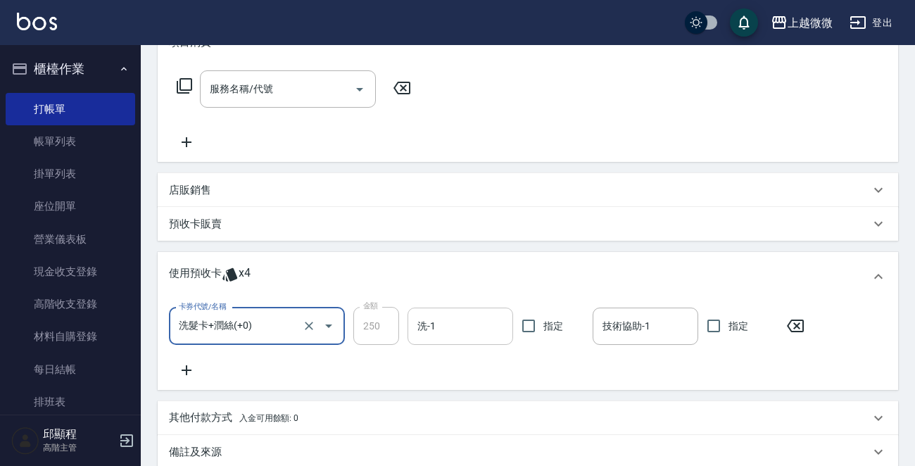
click at [443, 324] on input "洗-1" at bounding box center [460, 326] width 93 height 25
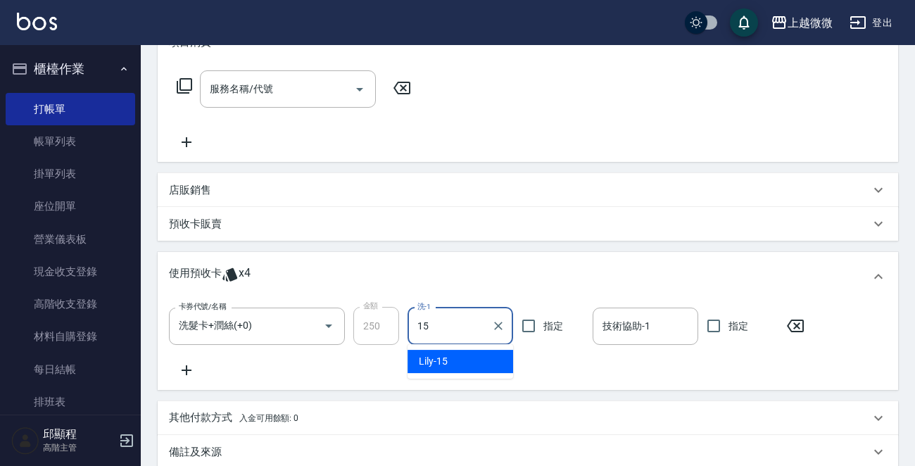
click at [472, 353] on div "Lily -15" at bounding box center [461, 361] width 106 height 23
type input "Lily-15"
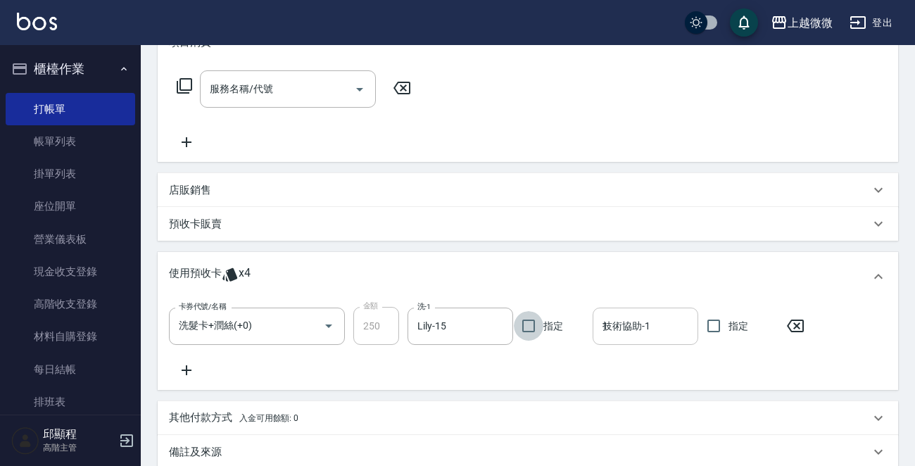
click at [636, 320] on div "技術協助-1 1 技術協助-1" at bounding box center [646, 326] width 106 height 37
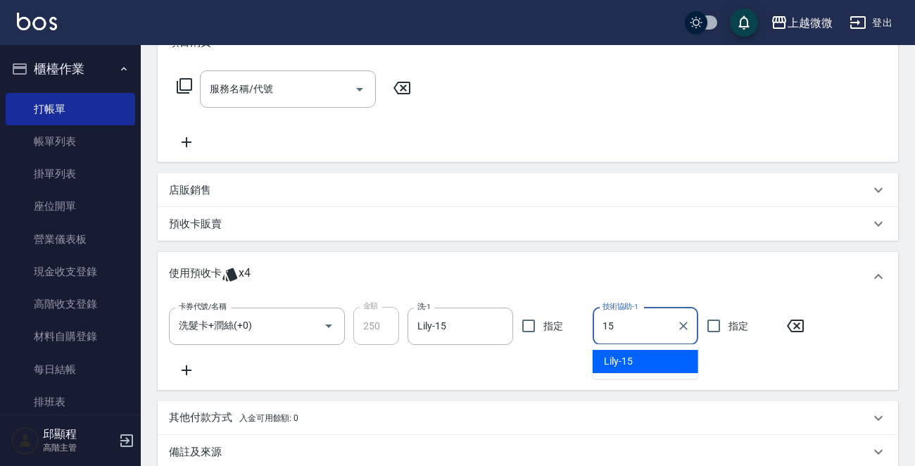
click at [633, 351] on div "Lily -15" at bounding box center [646, 361] width 106 height 23
type input "Lily-15"
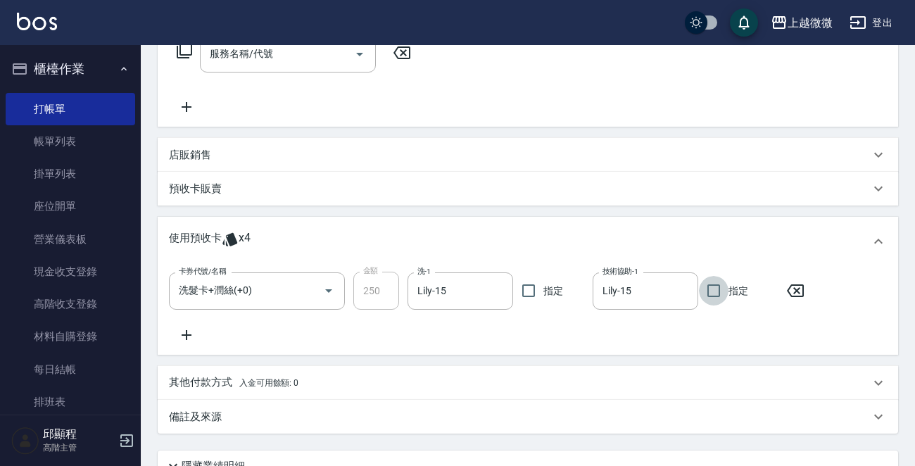
scroll to position [370, 0]
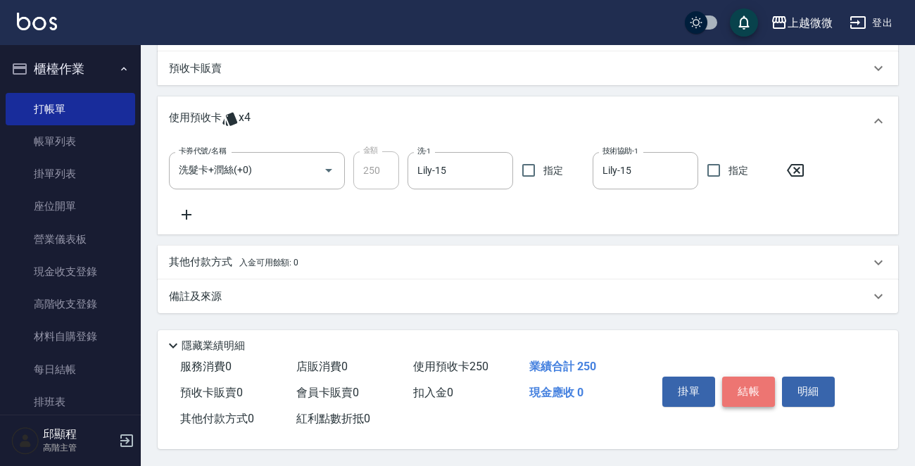
click at [762, 383] on button "結帳" at bounding box center [748, 392] width 53 height 30
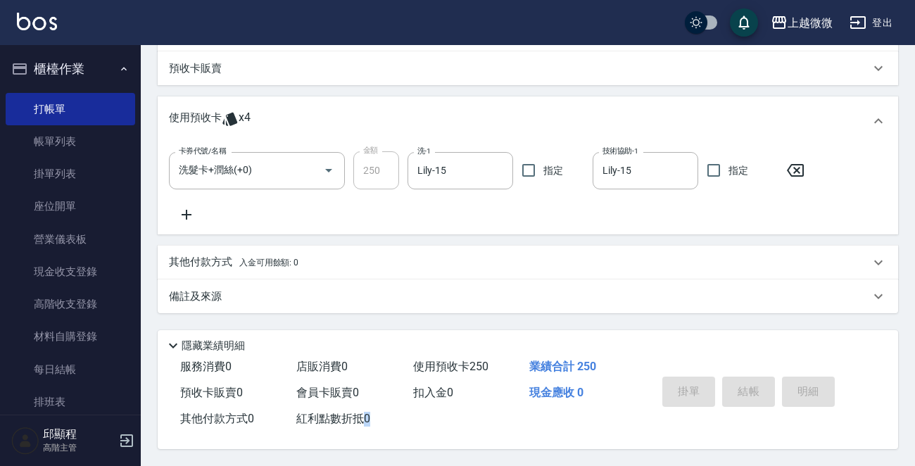
click at [762, 383] on div "掛單 結帳 明細" at bounding box center [749, 393] width 184 height 44
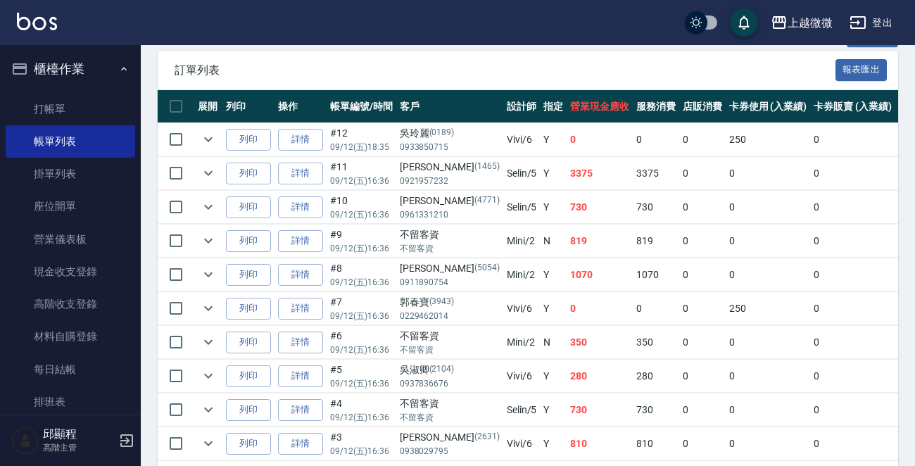
scroll to position [282, 0]
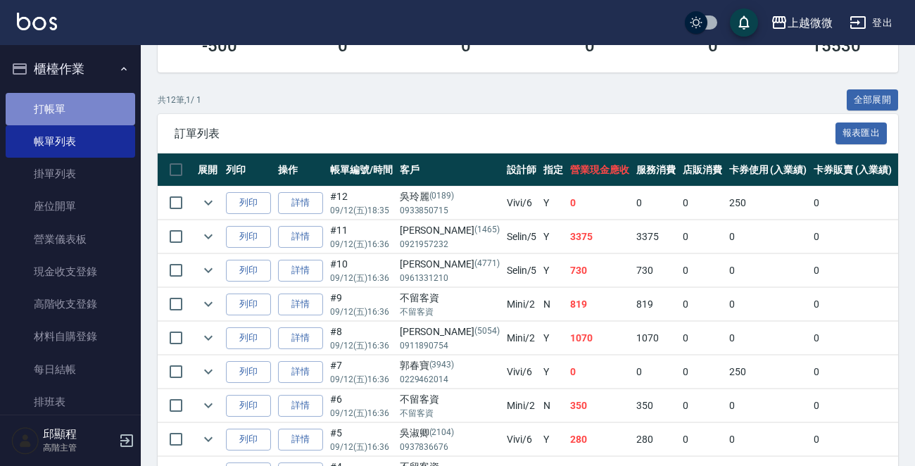
click at [74, 105] on link "打帳單" at bounding box center [71, 109] width 130 height 32
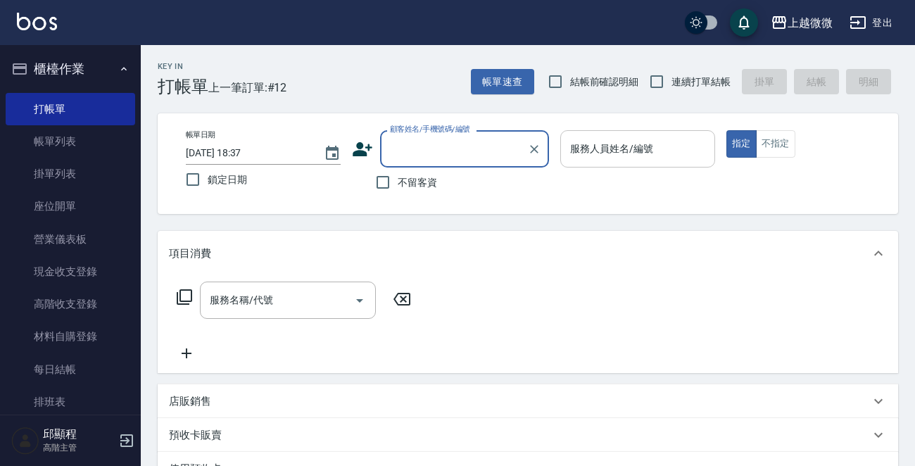
click at [662, 140] on input "服務人員姓名/編號" at bounding box center [638, 149] width 142 height 25
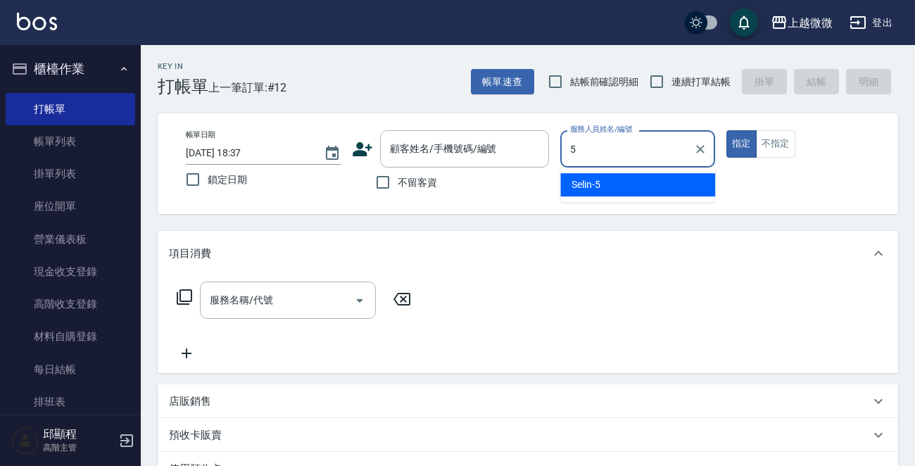
click at [670, 189] on div "Selin -5" at bounding box center [637, 184] width 155 height 23
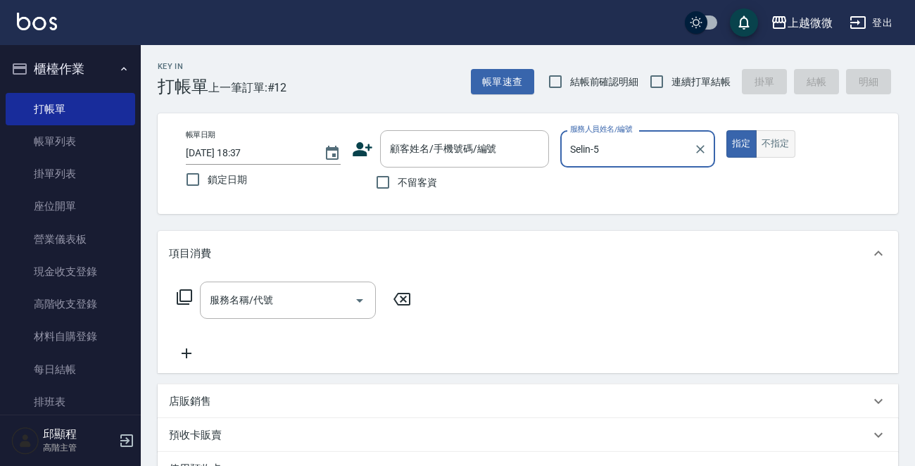
type input "Selin-5"
click at [778, 147] on button "不指定" at bounding box center [775, 143] width 39 height 27
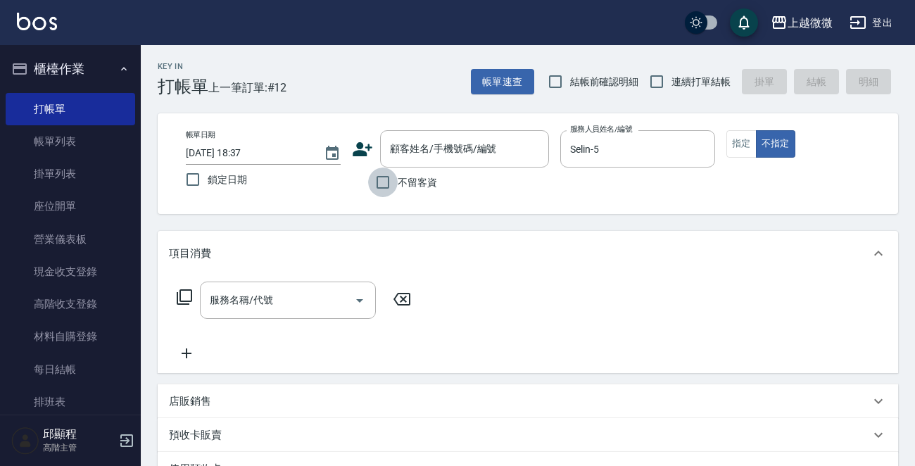
drag, startPoint x: 386, startPoint y: 178, endPoint x: 246, endPoint y: 181, distance: 139.4
click at [385, 177] on input "不留客資" at bounding box center [383, 183] width 30 height 30
checkbox input "true"
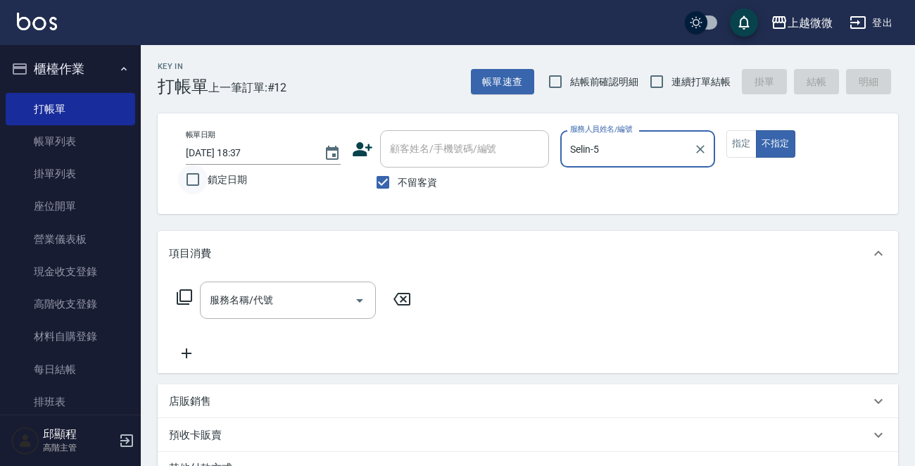
click at [190, 176] on input "鎖定日期" at bounding box center [193, 180] width 30 height 30
checkbox input "true"
click at [663, 72] on input "連續打單結帳" at bounding box center [657, 82] width 30 height 30
checkbox input "true"
click at [260, 316] on div "服務名稱/代號" at bounding box center [288, 300] width 176 height 37
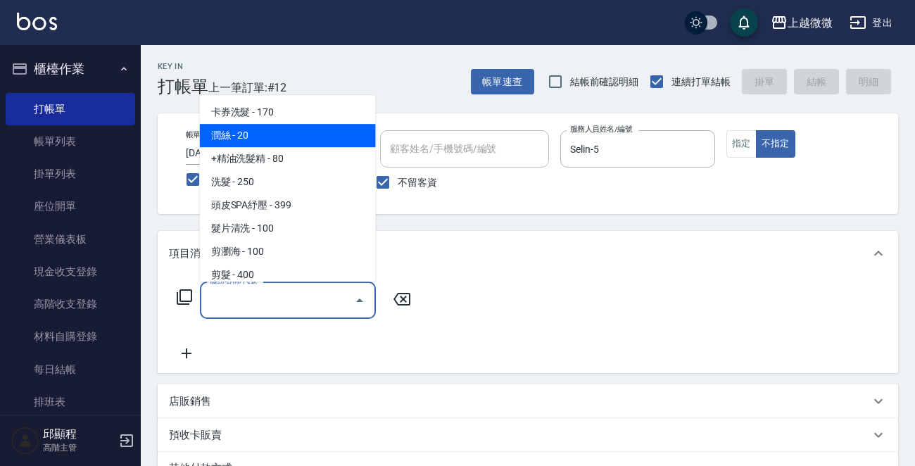
click at [295, 140] on span "潤絲 - 20" at bounding box center [288, 135] width 176 height 23
type input "潤絲(A01)"
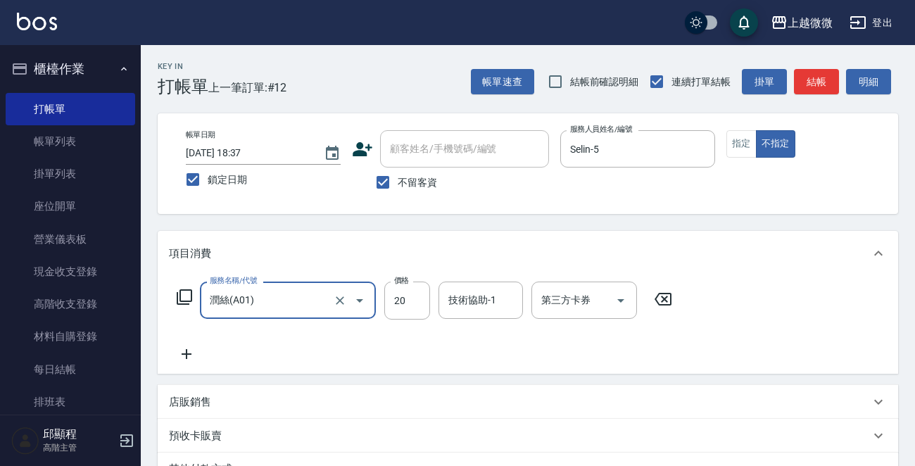
click at [194, 350] on icon at bounding box center [186, 354] width 35 height 17
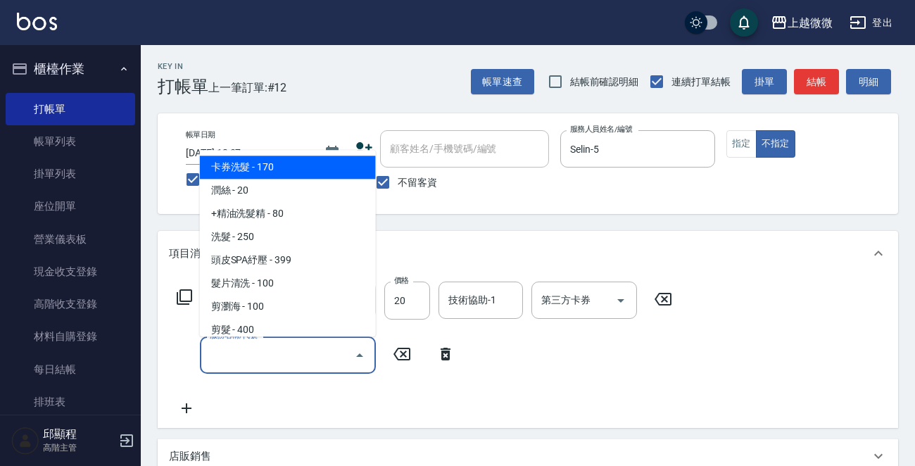
click at [246, 356] on input "服務名稱/代號" at bounding box center [277, 355] width 142 height 25
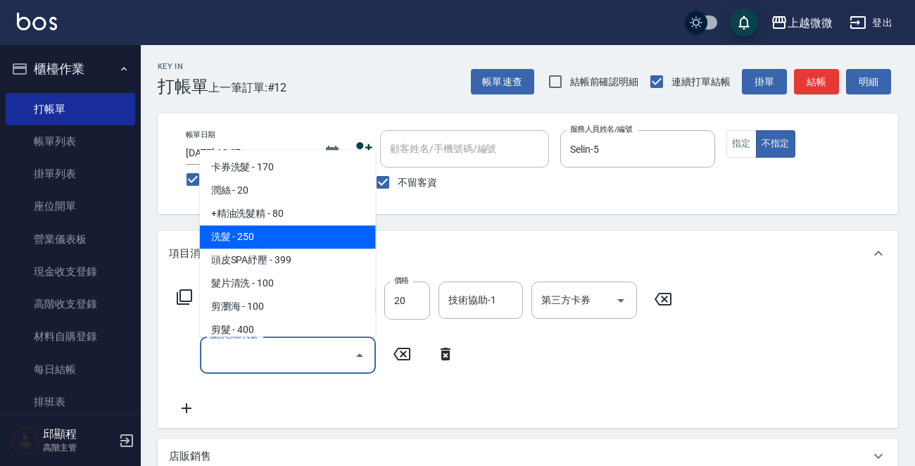
click at [270, 227] on span "洗髮 - 250" at bounding box center [288, 237] width 176 height 23
type input "洗髮(A03)"
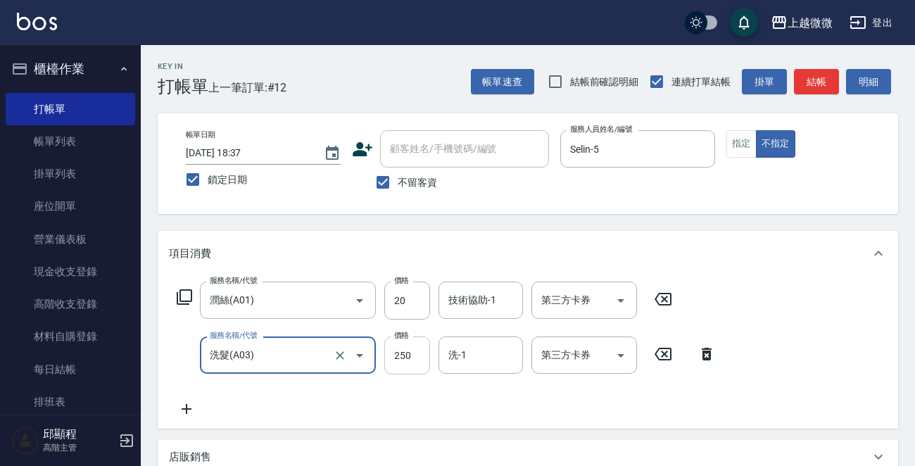
click at [401, 352] on input "250" at bounding box center [407, 355] width 46 height 38
type input "400"
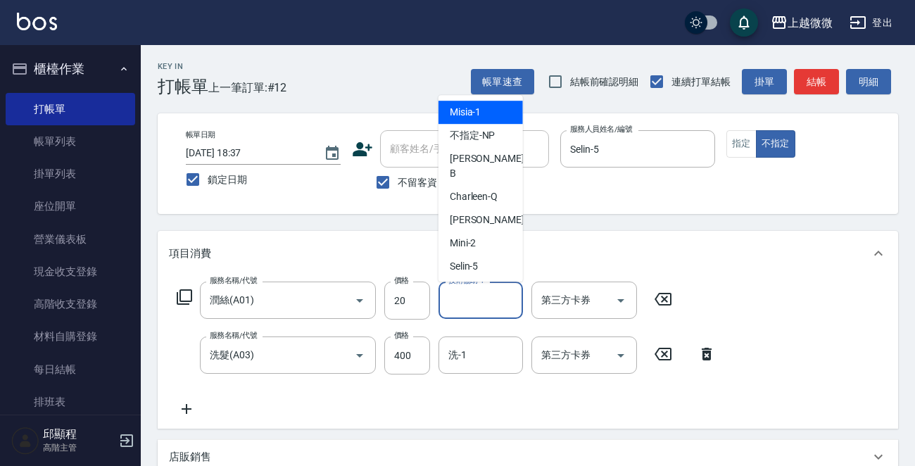
click at [481, 298] on input "技術協助-1" at bounding box center [481, 300] width 72 height 25
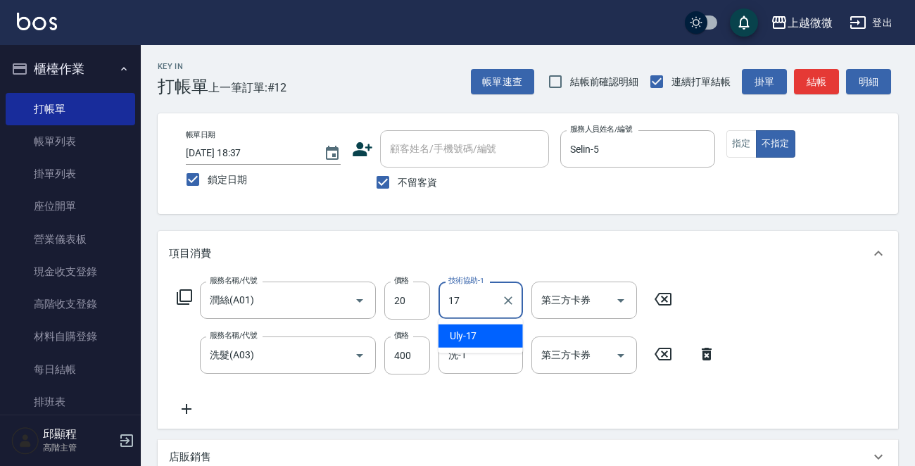
click at [485, 328] on div "Uly -17" at bounding box center [480, 335] width 84 height 23
type input "Uly-17"
click at [466, 358] on input "1" at bounding box center [481, 355] width 72 height 25
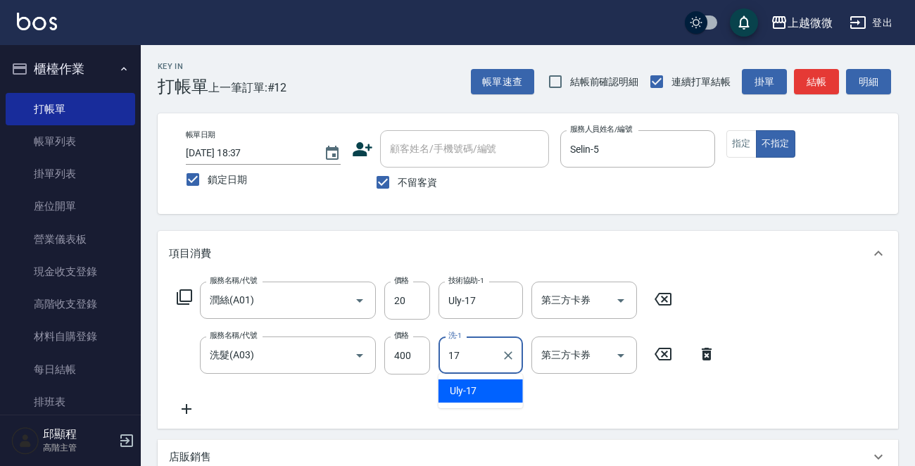
click at [470, 392] on span "Uly -17" at bounding box center [463, 391] width 27 height 15
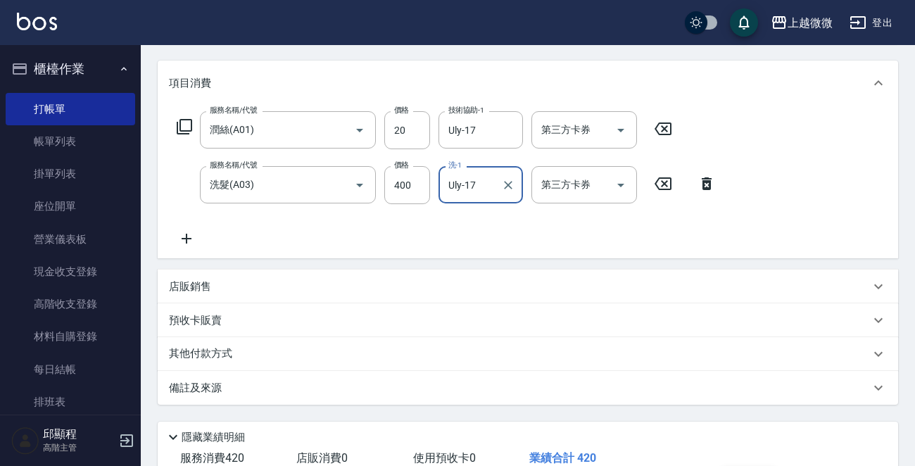
scroll to position [265, 0]
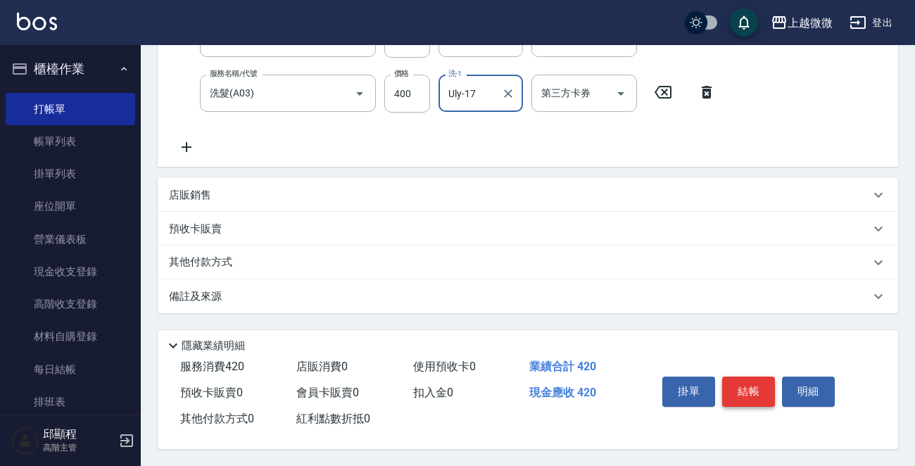
type input "Uly-17"
click at [754, 389] on button "結帳" at bounding box center [748, 392] width 53 height 30
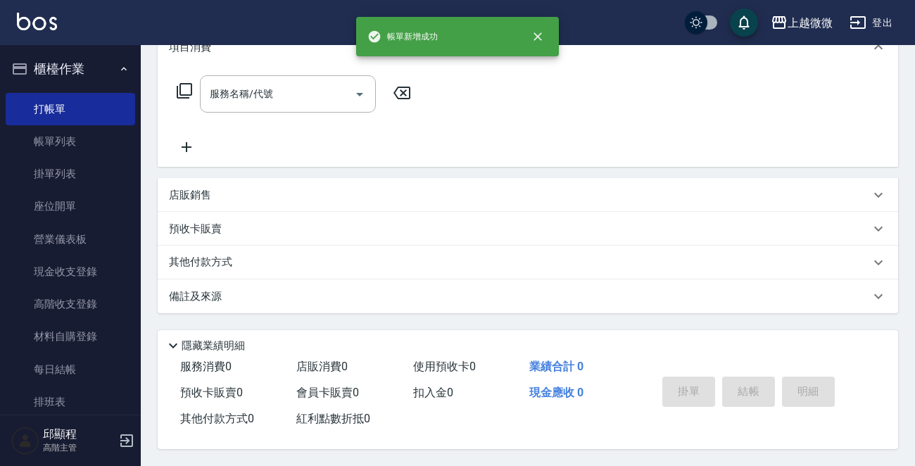
scroll to position [0, 0]
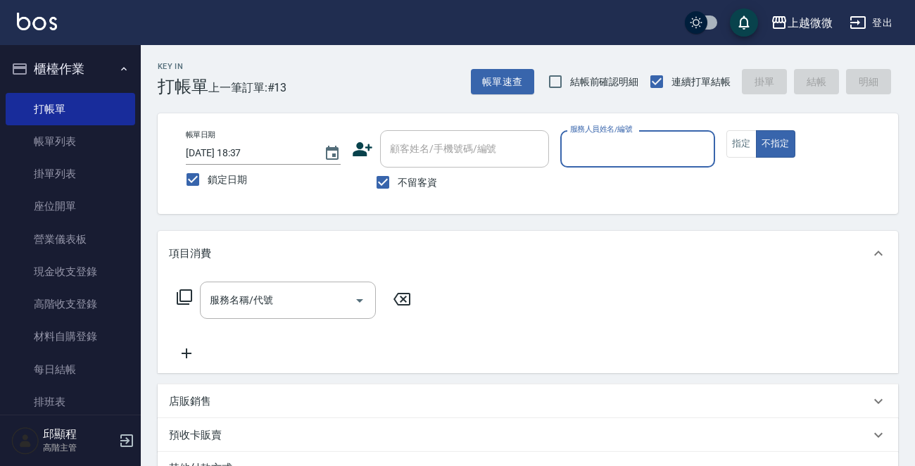
drag, startPoint x: 388, startPoint y: 175, endPoint x: 407, endPoint y: 164, distance: 22.1
click at [387, 175] on input "不留客資" at bounding box center [383, 183] width 30 height 30
checkbox input "false"
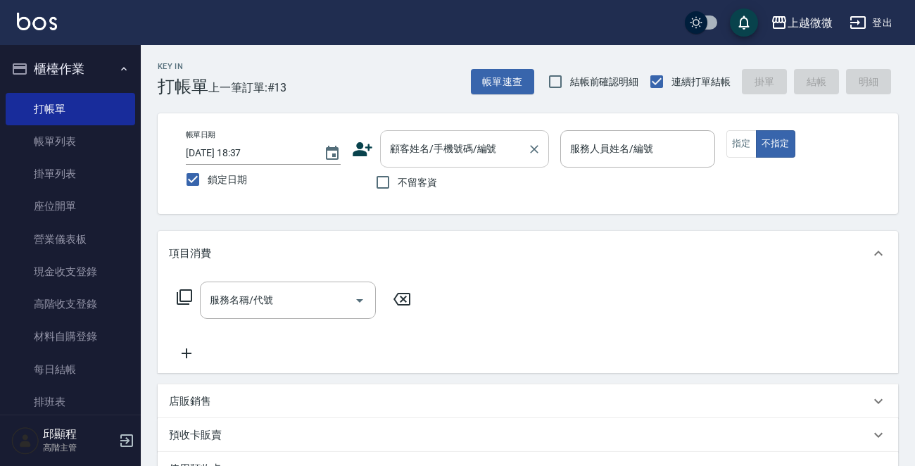
click at [427, 150] on input "顧客姓名/手機號碼/編號" at bounding box center [453, 149] width 135 height 25
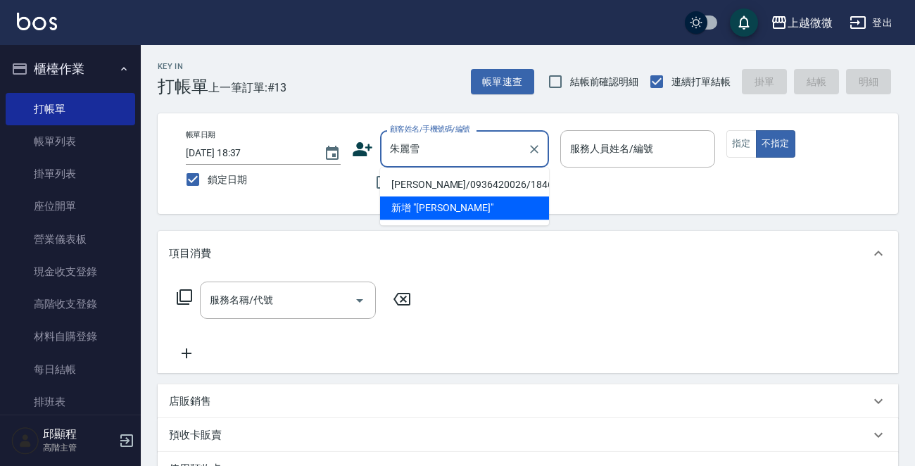
click at [449, 192] on li "[PERSON_NAME]/0936420026/1846" at bounding box center [464, 184] width 169 height 23
type input "[PERSON_NAME]/0936420026/1846"
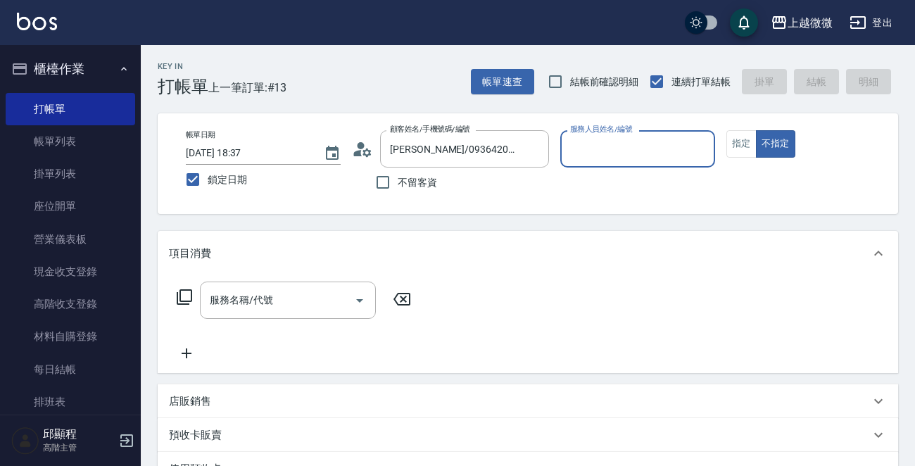
type input "Vivi-6"
click at [744, 140] on button "指定" at bounding box center [741, 143] width 30 height 27
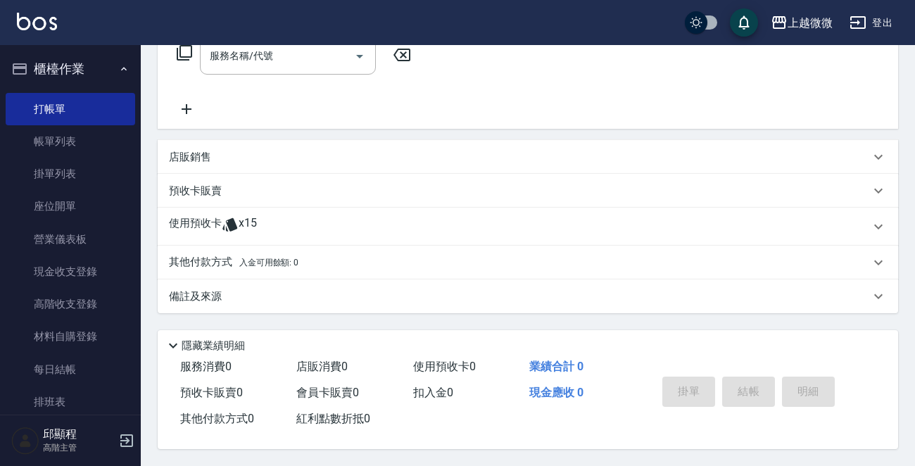
scroll to position [247, 0]
click at [187, 217] on p "使用預收卡" at bounding box center [195, 226] width 53 height 21
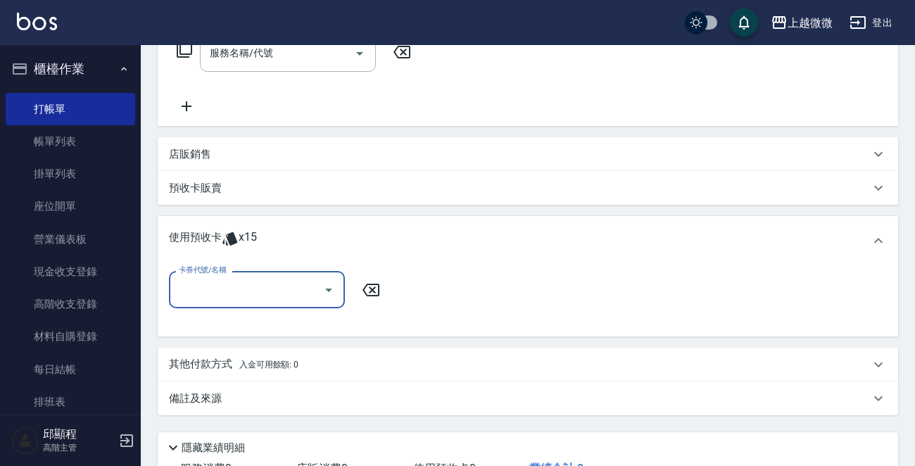
scroll to position [0, 0]
click at [224, 292] on input "卡券代號/名稱" at bounding box center [246, 289] width 142 height 25
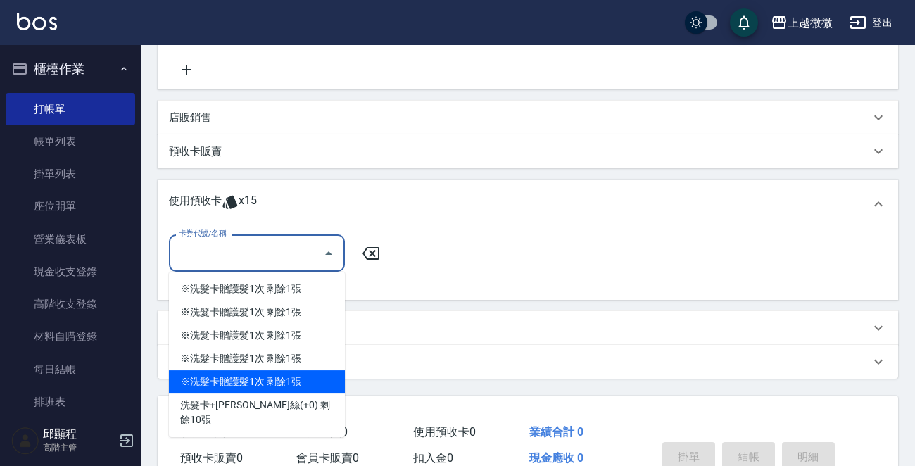
scroll to position [352, 0]
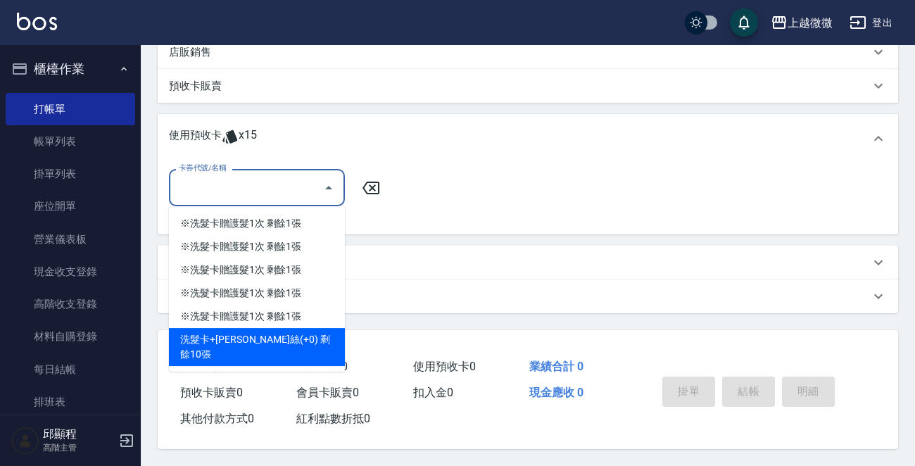
click at [296, 333] on div "洗髮卡+[PERSON_NAME]絲(+0) 剩餘10張" at bounding box center [257, 347] width 176 height 38
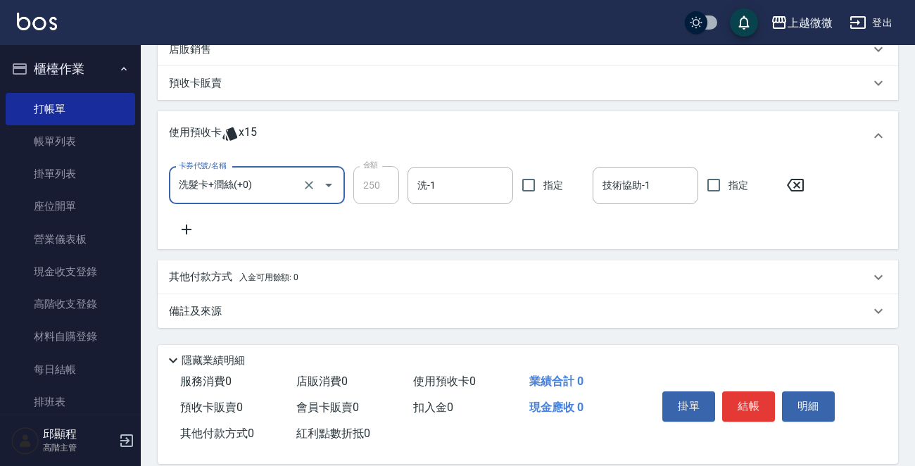
type input "洗髮卡+潤絲(+0)"
click at [454, 191] on input "洗-1" at bounding box center [460, 185] width 93 height 25
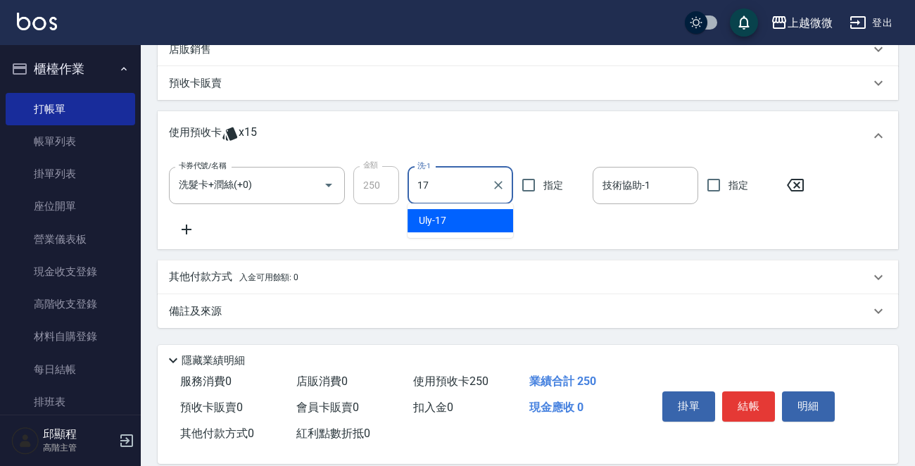
click at [446, 220] on div "Uly -17" at bounding box center [461, 220] width 106 height 23
type input "Uly-17"
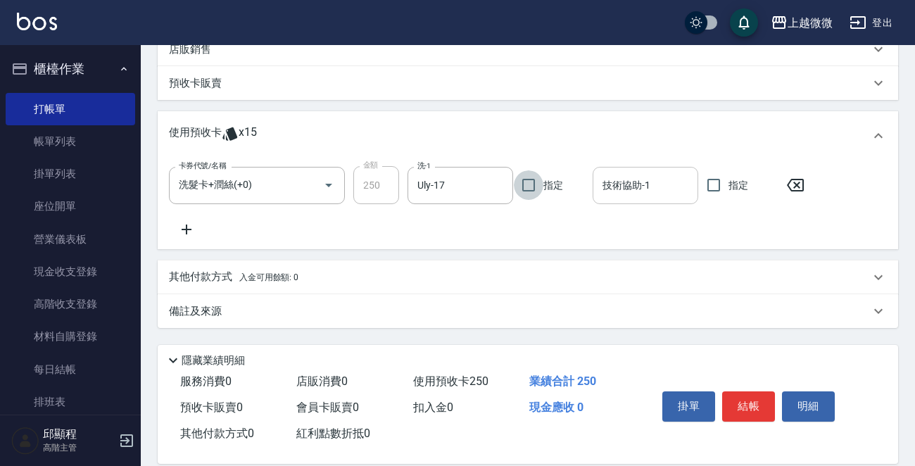
click at [659, 190] on input "技術協助-1" at bounding box center [645, 185] width 93 height 25
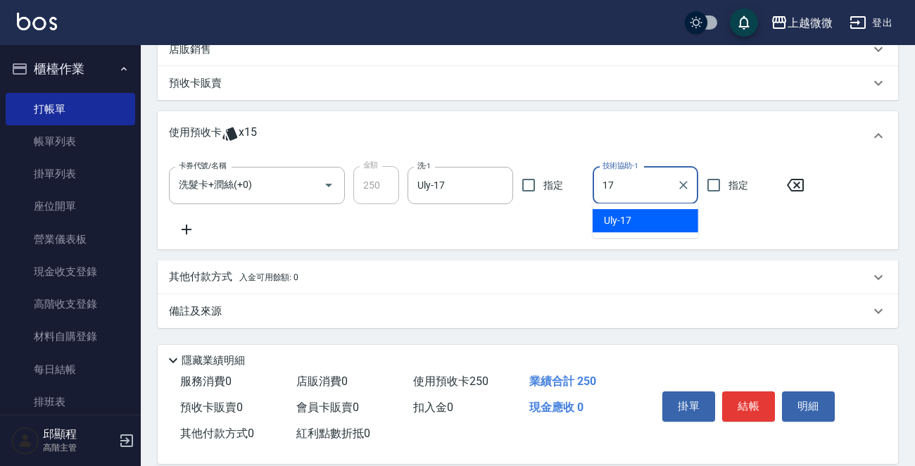
click at [654, 215] on div "Uly -17" at bounding box center [646, 220] width 106 height 23
type input "Uly-17"
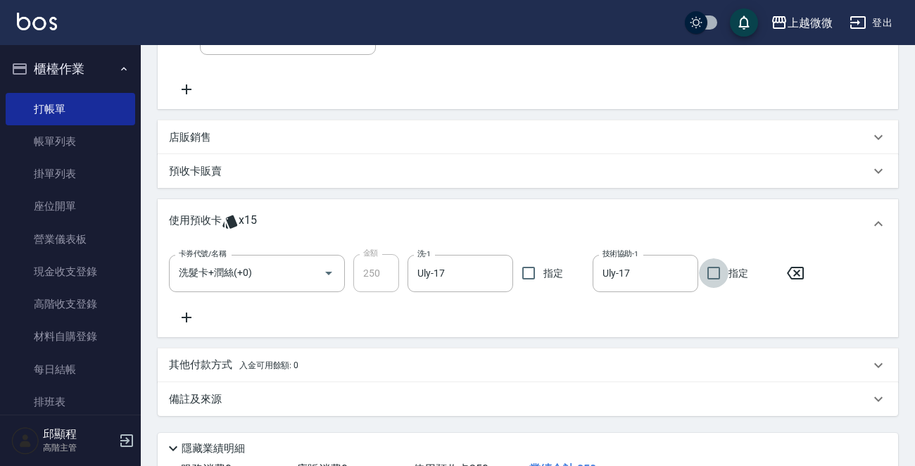
scroll to position [370, 0]
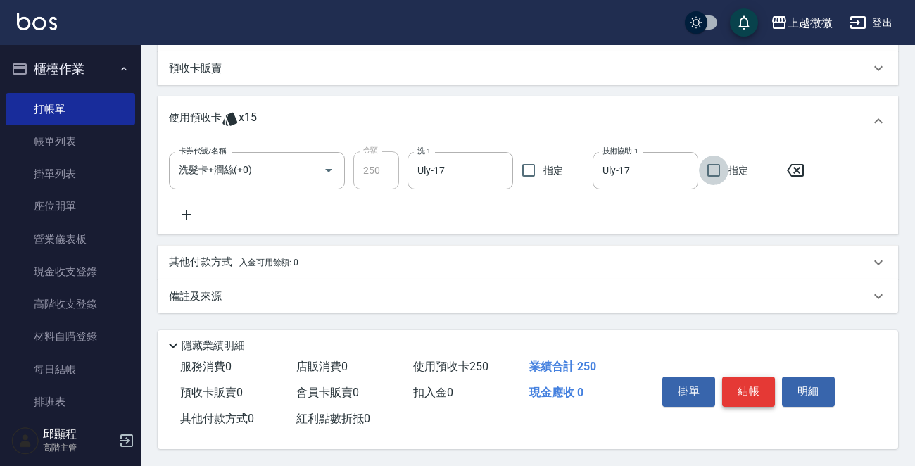
click at [755, 386] on button "結帳" at bounding box center [748, 392] width 53 height 30
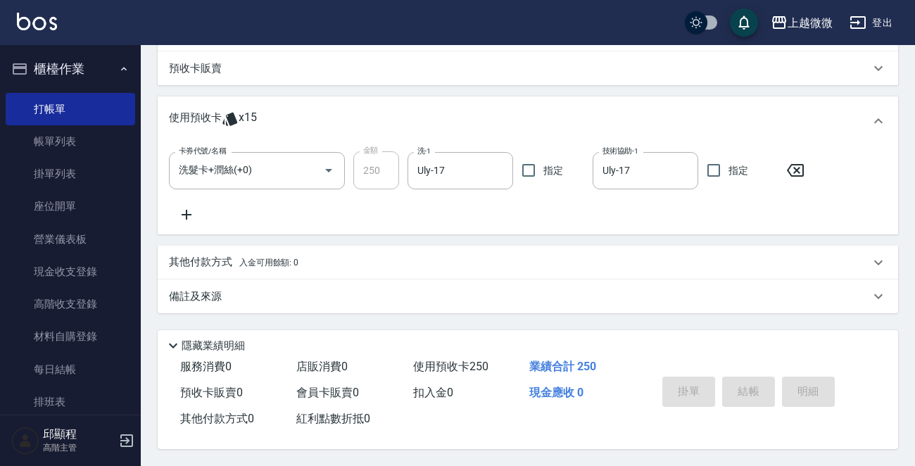
scroll to position [0, 0]
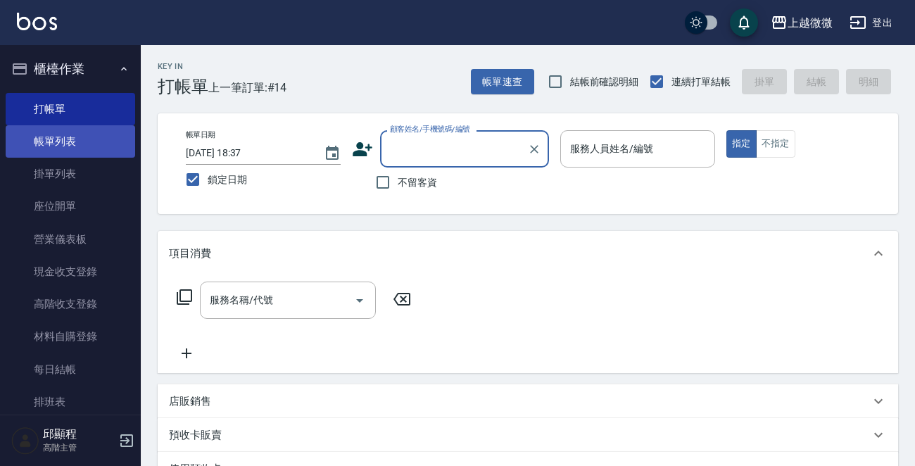
click at [63, 139] on link "帳單列表" at bounding box center [71, 141] width 130 height 32
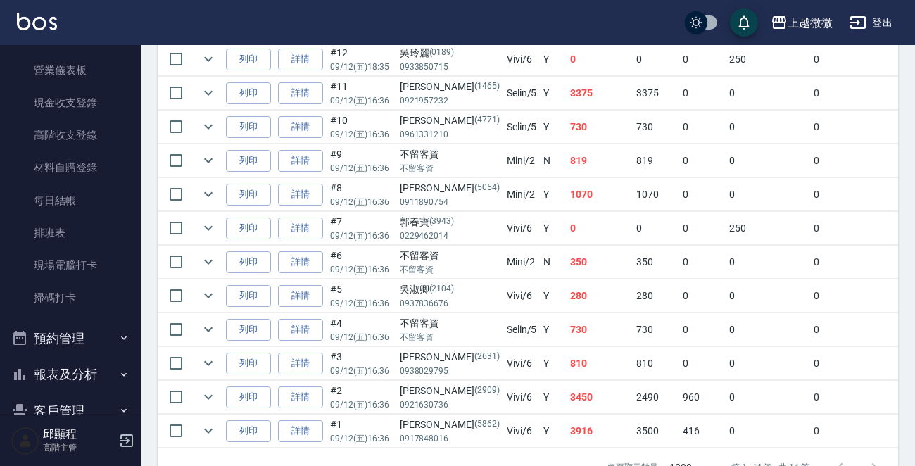
scroll to position [345, 0]
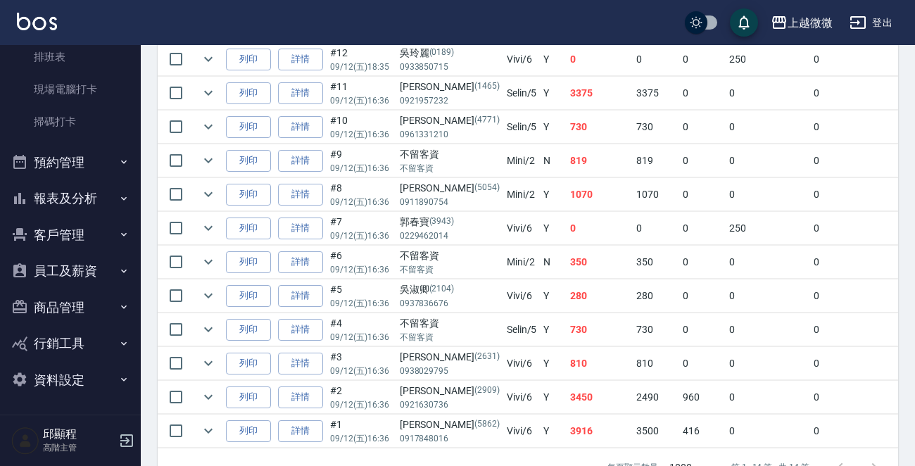
click at [96, 190] on button "報表及分析" at bounding box center [71, 198] width 130 height 37
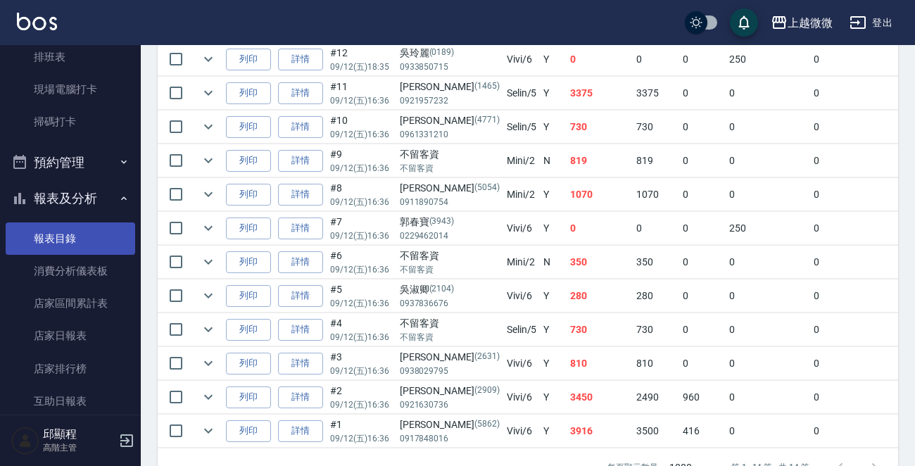
click at [87, 243] on link "報表目錄" at bounding box center [71, 238] width 130 height 32
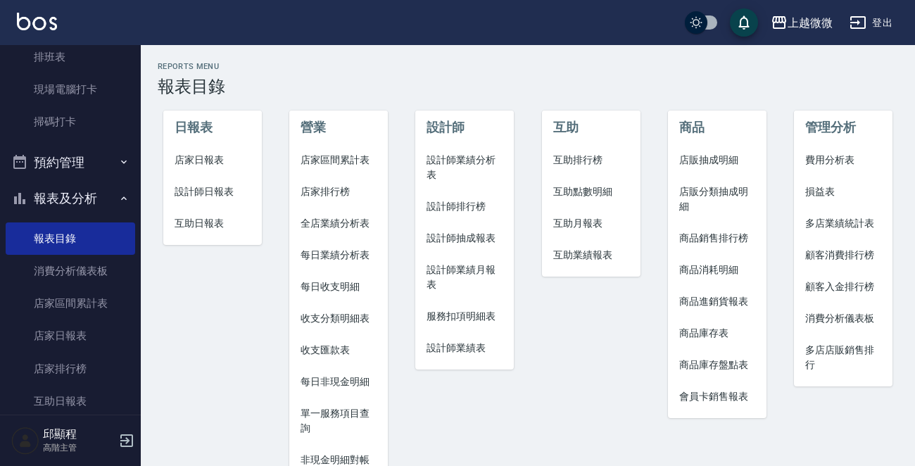
click at [205, 153] on span "店家日報表" at bounding box center [213, 160] width 76 height 15
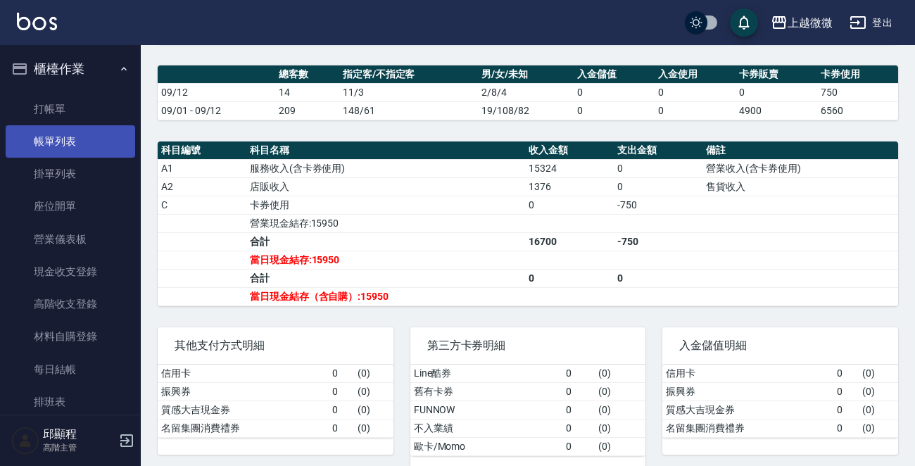
click at [63, 138] on link "帳單列表" at bounding box center [71, 141] width 130 height 32
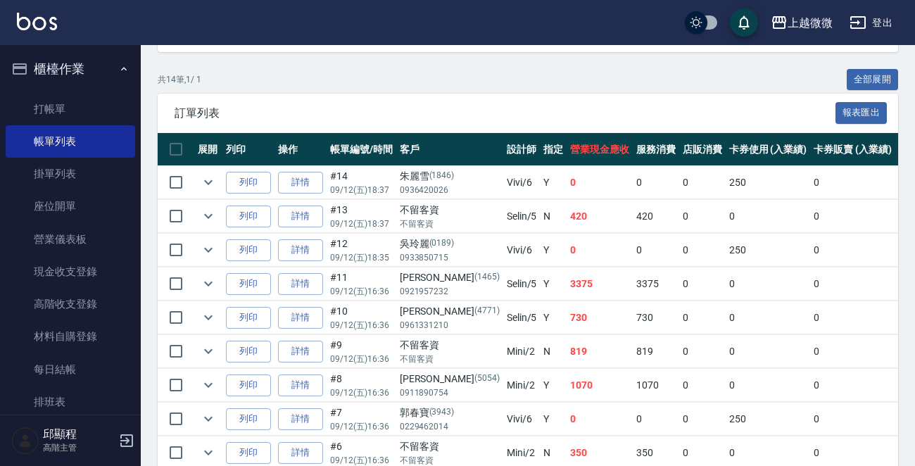
scroll to position [282, 0]
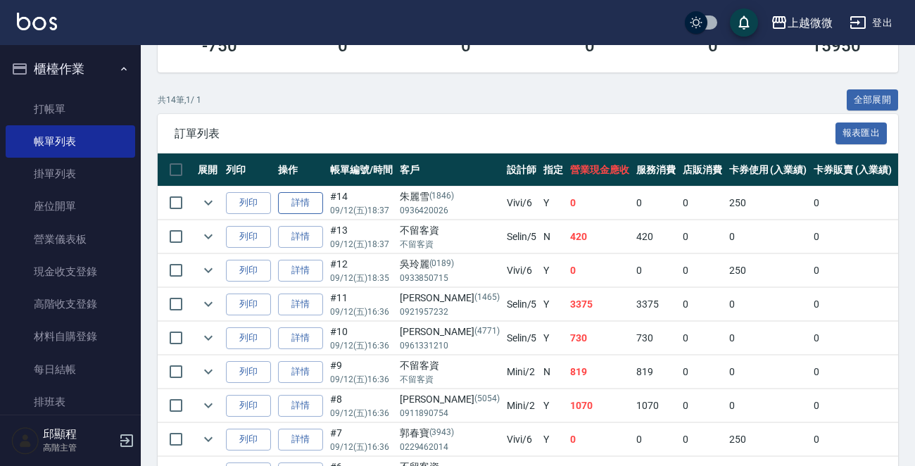
click at [298, 203] on link "詳情" at bounding box center [300, 203] width 45 height 22
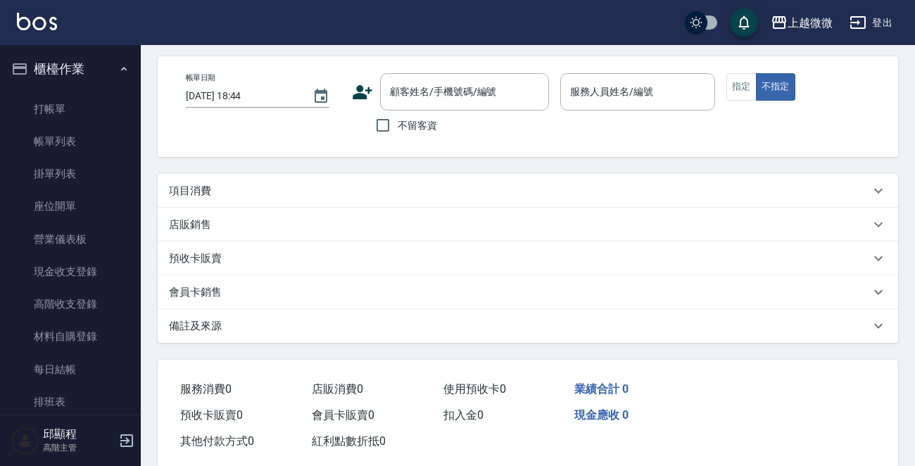
type input "[DATE] 18:37"
type input "Vivi-6"
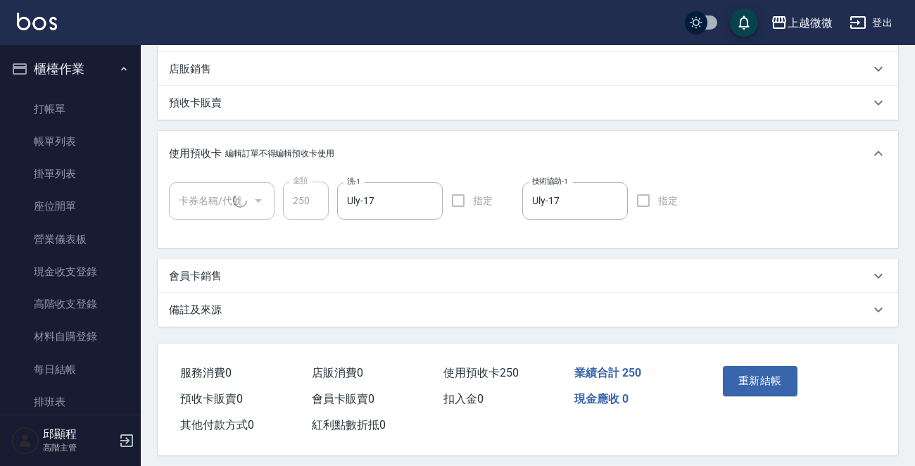
scroll to position [222, 0]
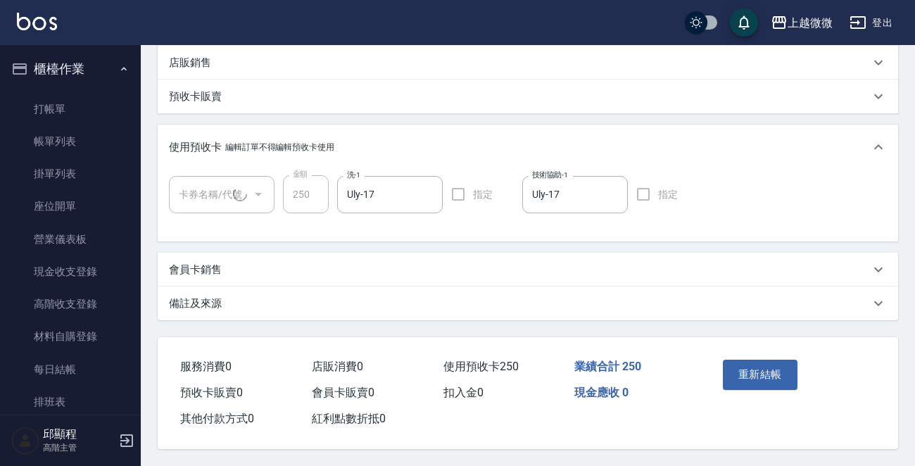
type input "[PERSON_NAME]/0936420026/1846"
type input "洗髮卡+[PERSON_NAME](+0)(1/1)"
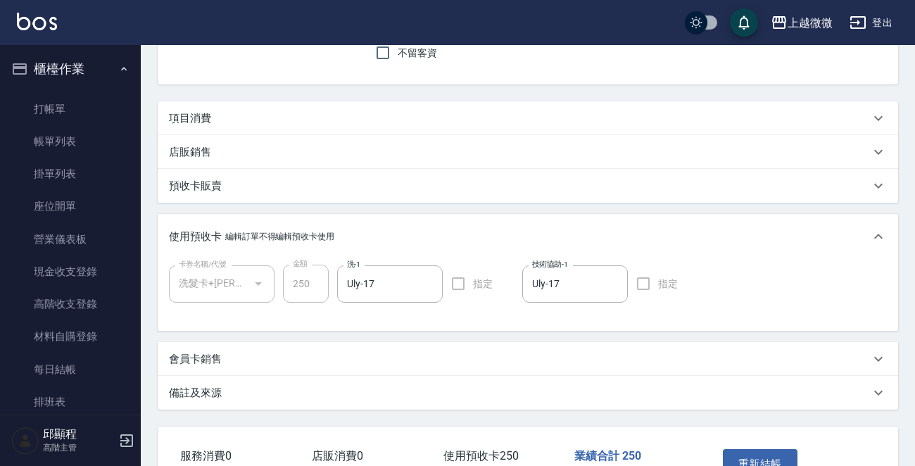
scroll to position [0, 0]
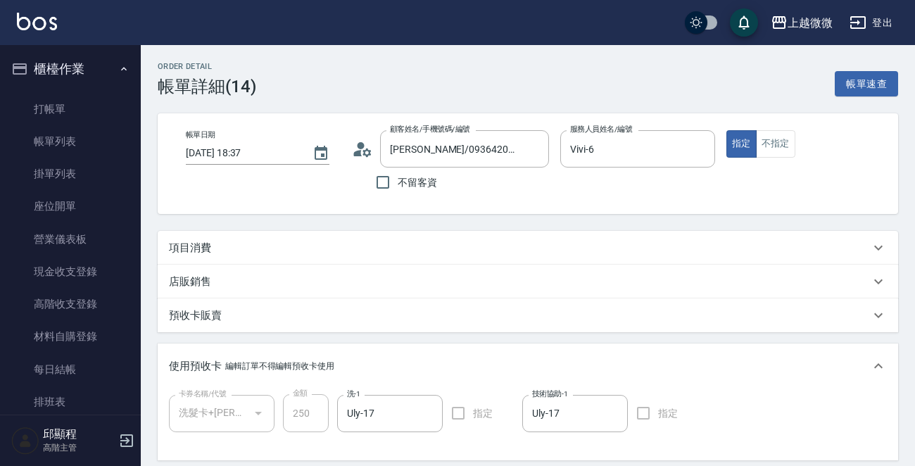
click at [207, 280] on p "店販銷售" at bounding box center [190, 281] width 42 height 15
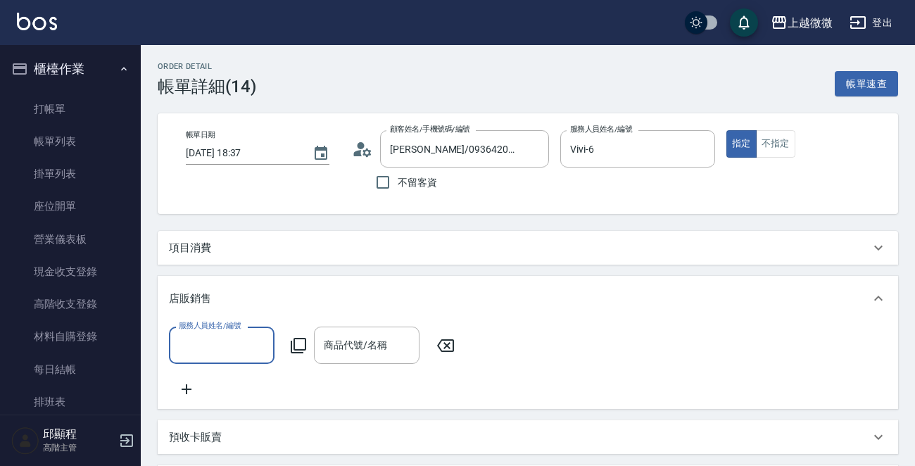
click at [187, 386] on icon at bounding box center [186, 389] width 35 height 17
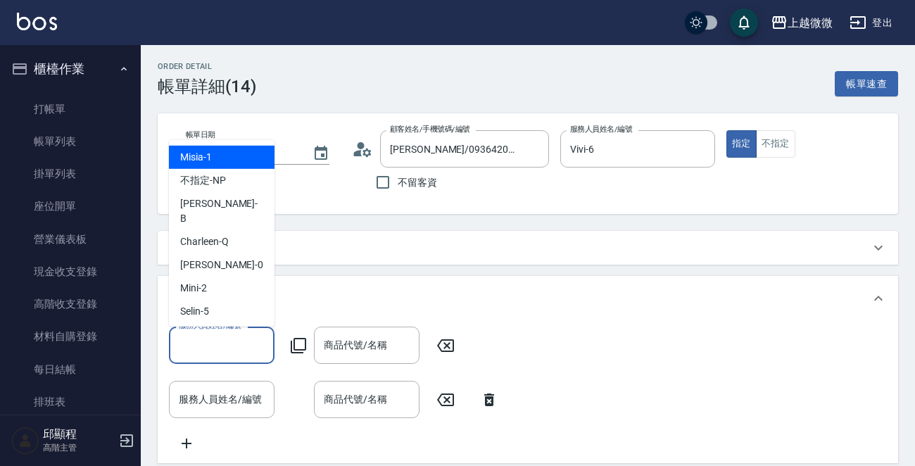
click at [240, 344] on div "服務人員姓名/編號 服務人員姓名/編號" at bounding box center [222, 345] width 106 height 37
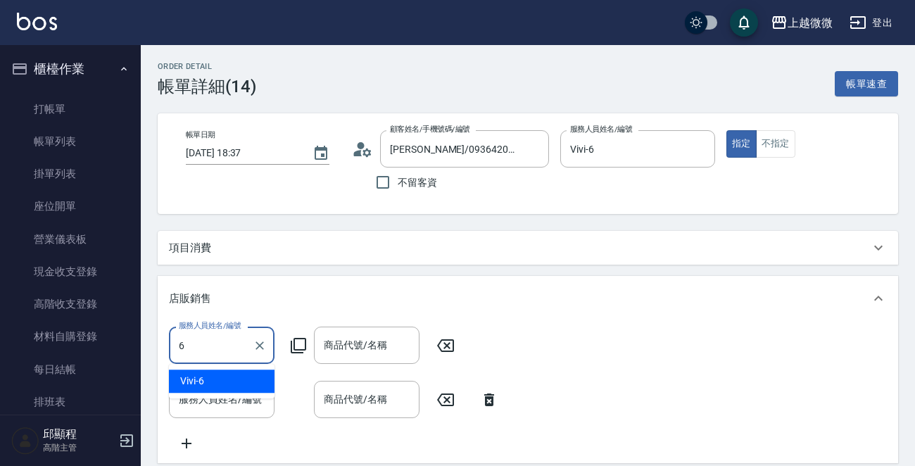
click at [213, 374] on div "Vivi -6" at bounding box center [222, 381] width 106 height 23
type input "Vivi-6"
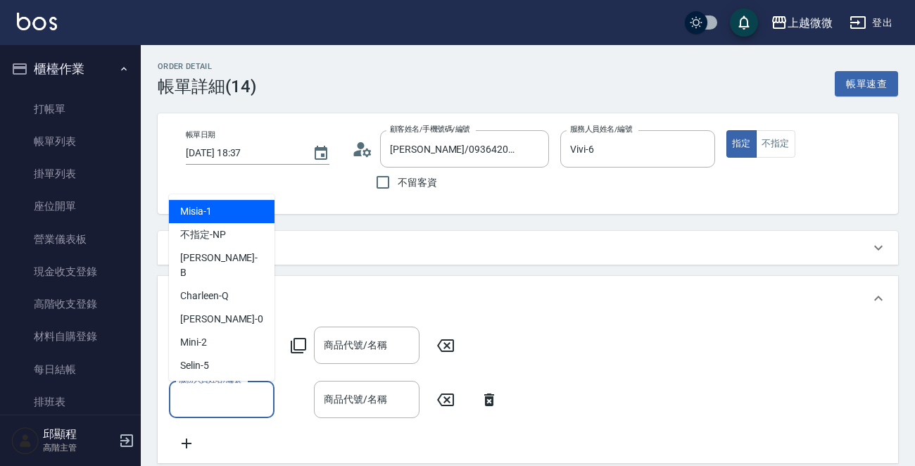
click at [215, 397] on input "服務人員姓名/編號" at bounding box center [221, 399] width 93 height 25
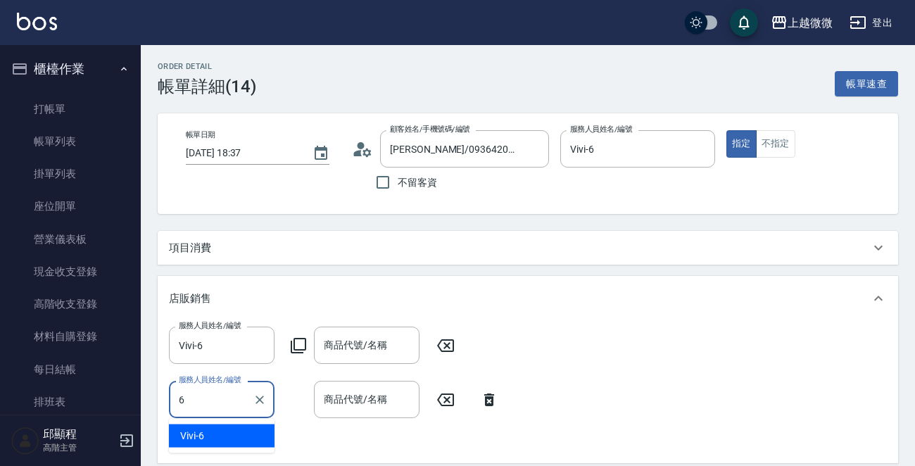
click at [217, 427] on div "Vivi -6" at bounding box center [222, 435] width 106 height 23
type input "Vivi-6"
click at [368, 355] on input "商品代號/名稱" at bounding box center [366, 345] width 93 height 25
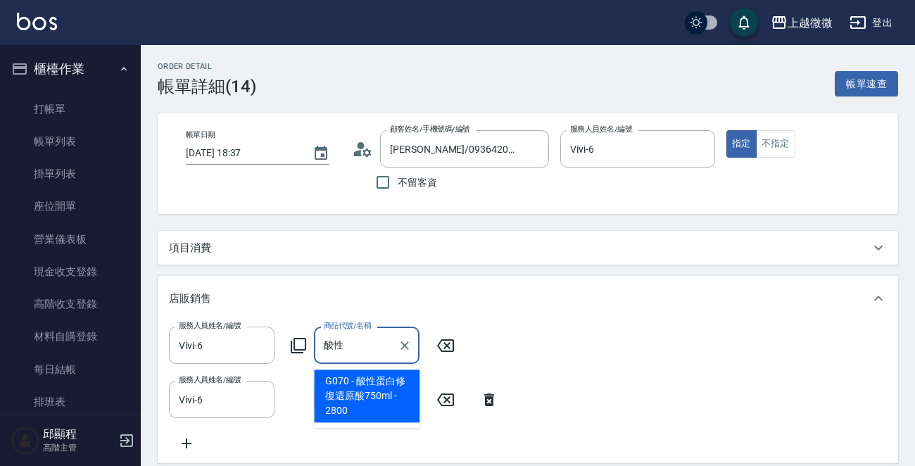
type input "酸性蛋白修復還原酸750ml"
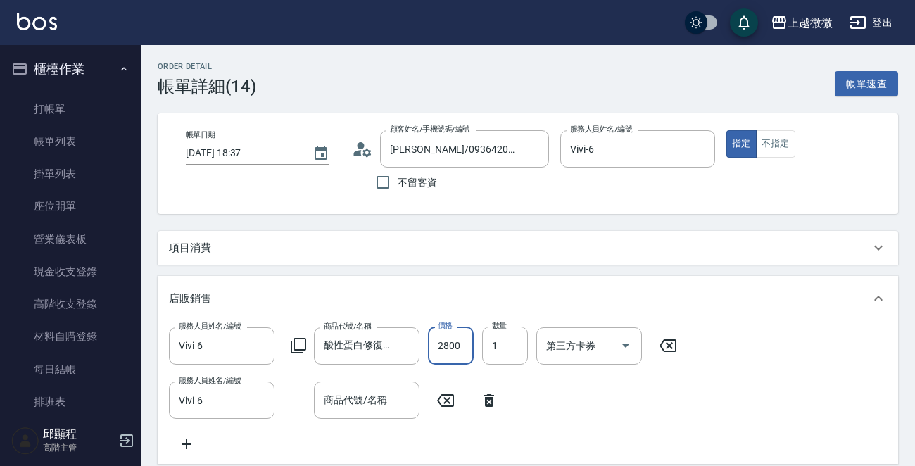
click at [450, 342] on input "2800" at bounding box center [451, 346] width 46 height 38
click at [451, 342] on input "2800" at bounding box center [451, 346] width 46 height 38
type input "2240"
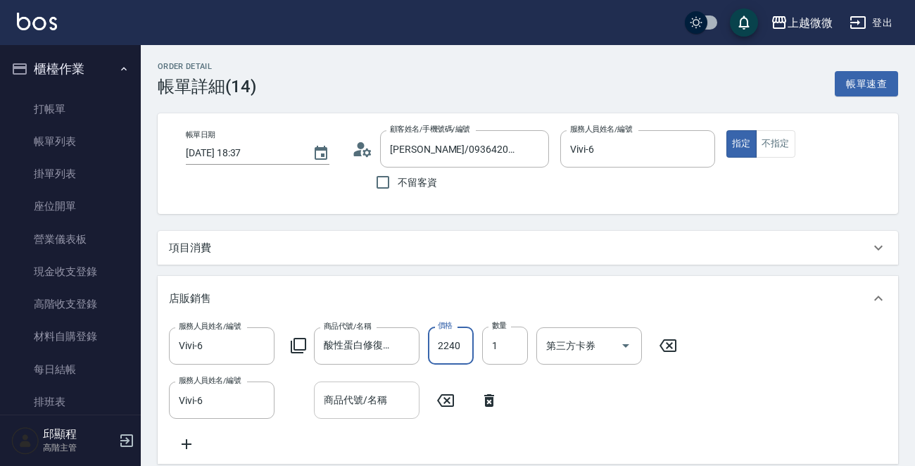
click at [367, 402] on input "商品代號/名稱" at bounding box center [366, 400] width 93 height 25
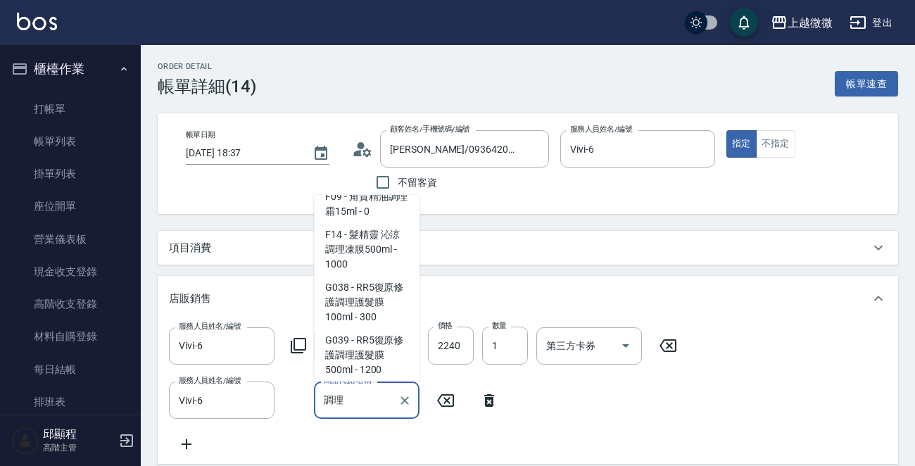
scroll to position [120, 0]
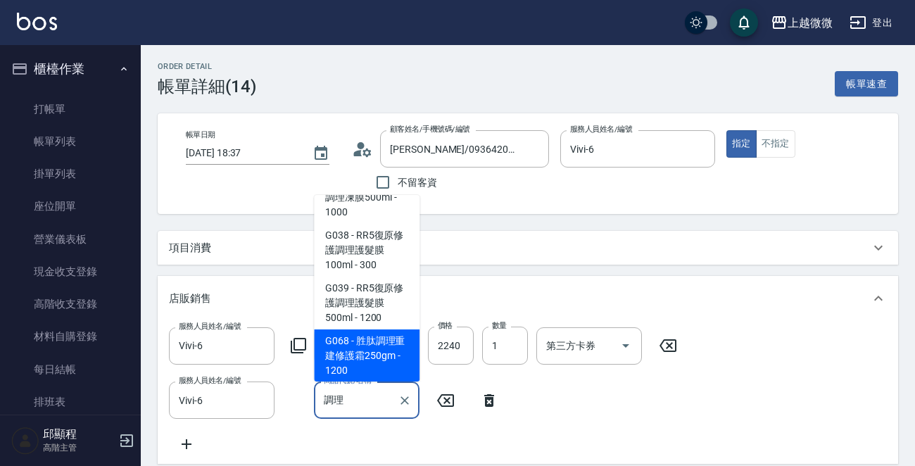
type input "胜肽調理重建修護霜250gm"
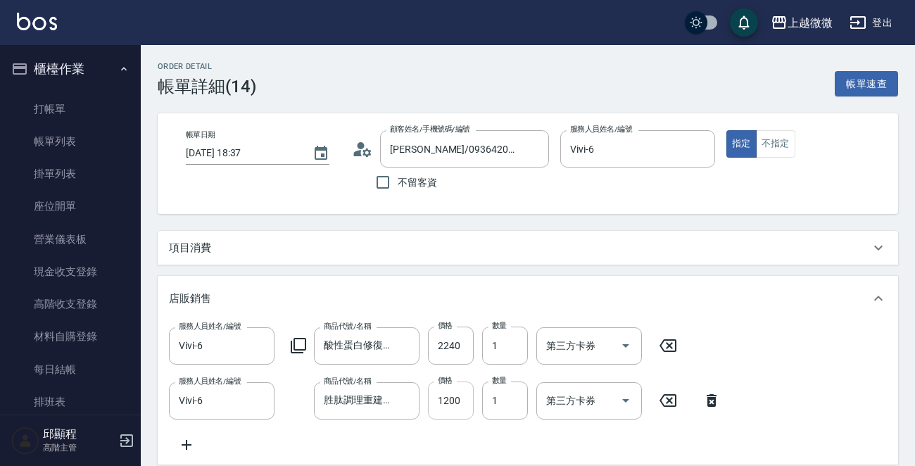
click at [441, 398] on input "1200" at bounding box center [451, 400] width 46 height 38
click at [445, 396] on input "1200" at bounding box center [451, 400] width 46 height 38
type input "960"
click at [543, 239] on div "項目消費" at bounding box center [528, 248] width 740 height 34
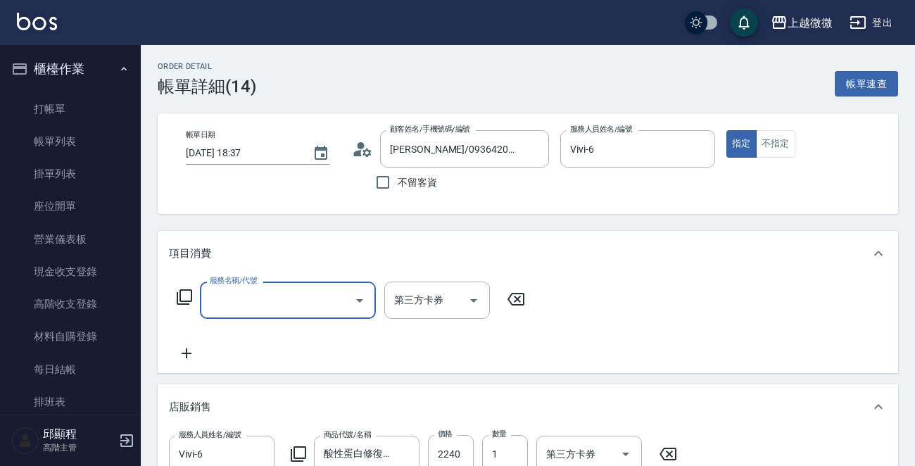
scroll to position [0, 0]
click at [543, 239] on div "項目消費" at bounding box center [528, 253] width 740 height 45
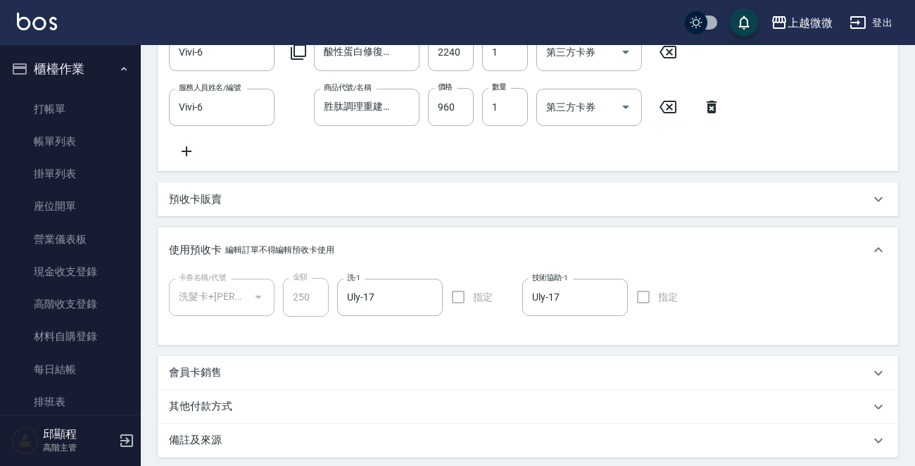
scroll to position [444, 0]
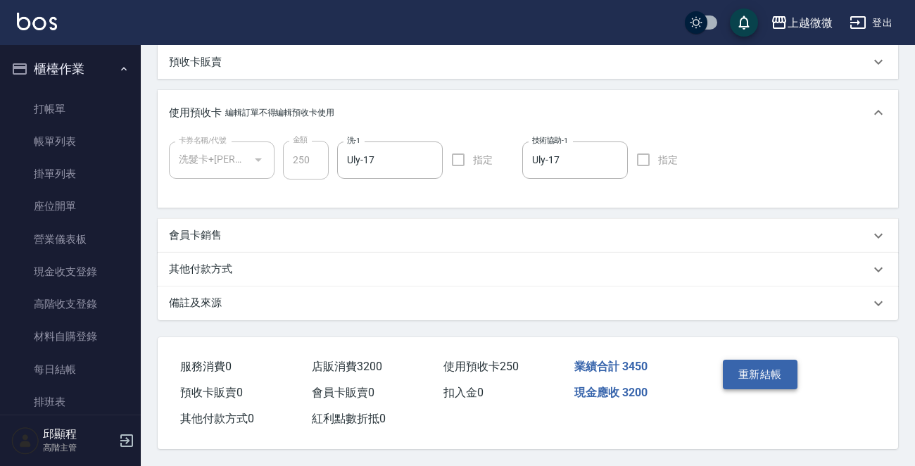
click at [759, 364] on button "重新結帳" at bounding box center [760, 375] width 75 height 30
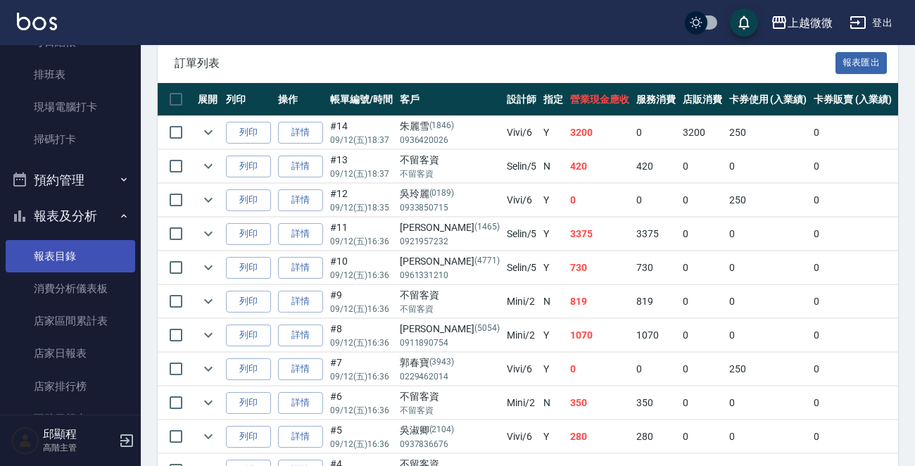
scroll to position [352, 0]
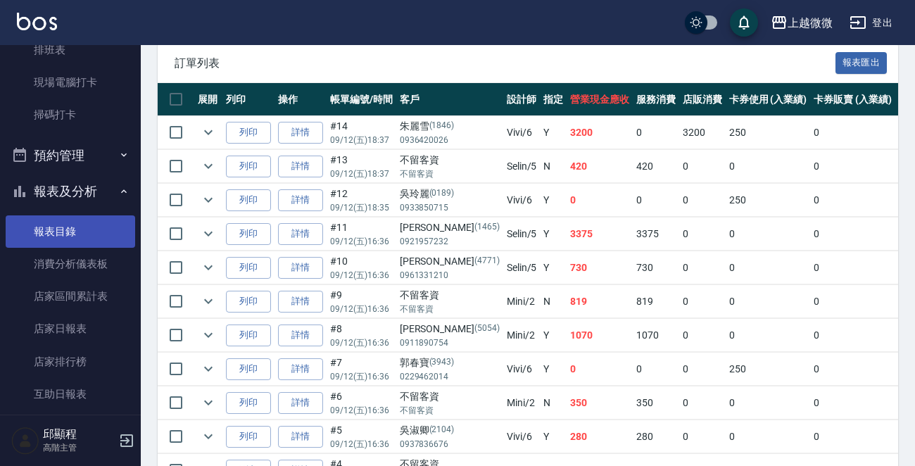
click at [78, 231] on link "報表目錄" at bounding box center [71, 231] width 130 height 32
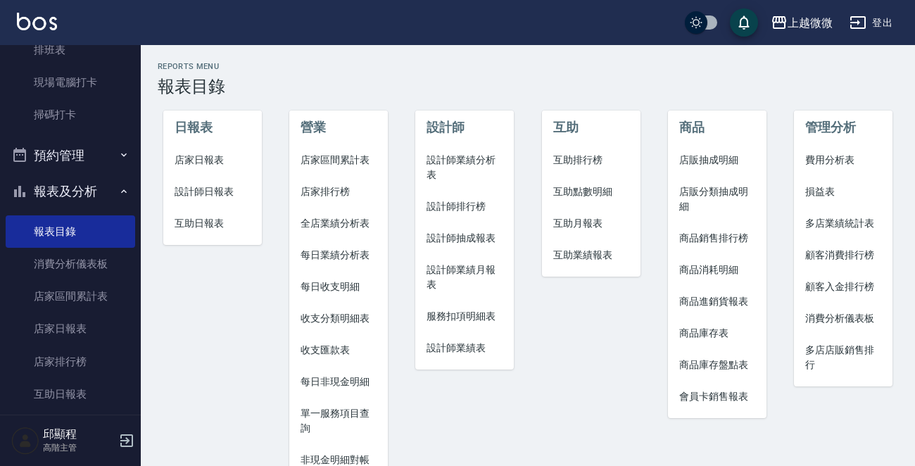
click at [206, 163] on span "店家日報表" at bounding box center [213, 160] width 76 height 15
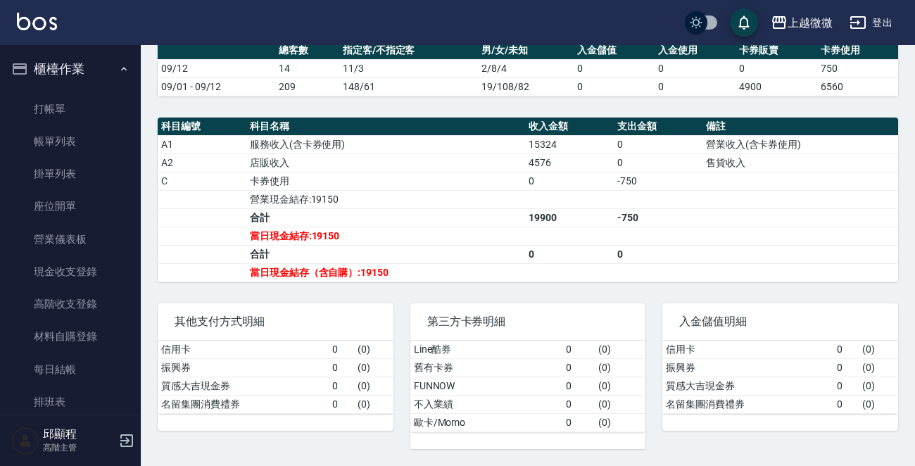
click at [33, 24] on img at bounding box center [37, 22] width 40 height 18
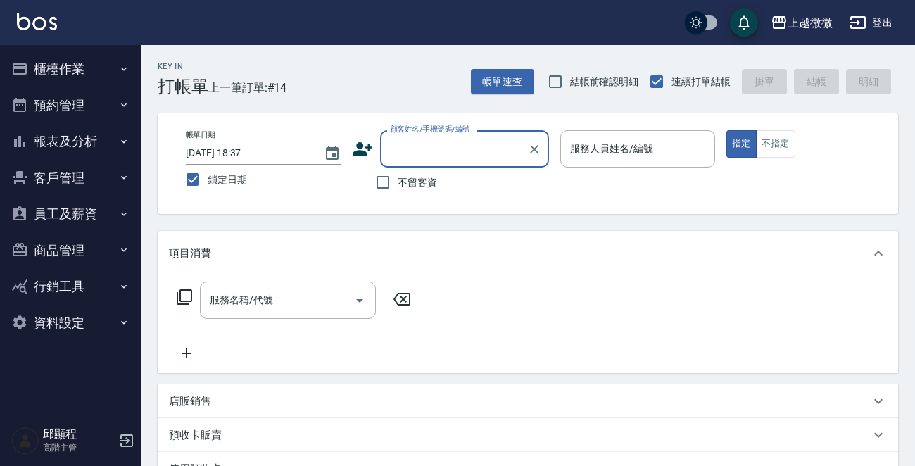
click at [73, 62] on button "櫃檯作業" at bounding box center [71, 69] width 130 height 37
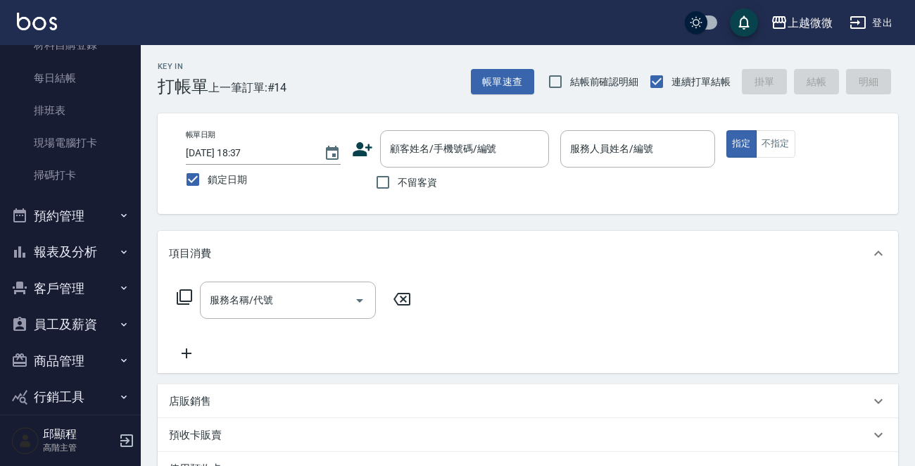
scroll to position [345, 0]
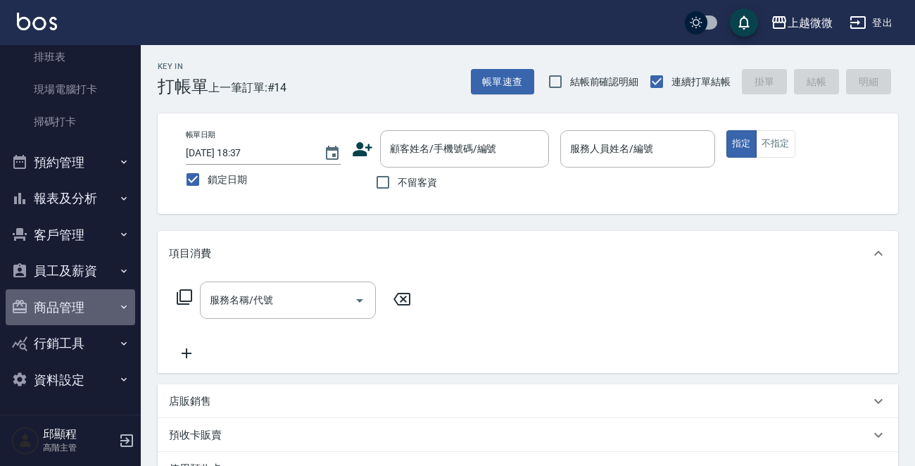
click at [80, 298] on button "商品管理" at bounding box center [71, 307] width 130 height 37
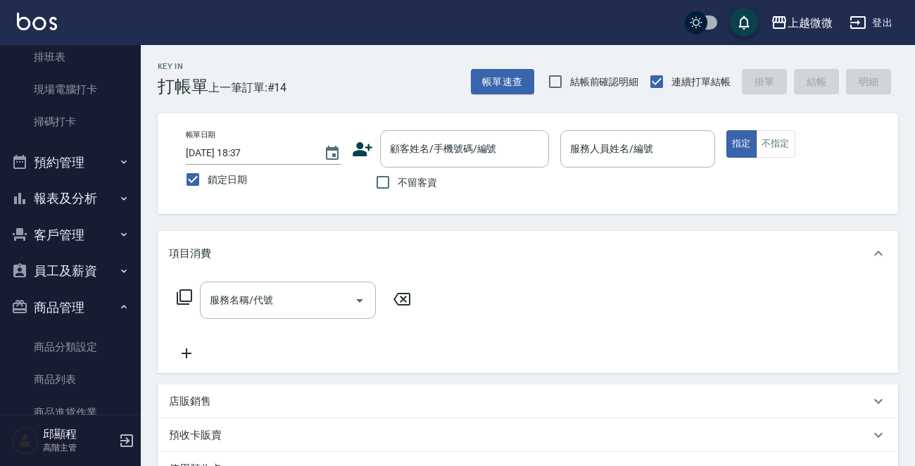
click at [80, 298] on button "商品管理" at bounding box center [71, 307] width 130 height 37
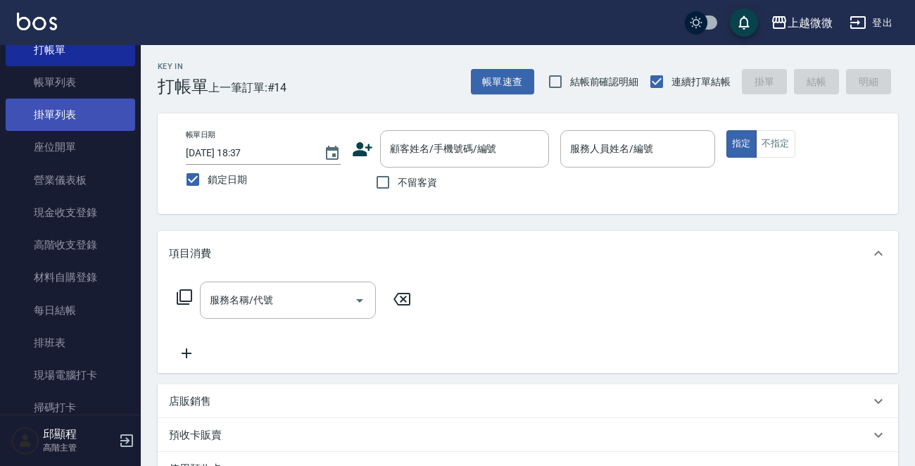
scroll to position [0, 0]
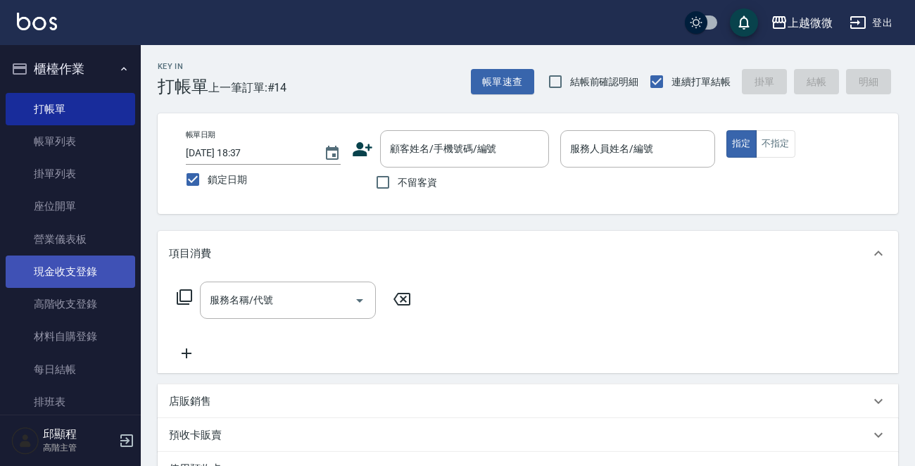
click at [84, 276] on link "現金收支登錄" at bounding box center [71, 271] width 130 height 32
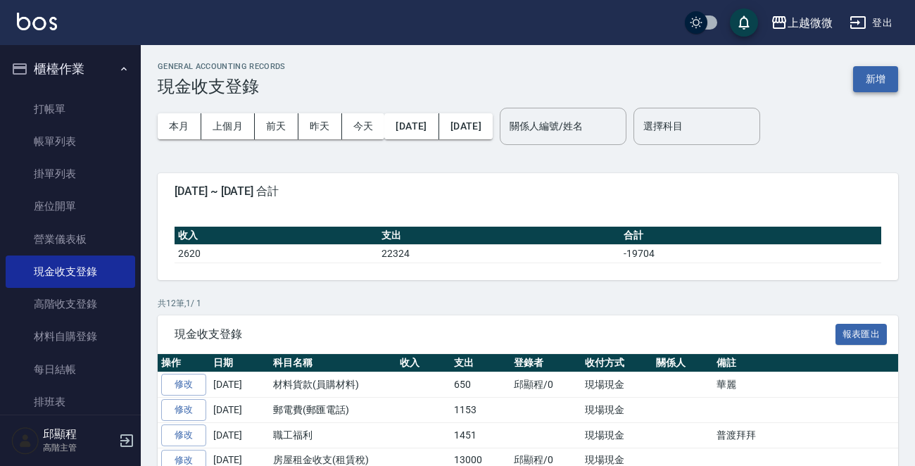
click at [881, 84] on button "新增" at bounding box center [875, 79] width 45 height 26
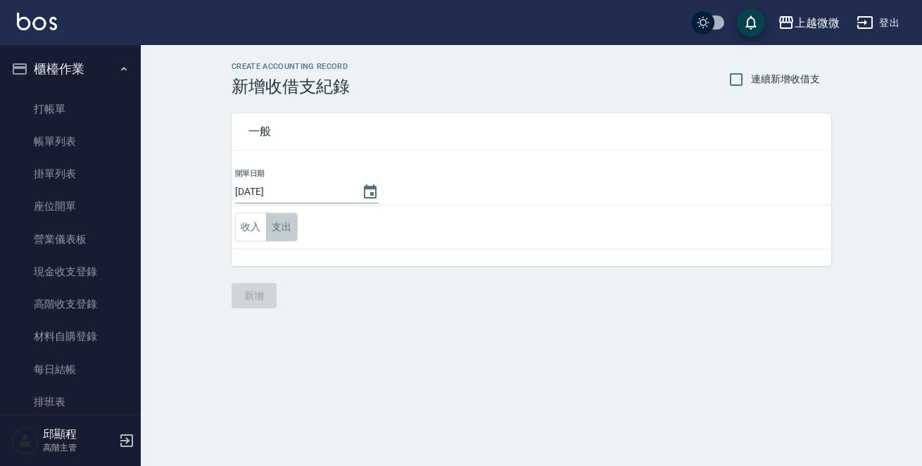
click at [274, 229] on button "支出" at bounding box center [282, 227] width 32 height 29
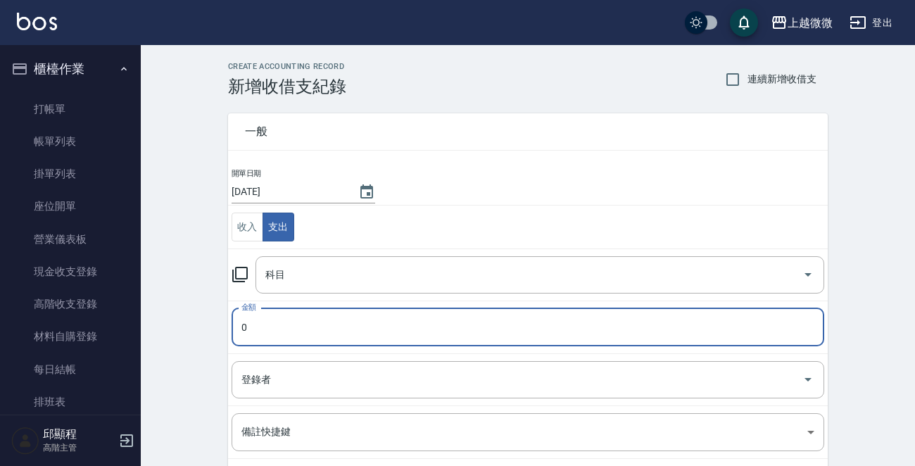
click at [282, 330] on input "0" at bounding box center [528, 327] width 593 height 38
click at [479, 259] on div "科目" at bounding box center [539, 274] width 569 height 37
type input "840"
type input "f"
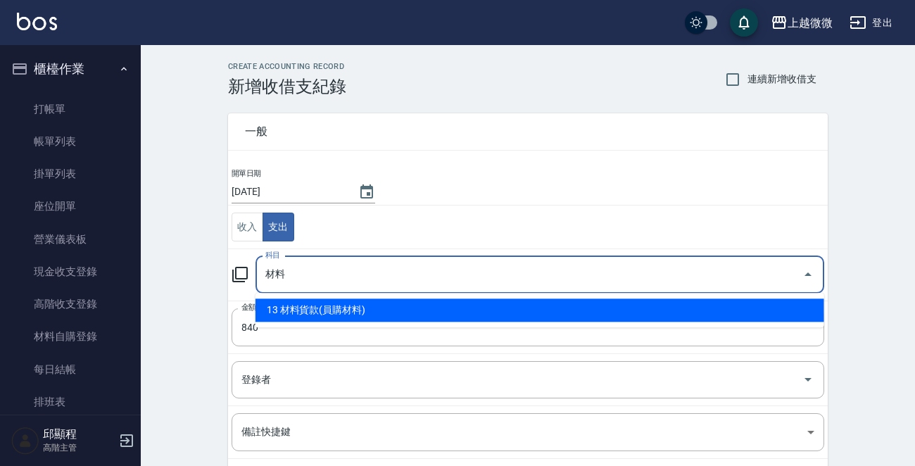
click at [334, 308] on li "13 材料貨款(員購材料)" at bounding box center [539, 309] width 569 height 23
type input "13 材料貨款(員購材料)"
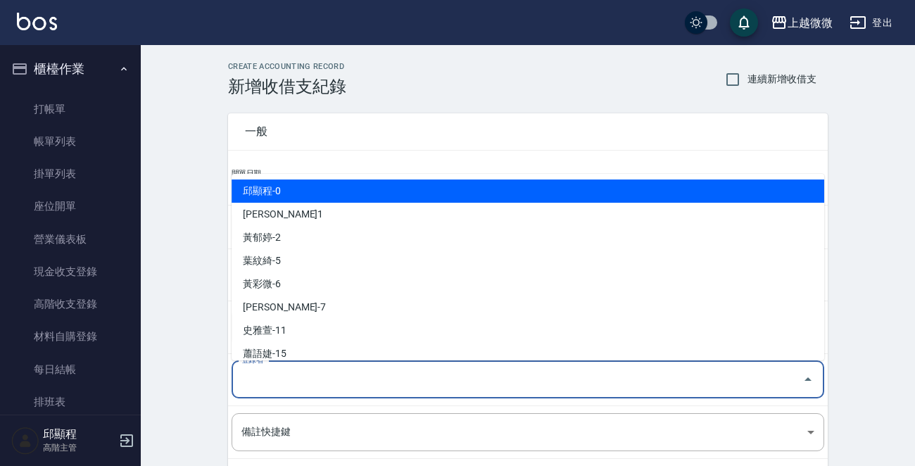
click at [305, 372] on input "登錄者" at bounding box center [517, 379] width 559 height 25
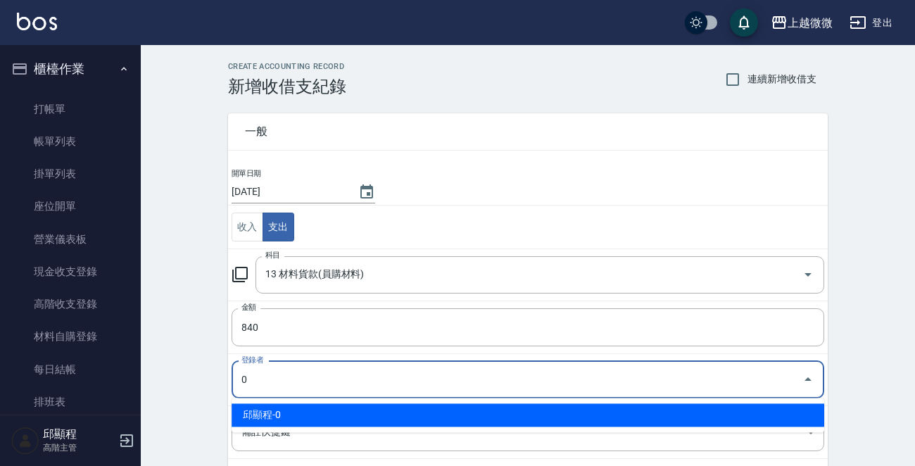
click at [303, 410] on li "邱顯程-0" at bounding box center [528, 414] width 593 height 23
type input "邱顯程-0"
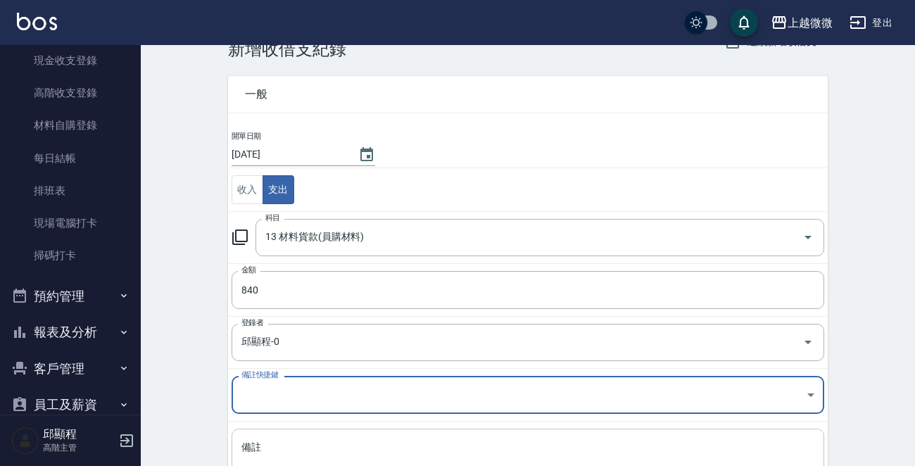
scroll to position [141, 0]
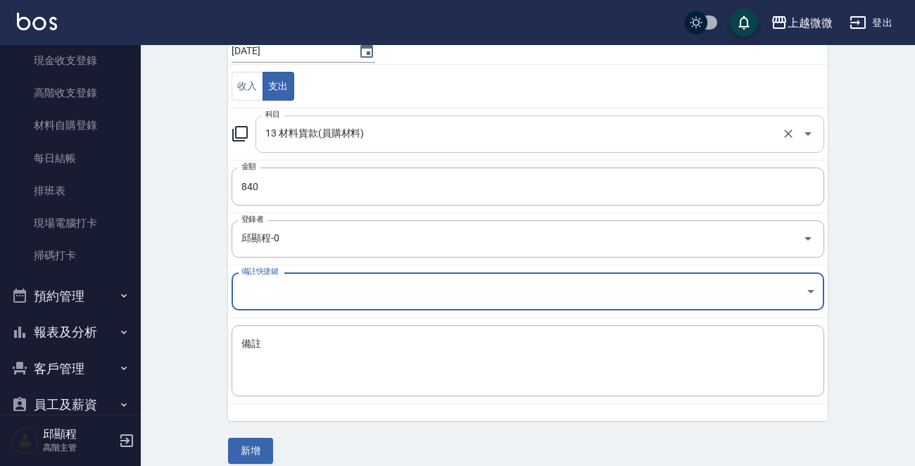
click at [396, 126] on input "13 材料貨款(員購材料)" at bounding box center [520, 134] width 517 height 25
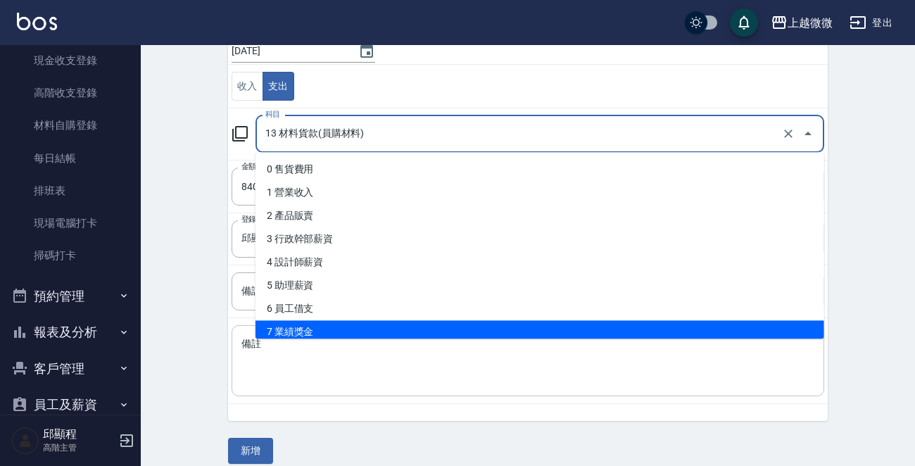
click at [331, 379] on textarea "備註" at bounding box center [527, 361] width 573 height 48
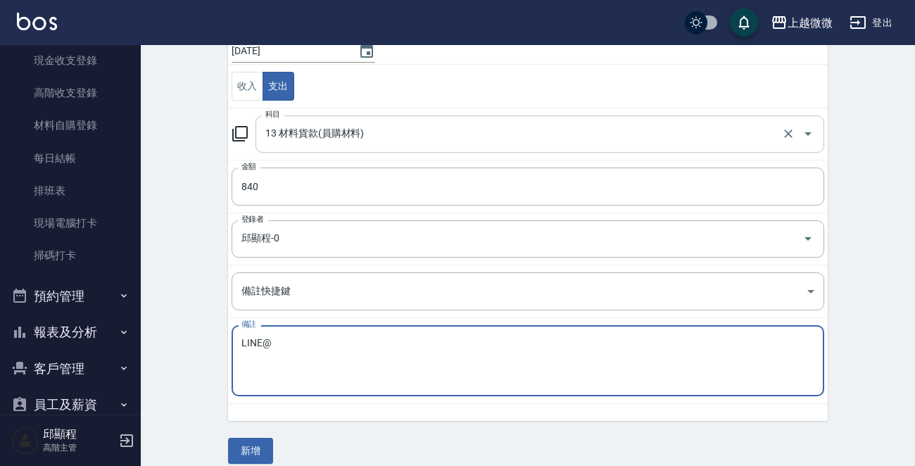
type textarea "LINE@"
click at [423, 133] on input "13 材料貨款(員購材料)" at bounding box center [520, 134] width 517 height 25
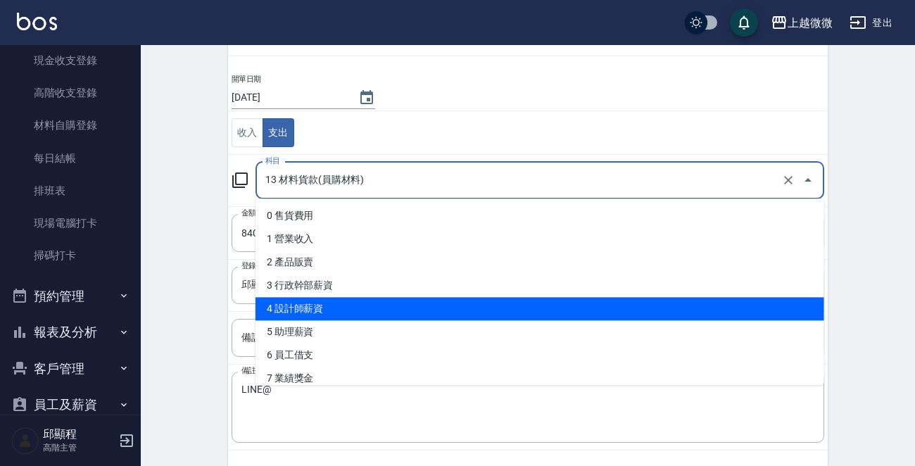
scroll to position [70, 0]
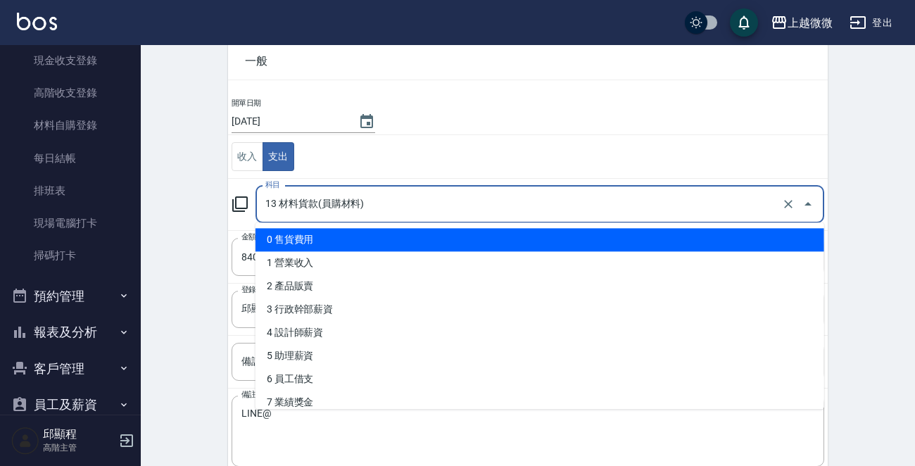
click at [394, 206] on input "13 材料貨款(員購材料)" at bounding box center [520, 204] width 517 height 25
click at [397, 205] on input "13 材料貨款(員購材料)" at bounding box center [520, 204] width 517 height 25
drag, startPoint x: 422, startPoint y: 201, endPoint x: 201, endPoint y: 192, distance: 220.5
click at [191, 194] on div "CREATE ACCOUNTING RECORD 新增收借支紀錄 連續新增收借支 一般 開單日期 [DATE] 收入 支出 科目 13 材料貨款(員購材料) …" at bounding box center [528, 263] width 774 height 576
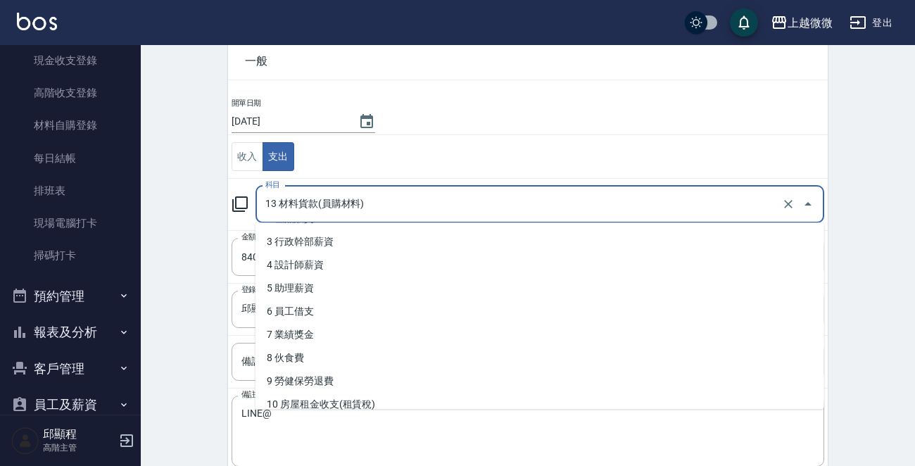
scroll to position [141, 0]
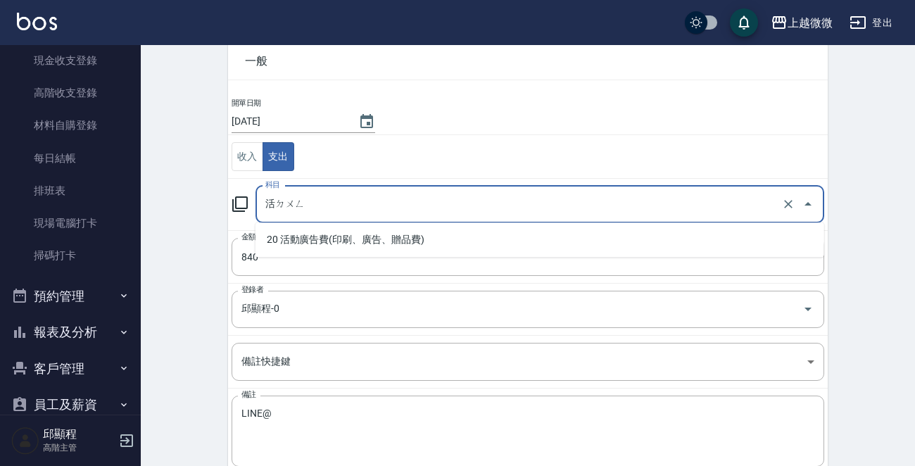
type input "活動"
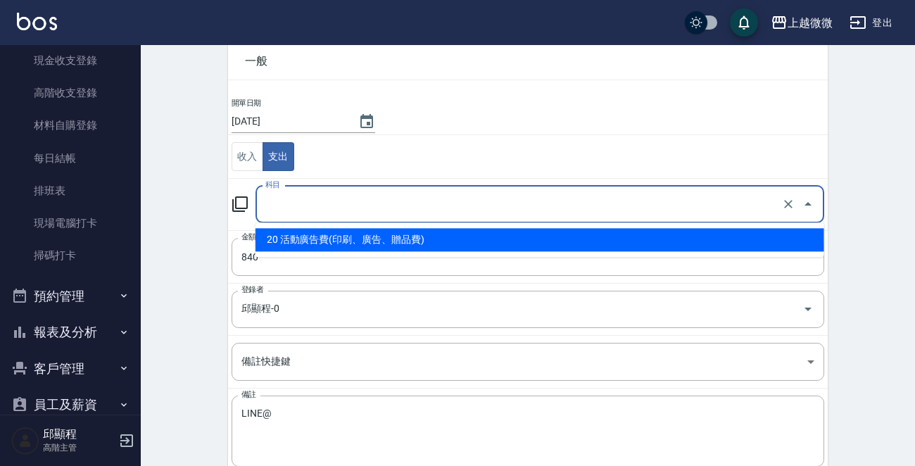
type input "0"
click at [465, 231] on td "金額 0 金額" at bounding box center [528, 256] width 600 height 53
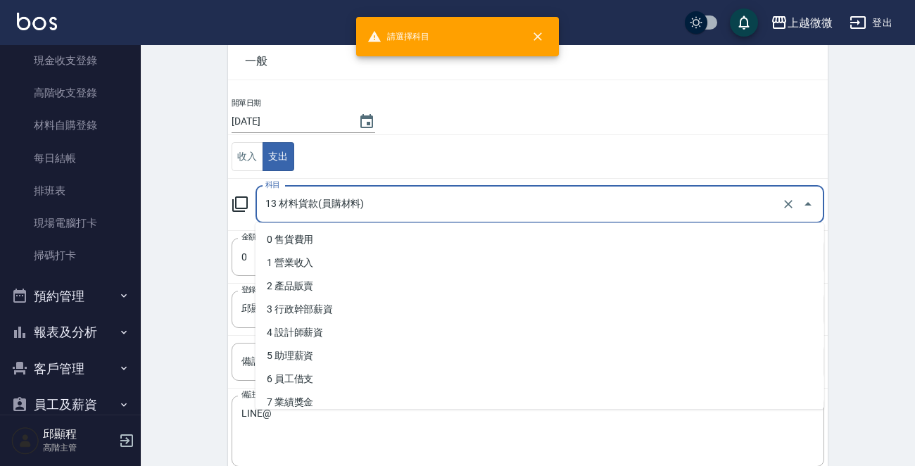
click at [419, 208] on input "13 材料貨款(員購材料)" at bounding box center [520, 204] width 517 height 25
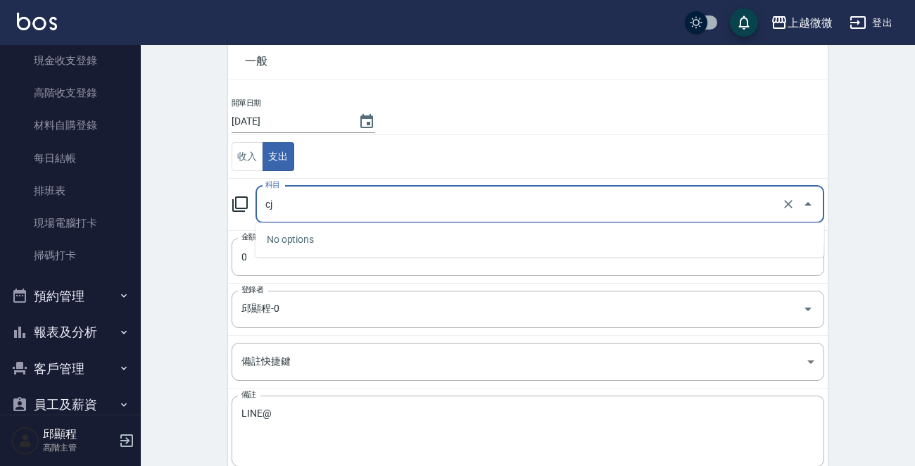
type input "c"
type input "13 材料貨款(員購材料)"
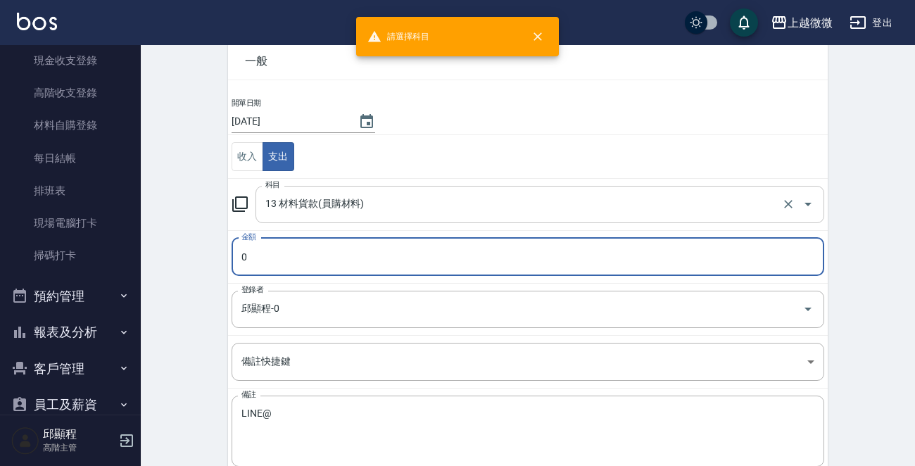
type input "0"
click at [423, 204] on input "13 材料貨款(員購材料)" at bounding box center [520, 204] width 517 height 25
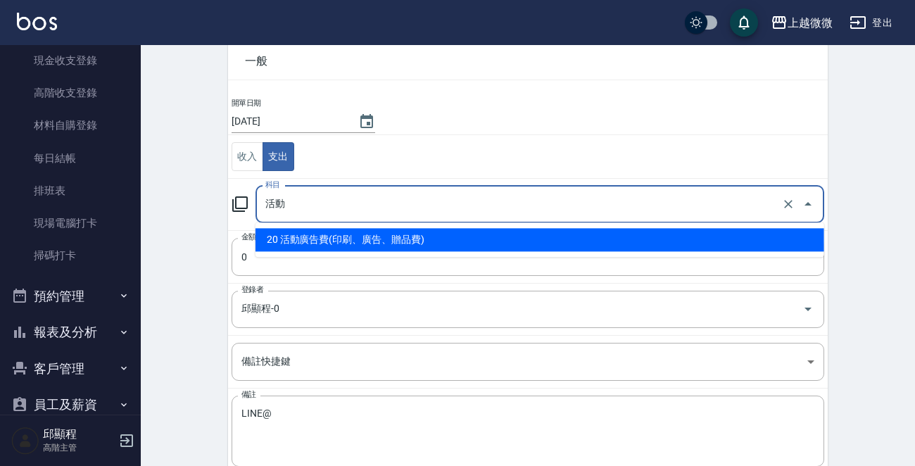
click at [372, 243] on li "20 活動廣告費(印刷、廣告、贈品費)" at bounding box center [539, 239] width 569 height 23
type input "20 活動廣告費(印刷、廣告、贈品費)"
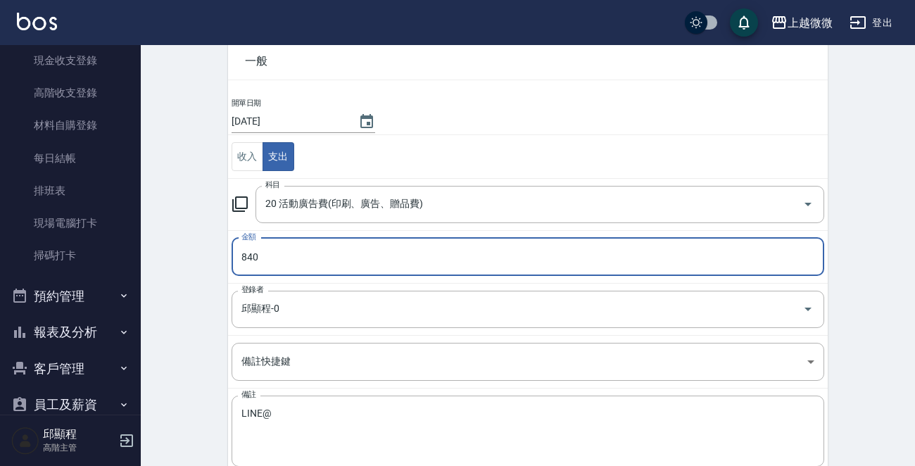
type input "840"
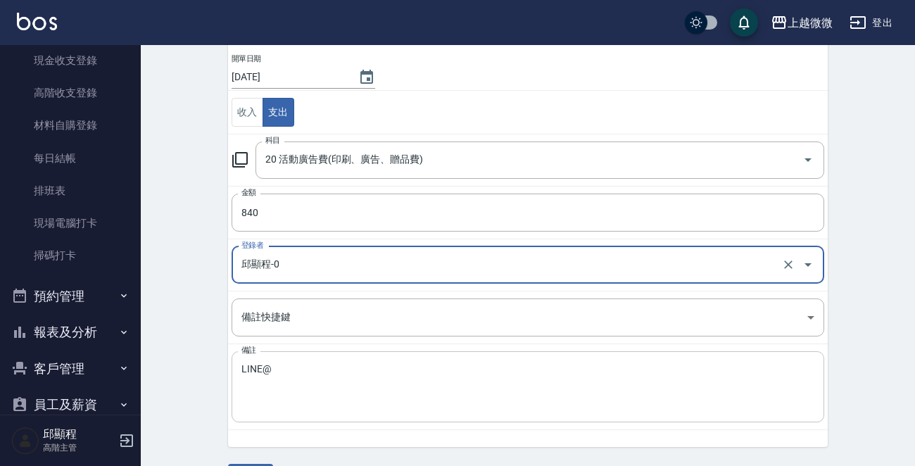
scroll to position [155, 0]
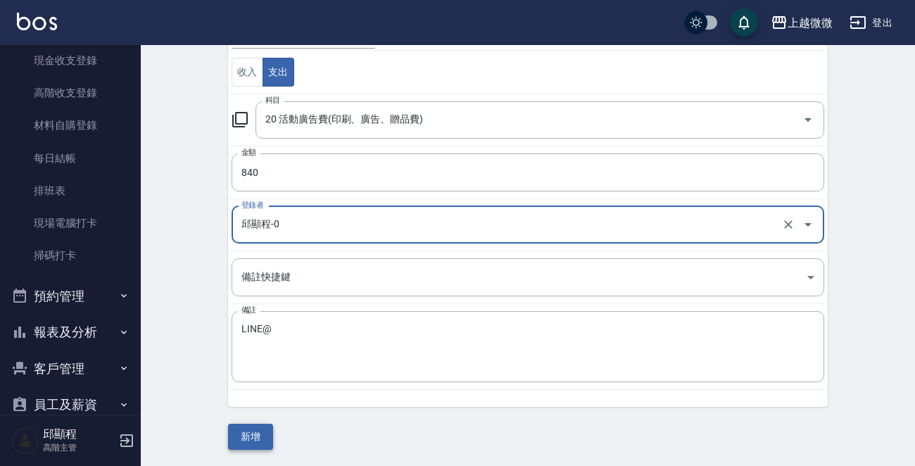
click at [268, 438] on button "新增" at bounding box center [250, 437] width 45 height 26
